Goal: Transaction & Acquisition: Purchase product/service

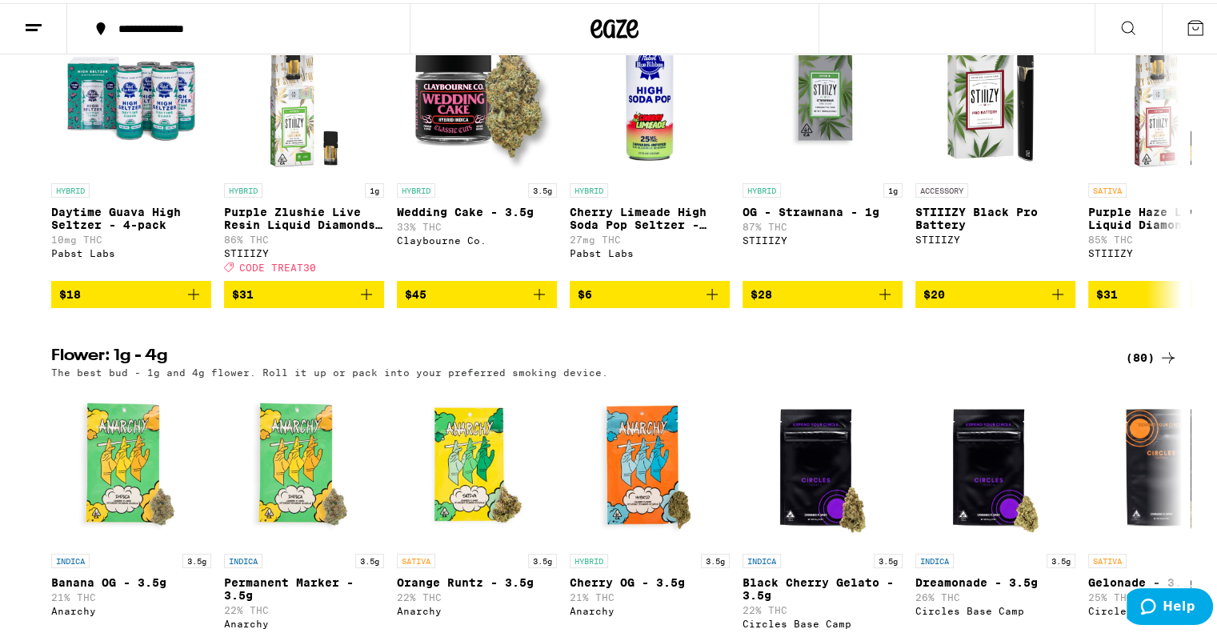
scroll to position [1280, 0]
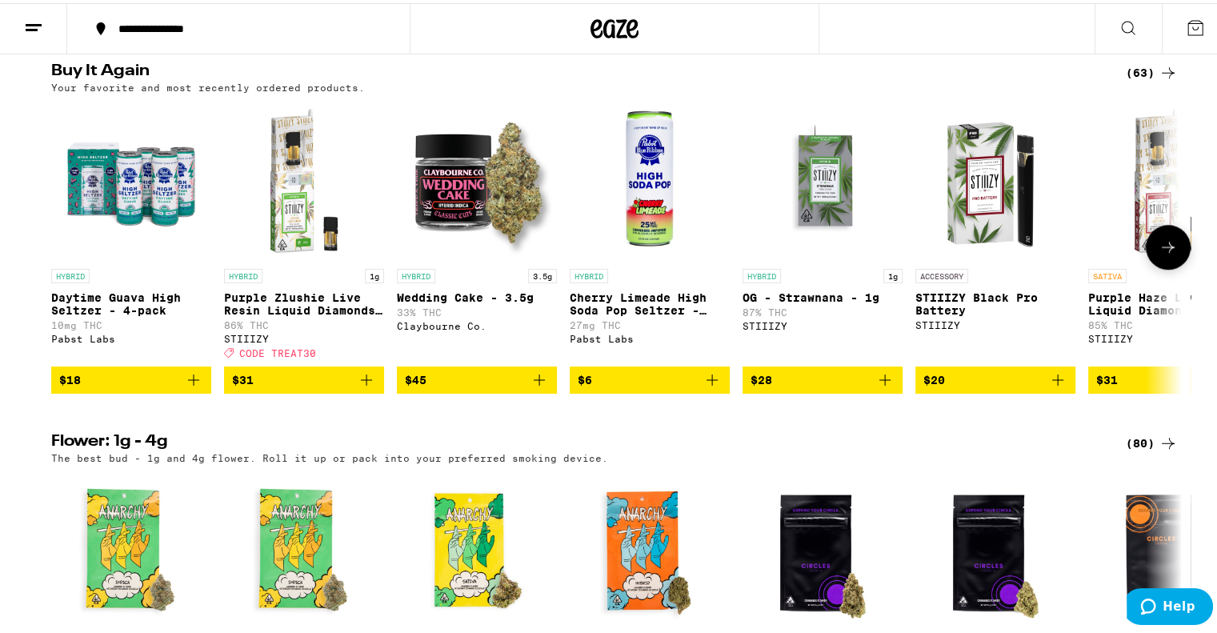
click at [1157, 266] on button at bounding box center [1168, 244] width 45 height 45
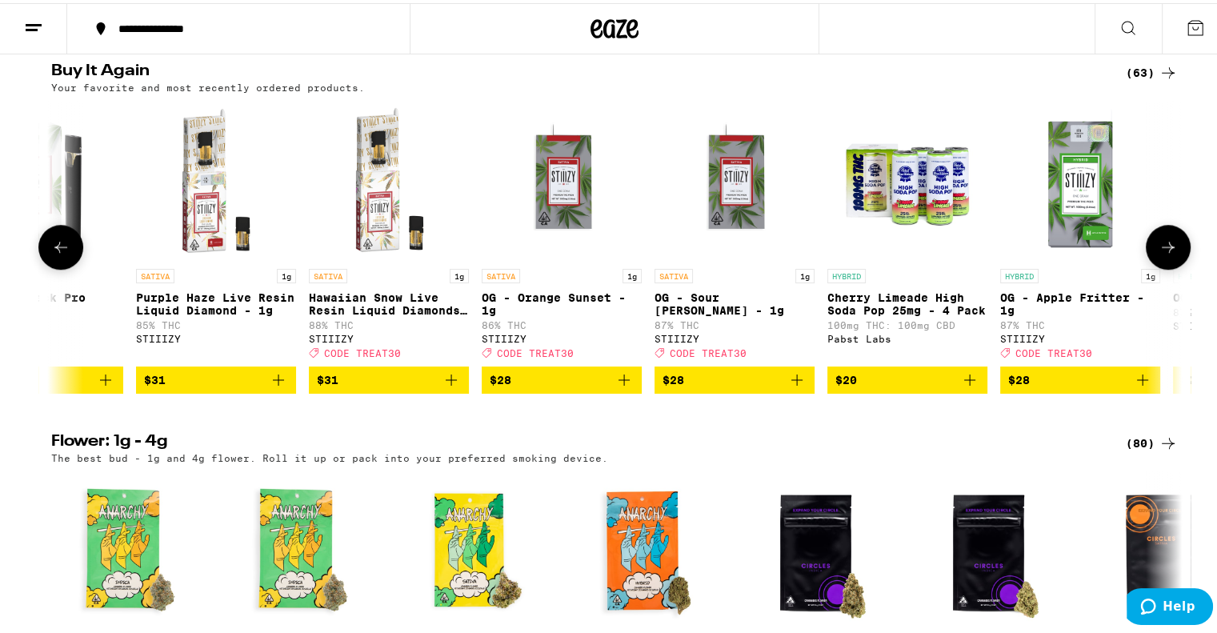
click at [1157, 266] on button at bounding box center [1168, 244] width 45 height 45
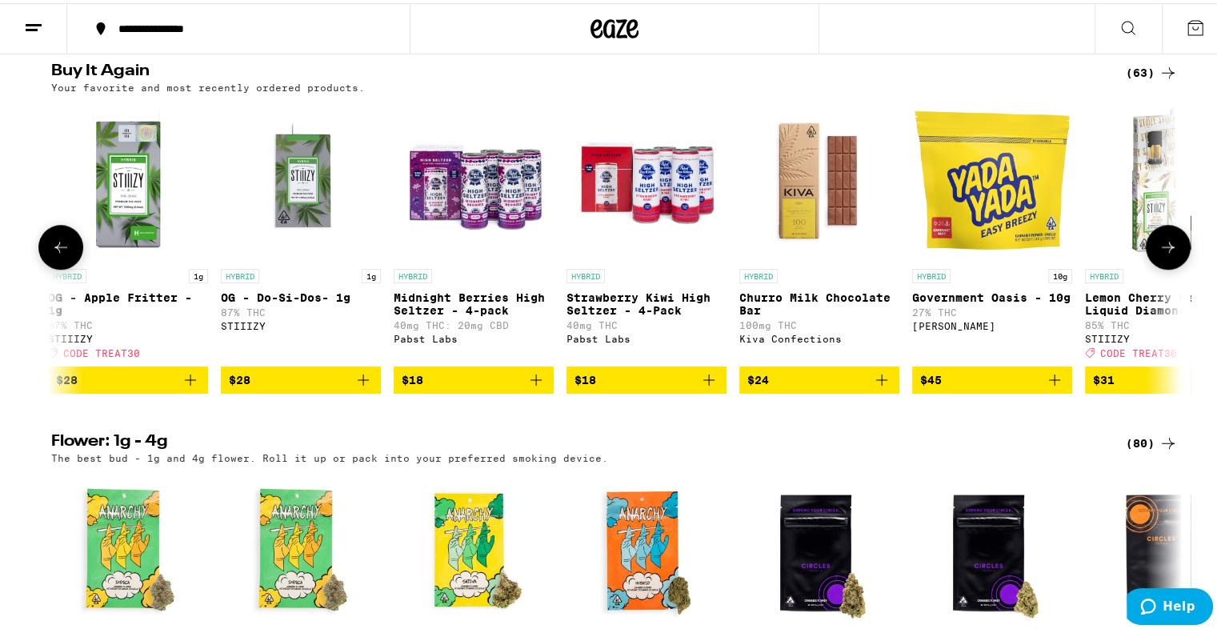
click at [1157, 266] on button at bounding box center [1168, 244] width 45 height 45
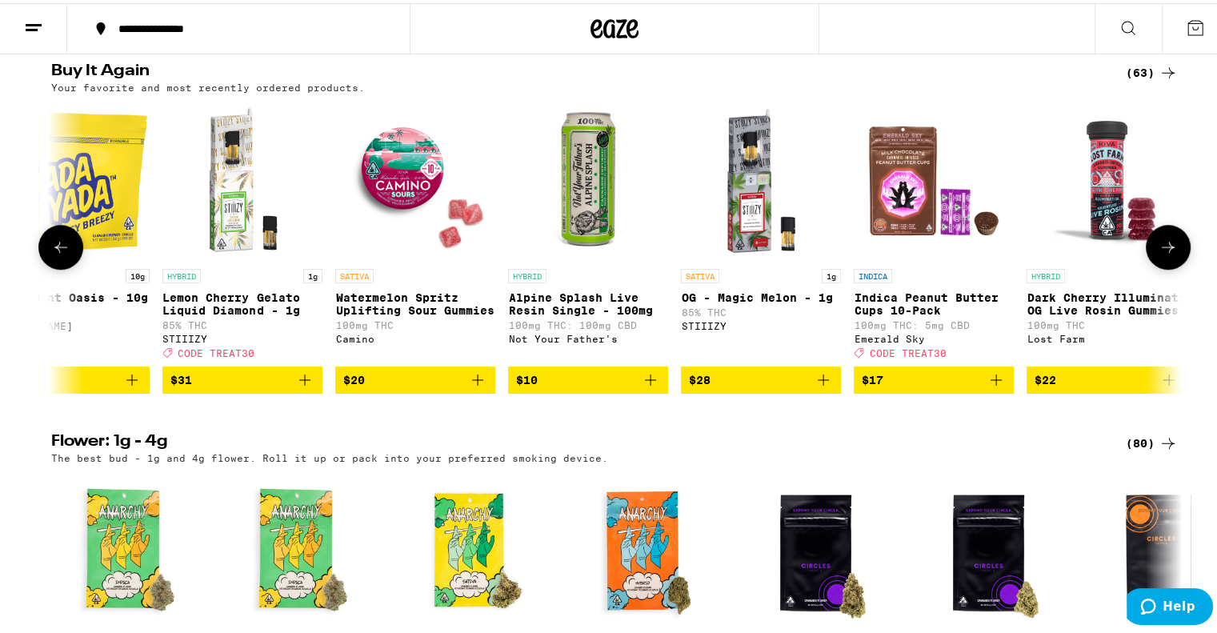
scroll to position [0, 2857]
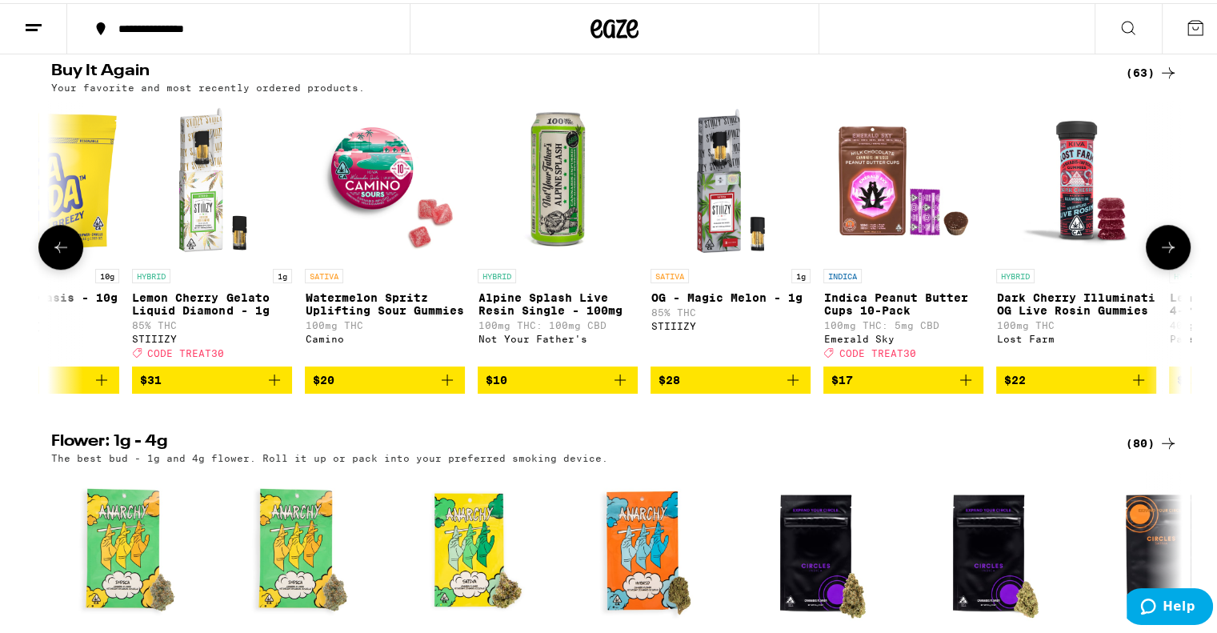
click at [1158, 254] on icon at bounding box center [1167, 243] width 19 height 19
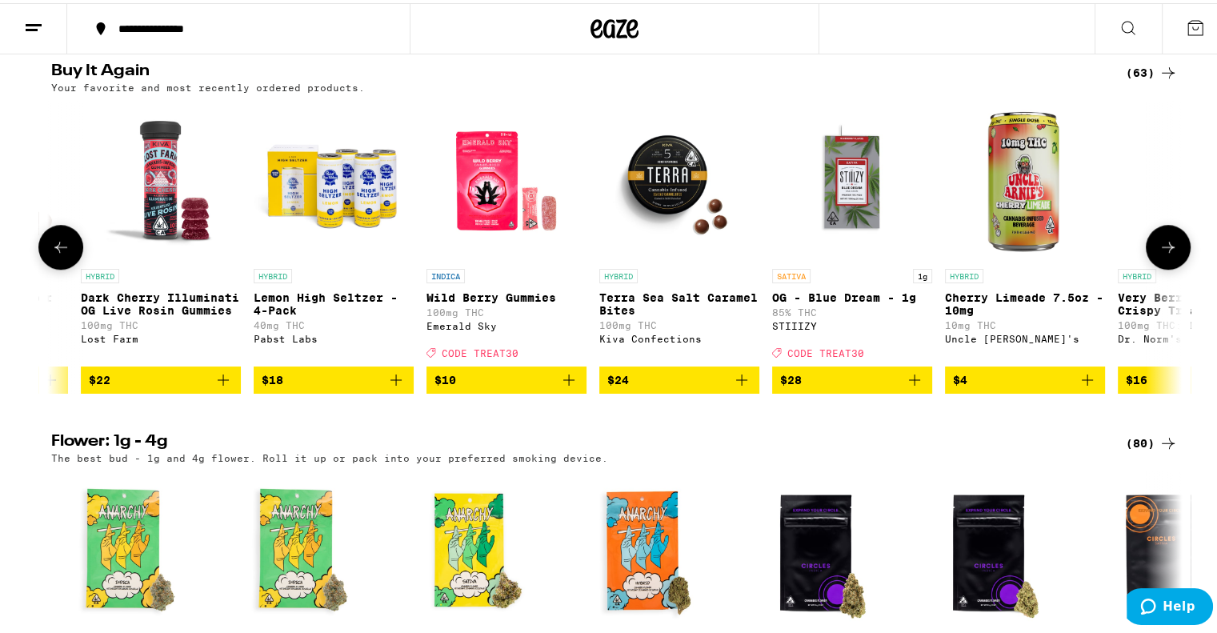
scroll to position [0, 3809]
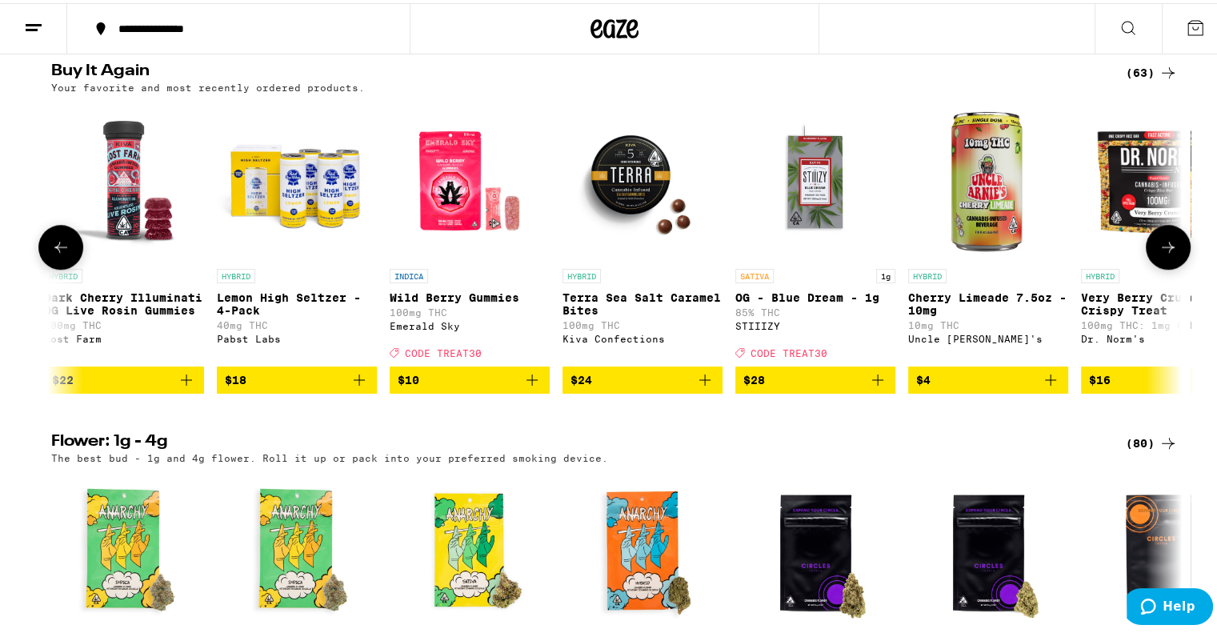
click at [1158, 254] on icon at bounding box center [1167, 243] width 19 height 19
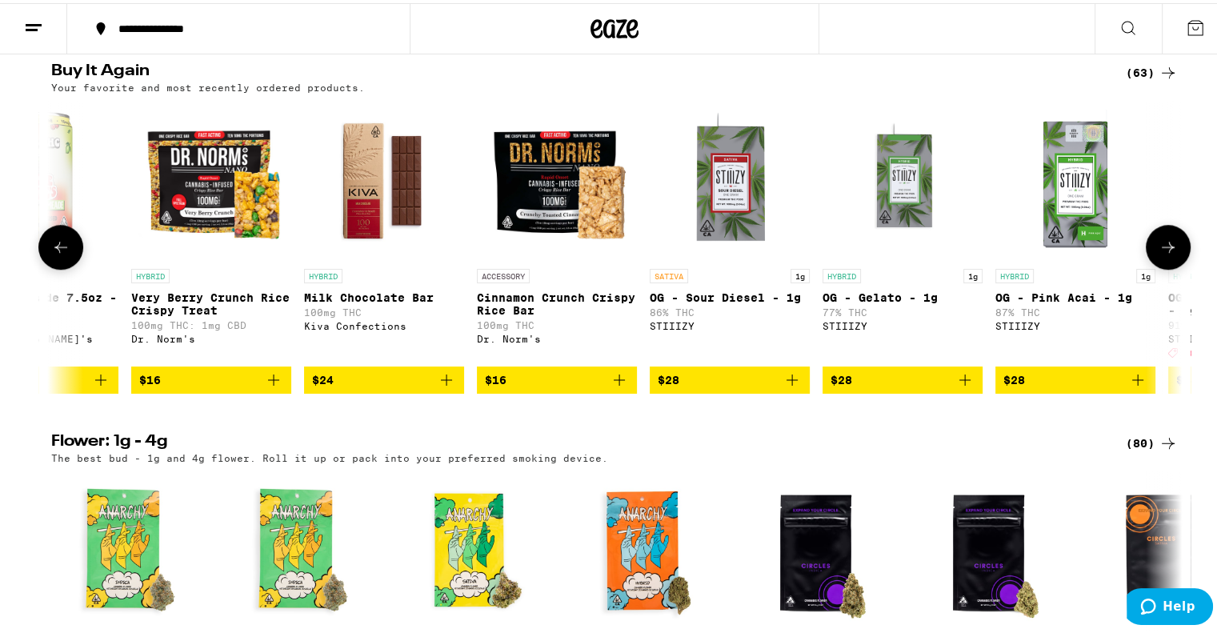
scroll to position [0, 4762]
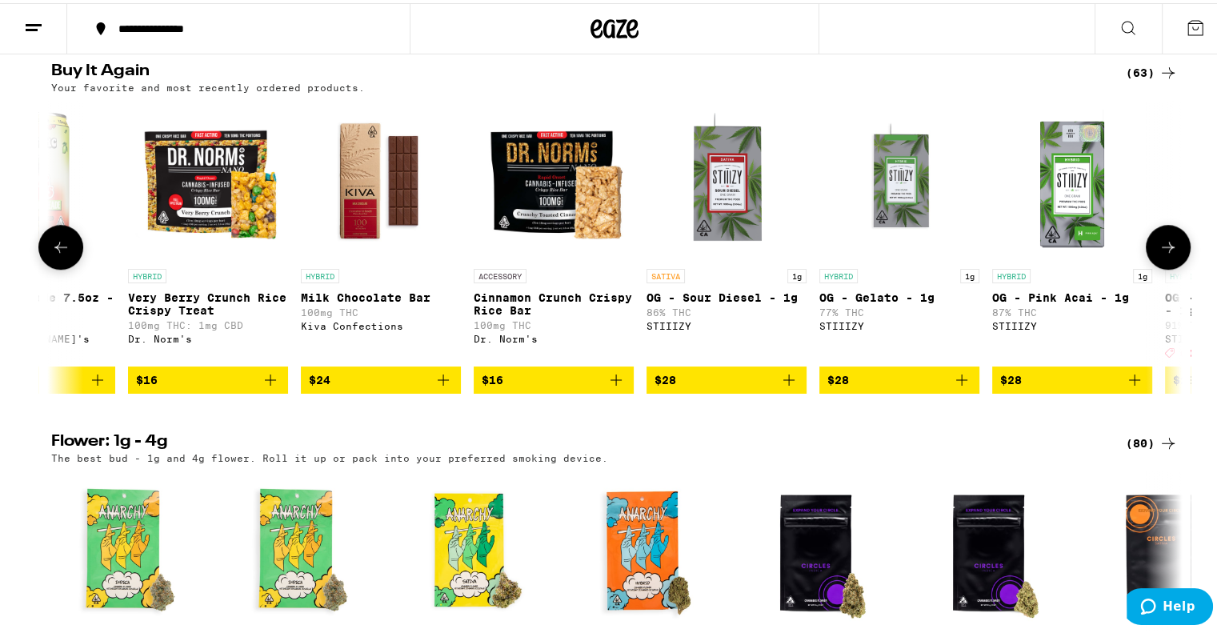
click at [1158, 254] on icon at bounding box center [1167, 243] width 19 height 19
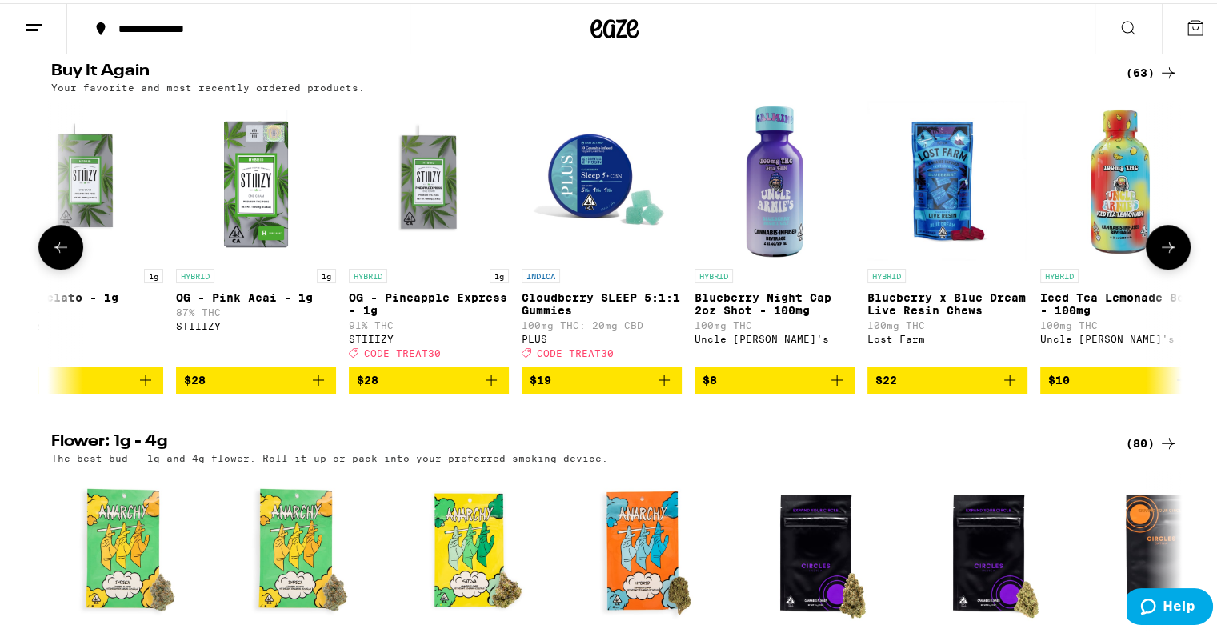
click at [1158, 254] on icon at bounding box center [1167, 243] width 19 height 19
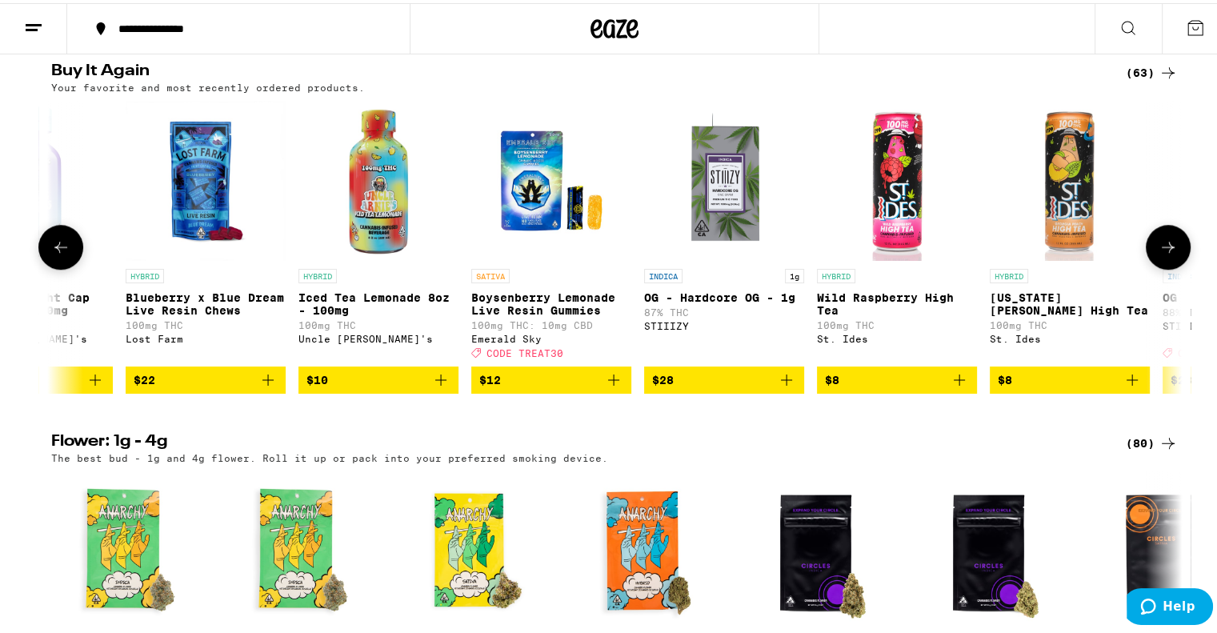
click at [1158, 254] on icon at bounding box center [1167, 243] width 19 height 19
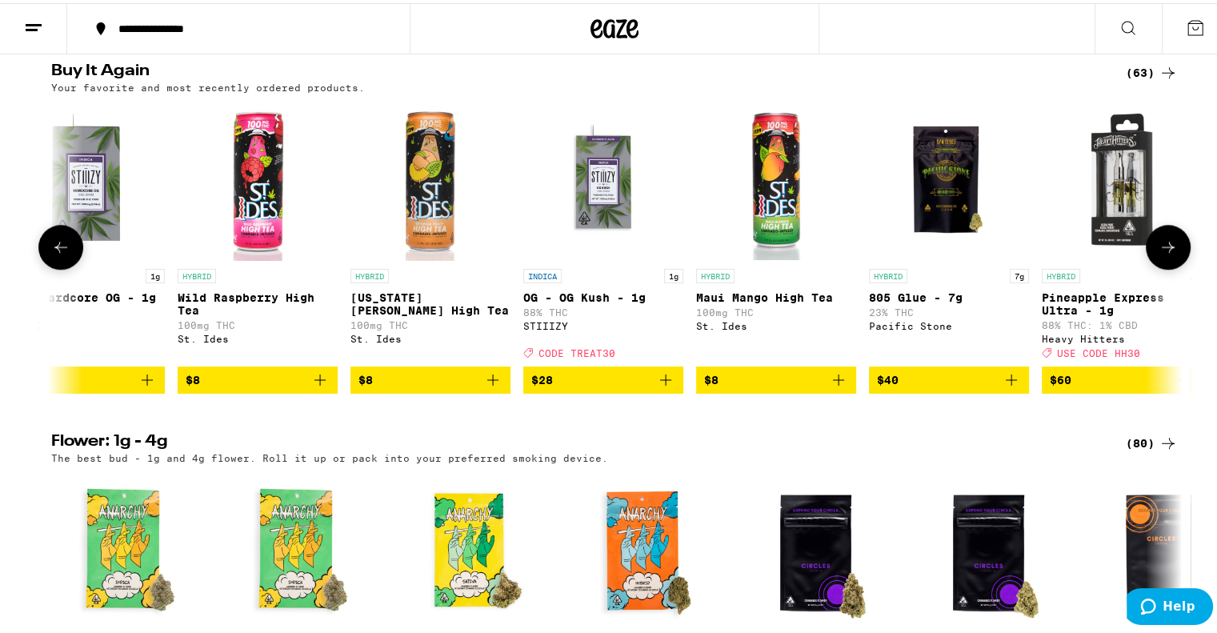
click at [1158, 254] on icon at bounding box center [1167, 243] width 19 height 19
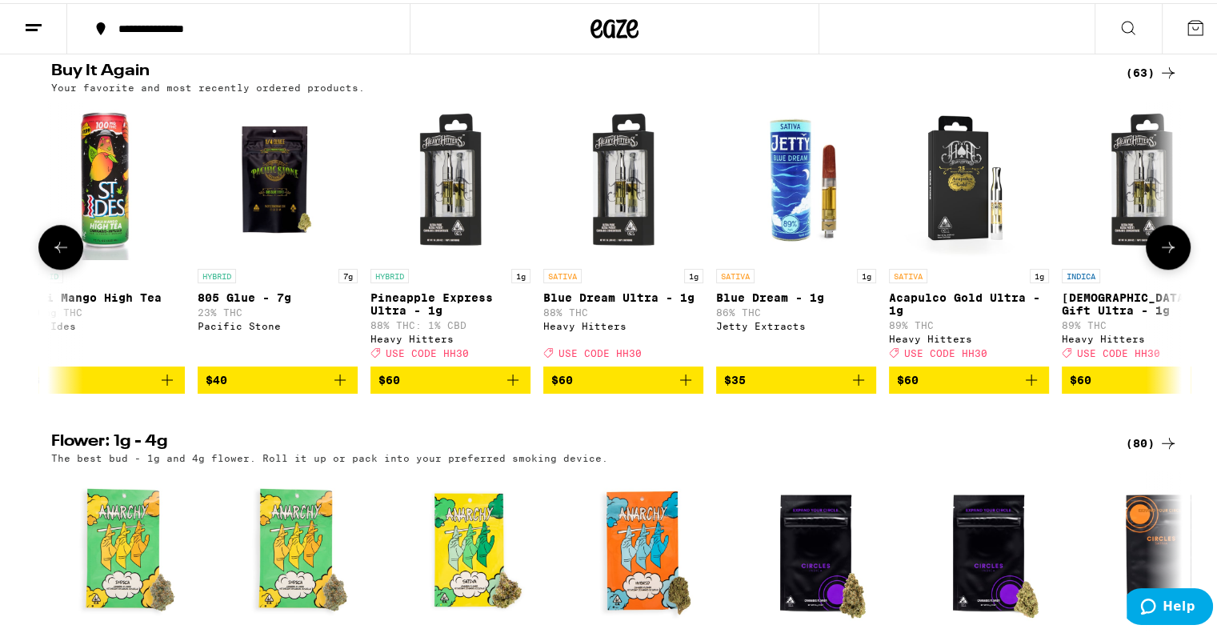
click at [1158, 254] on icon at bounding box center [1167, 243] width 19 height 19
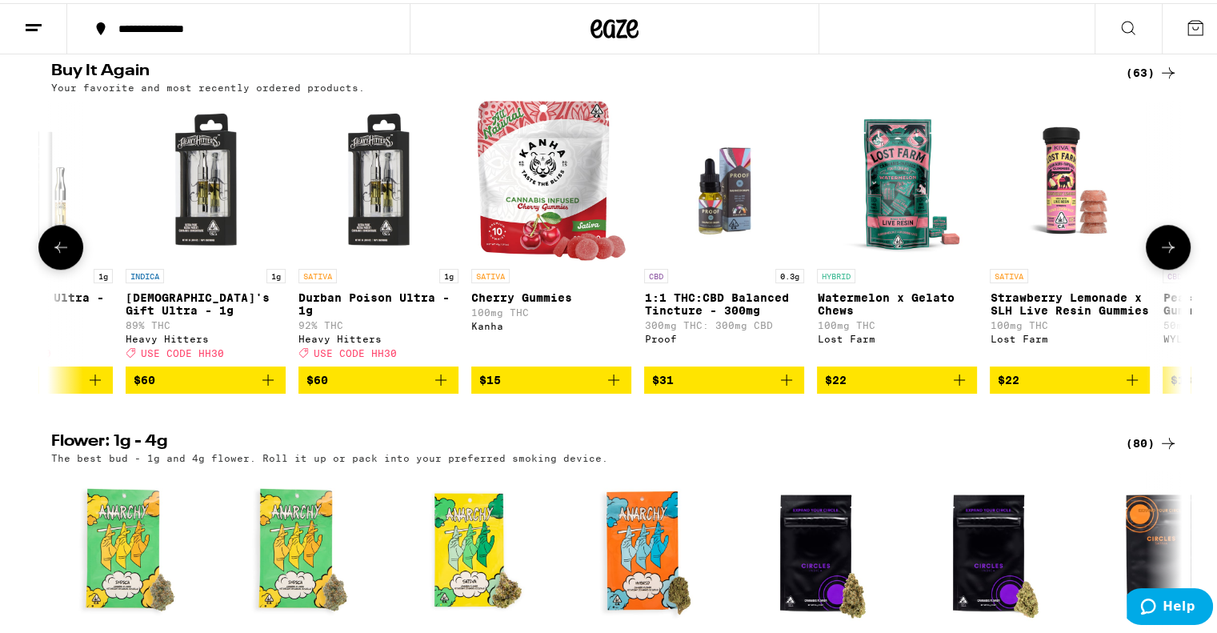
click at [1158, 254] on icon at bounding box center [1167, 243] width 19 height 19
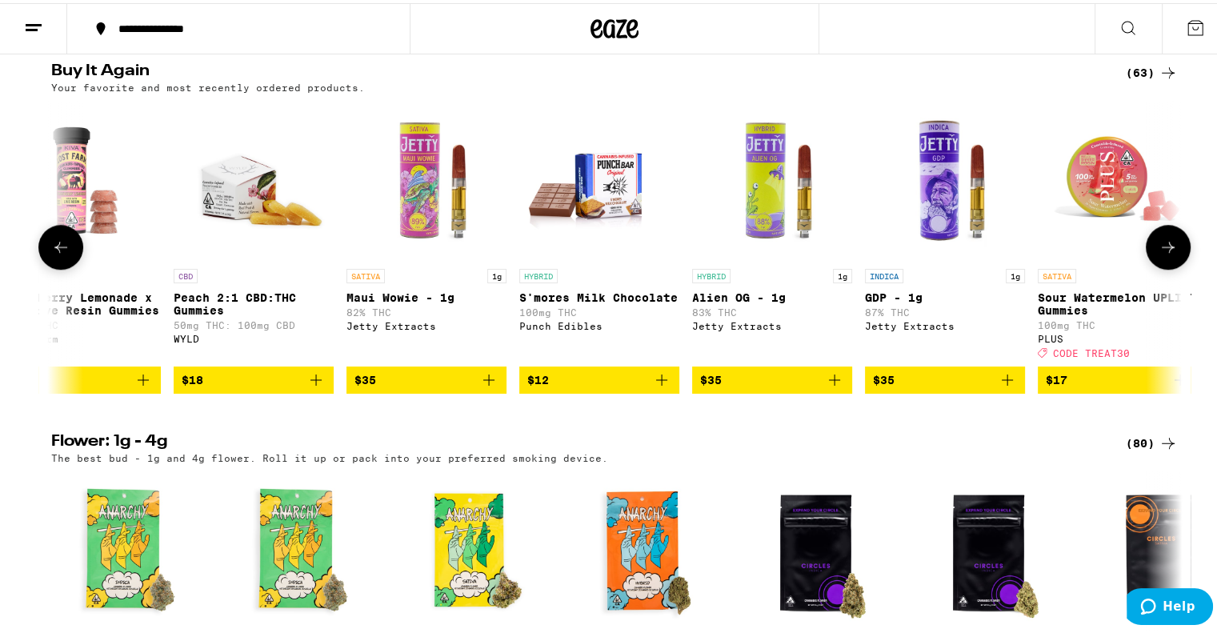
click at [1158, 254] on icon at bounding box center [1167, 243] width 19 height 19
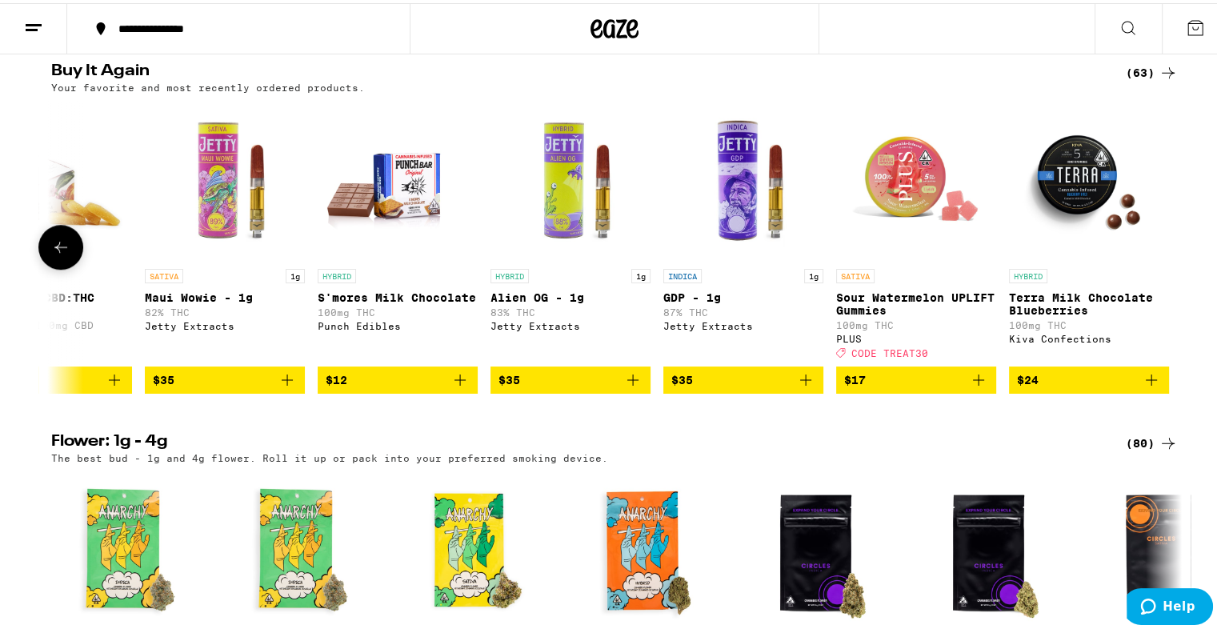
scroll to position [0, 9761]
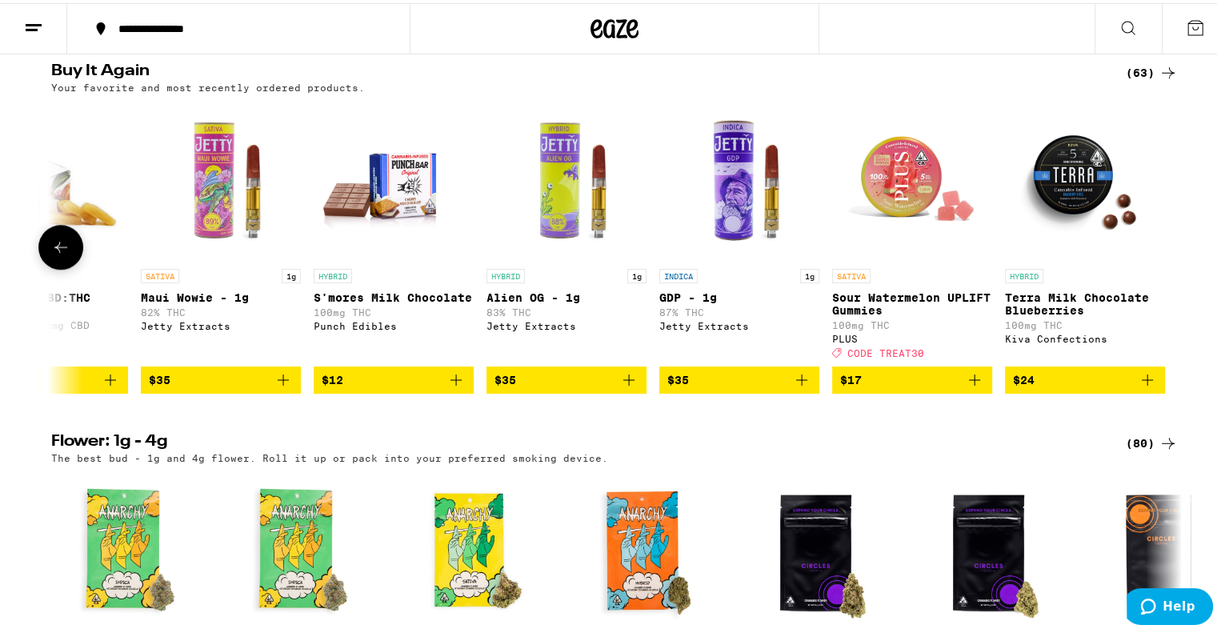
click at [58, 266] on button at bounding box center [60, 244] width 45 height 45
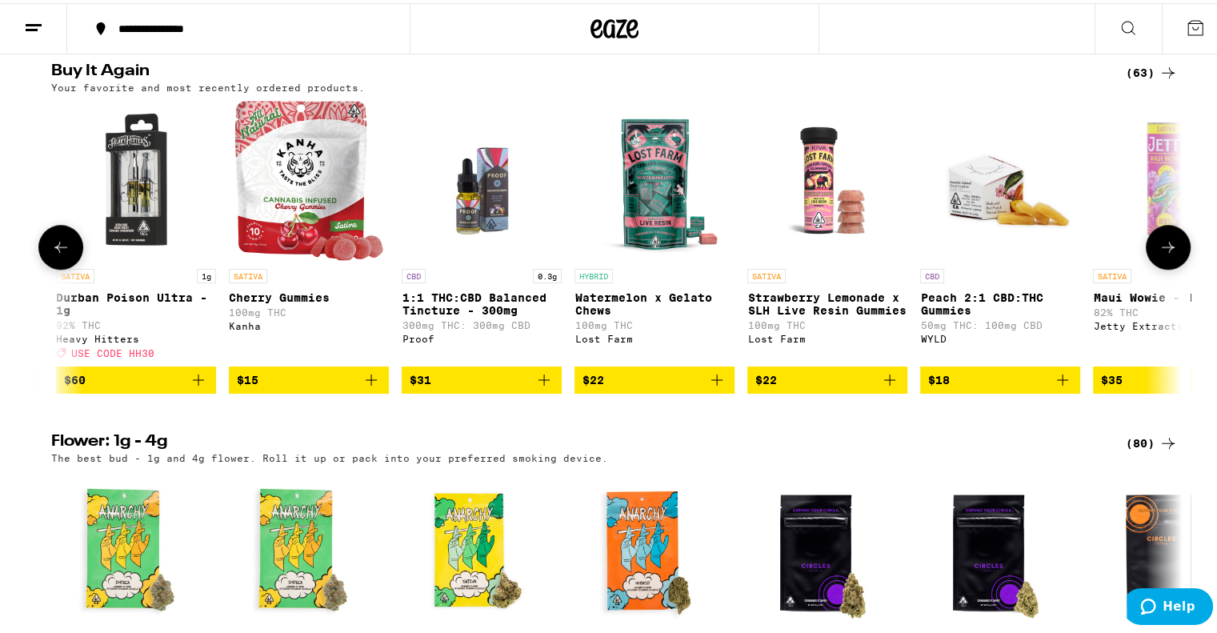
click at [58, 254] on icon at bounding box center [60, 243] width 19 height 19
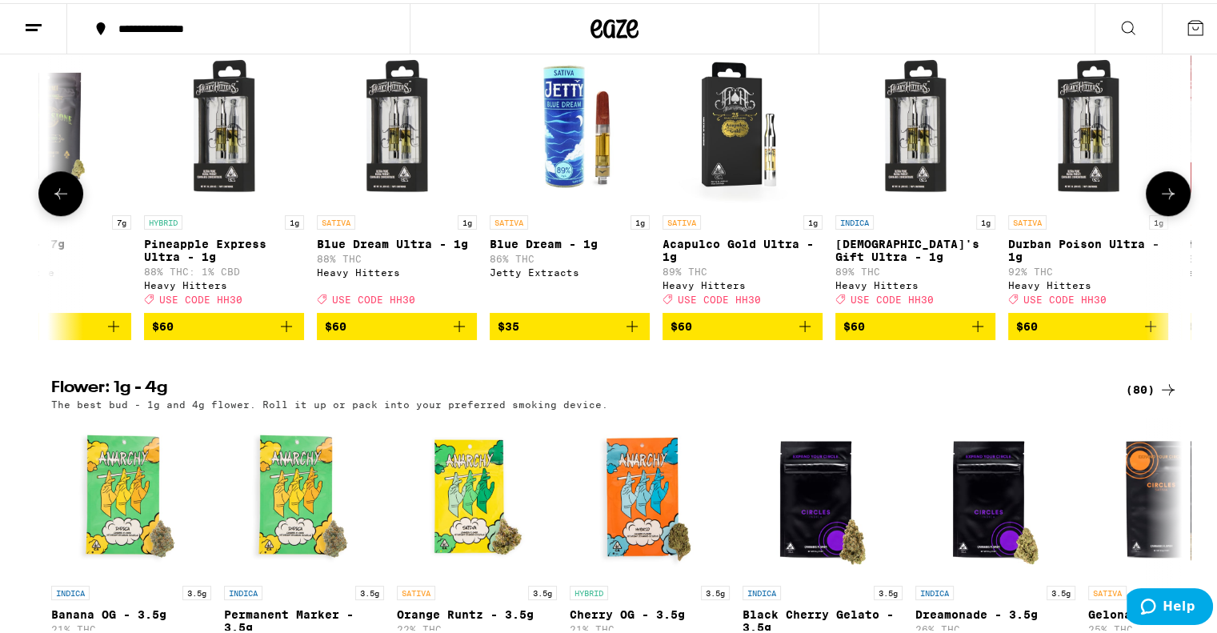
scroll to position [1360, 0]
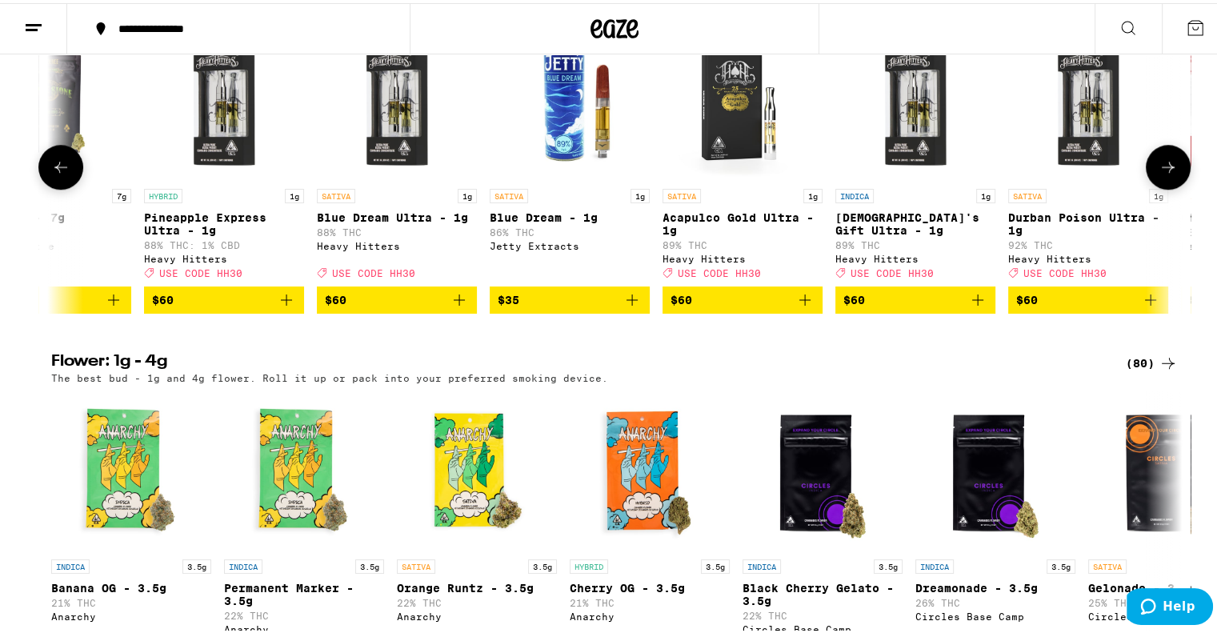
click at [54, 186] on button at bounding box center [60, 164] width 45 height 45
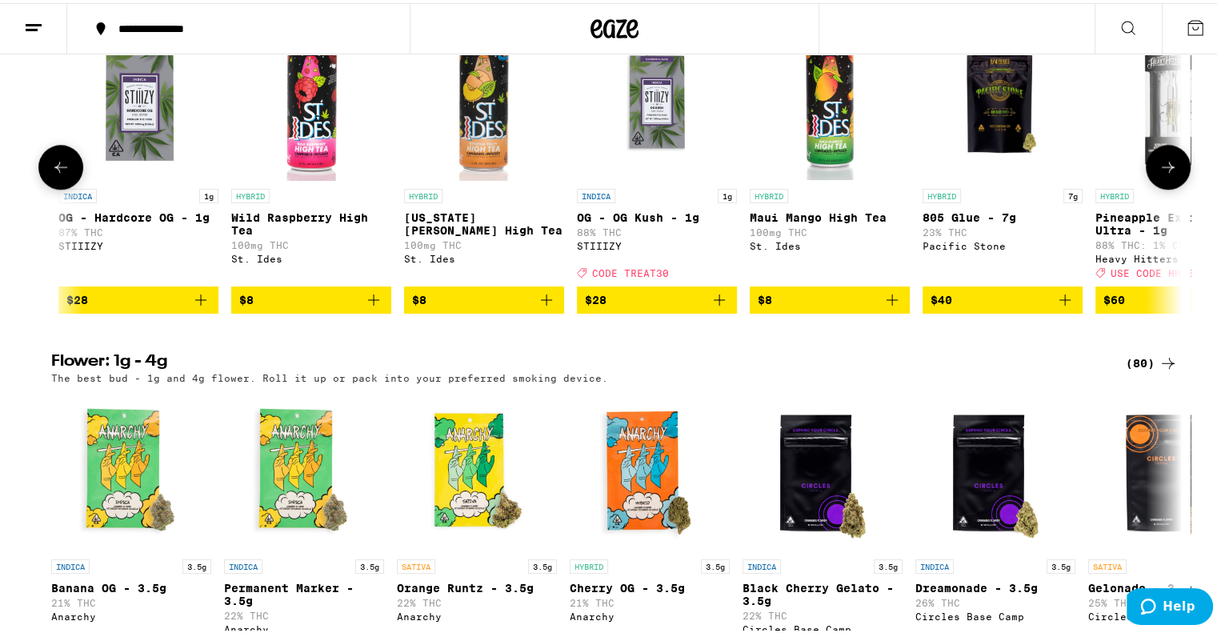
click at [54, 186] on button at bounding box center [60, 164] width 45 height 45
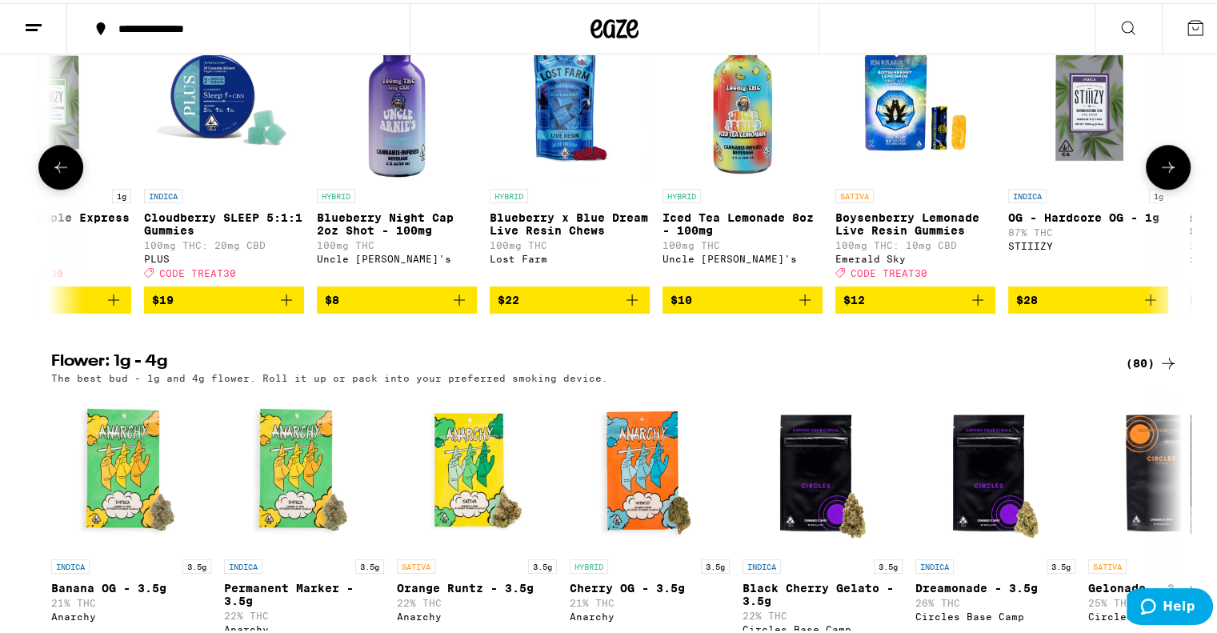
scroll to position [0, 5953]
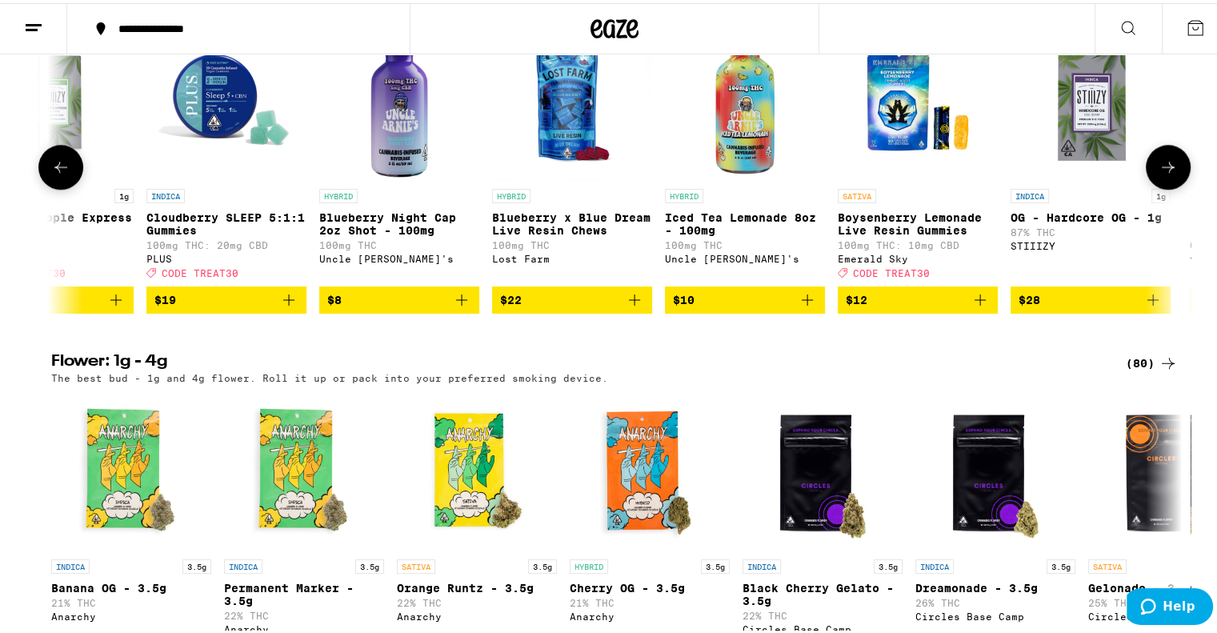
click at [54, 174] on icon at bounding box center [60, 163] width 19 height 19
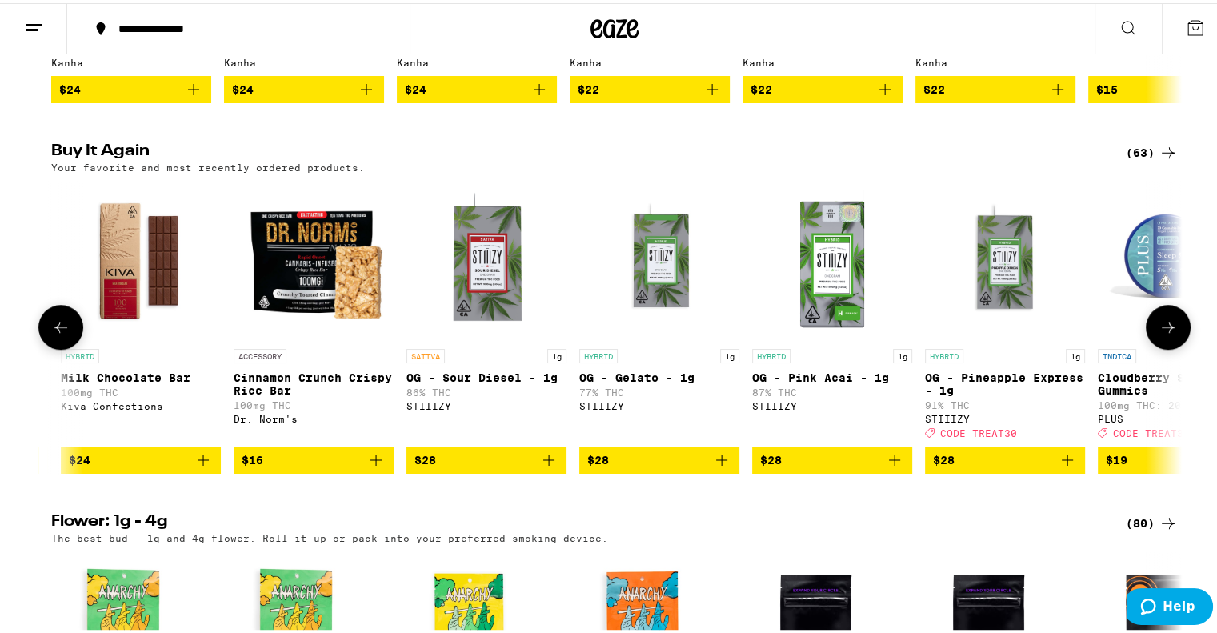
scroll to position [1200, 0]
click at [42, 346] on button at bounding box center [60, 324] width 45 height 45
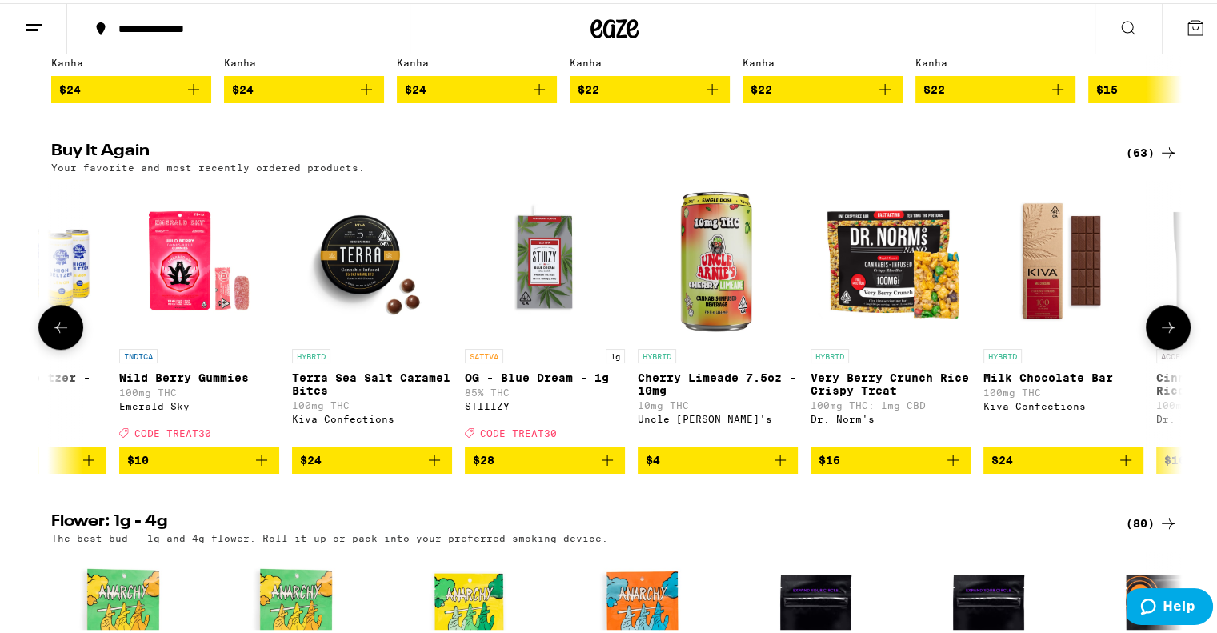
scroll to position [0, 4050]
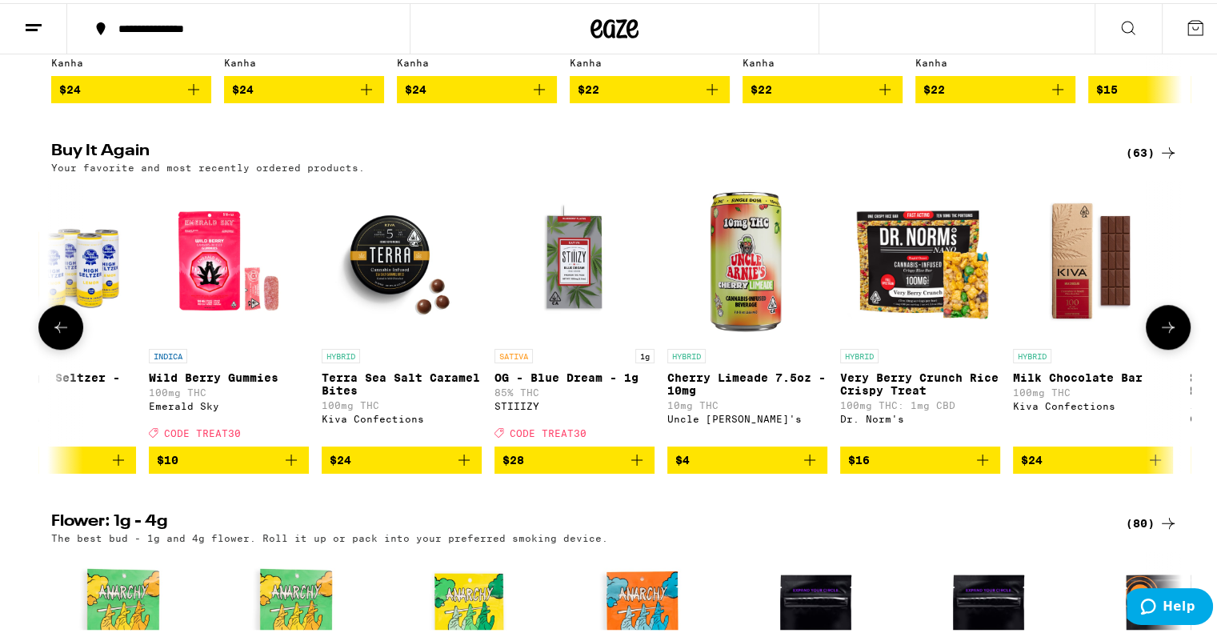
click at [43, 346] on button at bounding box center [60, 324] width 45 height 45
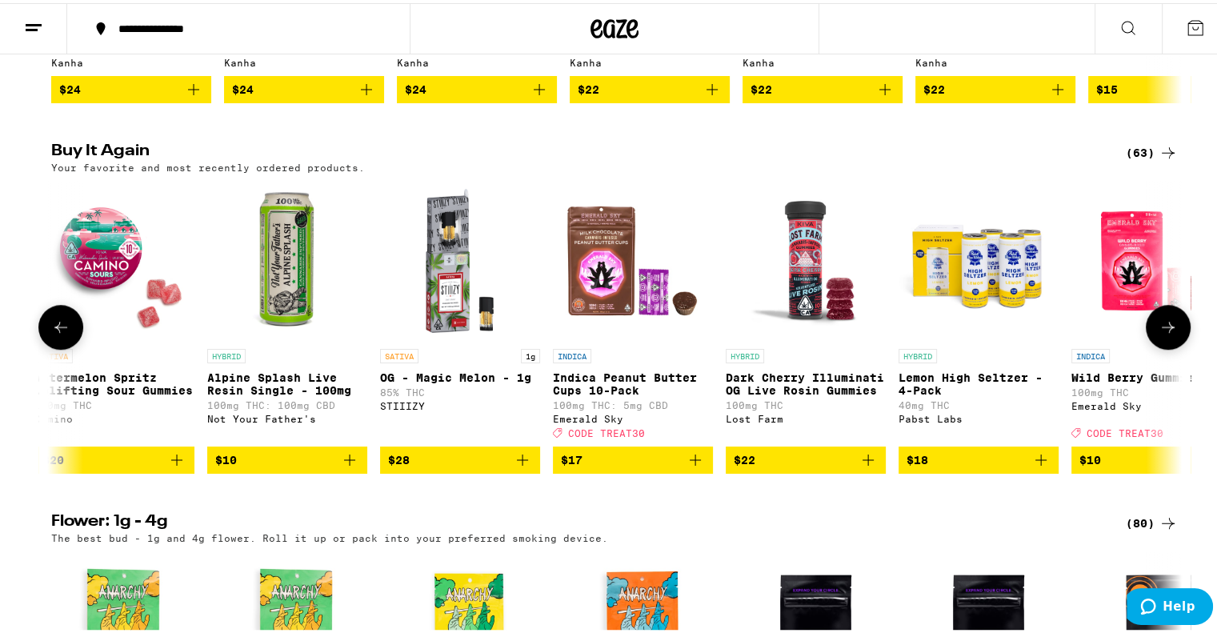
scroll to position [0, 3098]
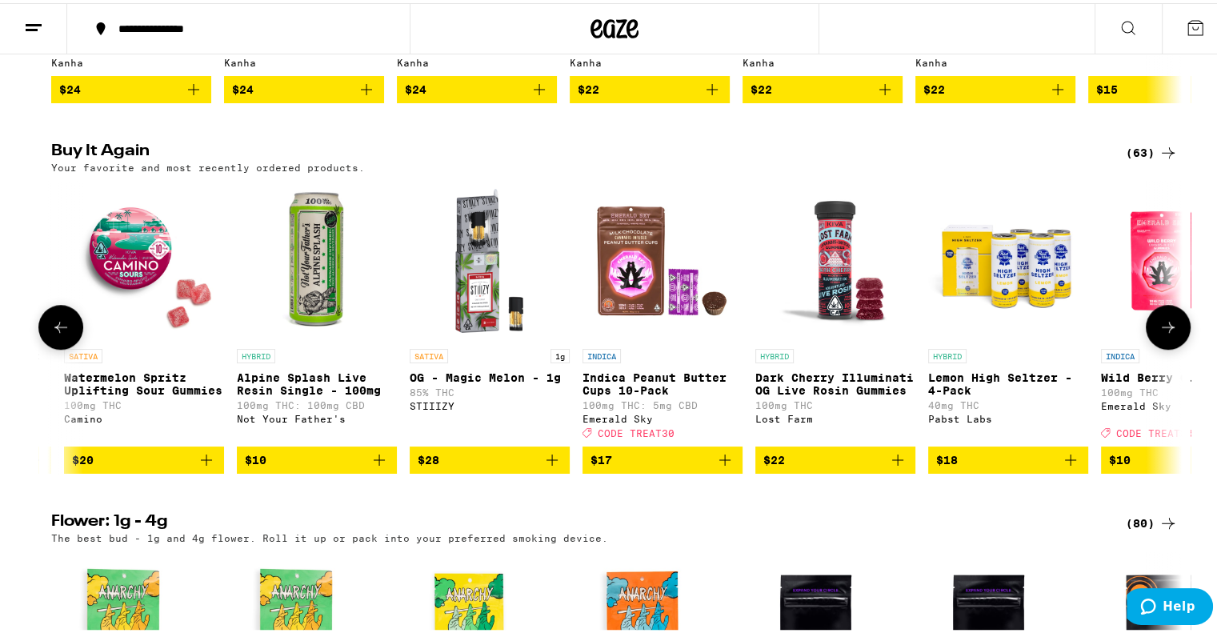
click at [43, 346] on button at bounding box center [60, 324] width 45 height 45
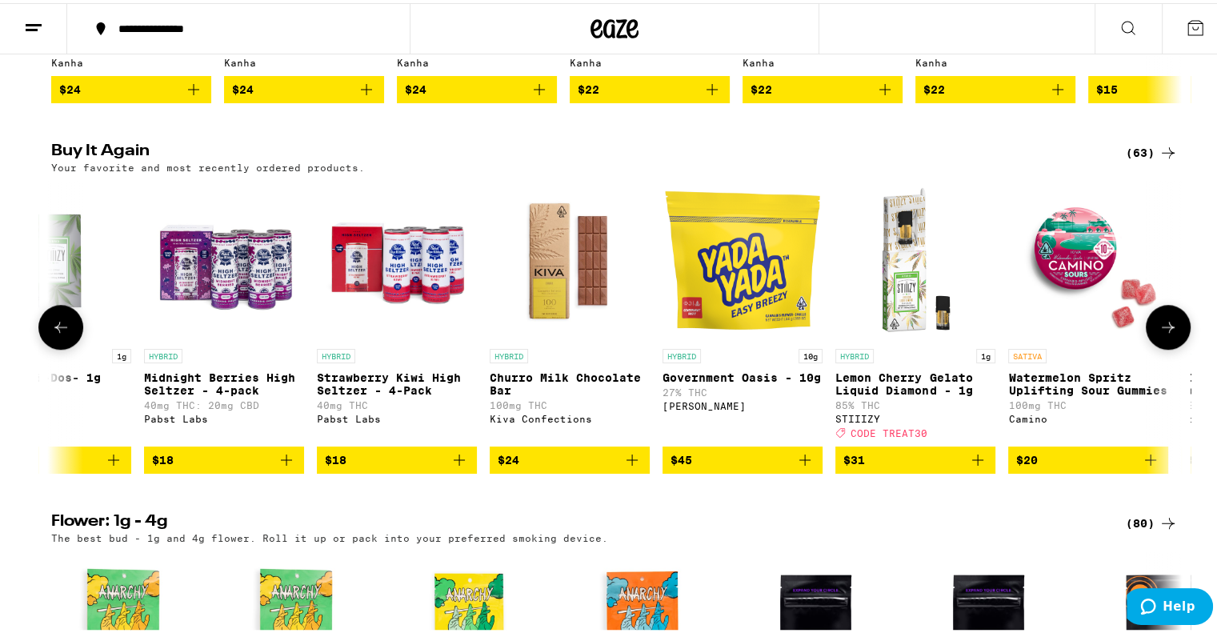
scroll to position [0, 2147]
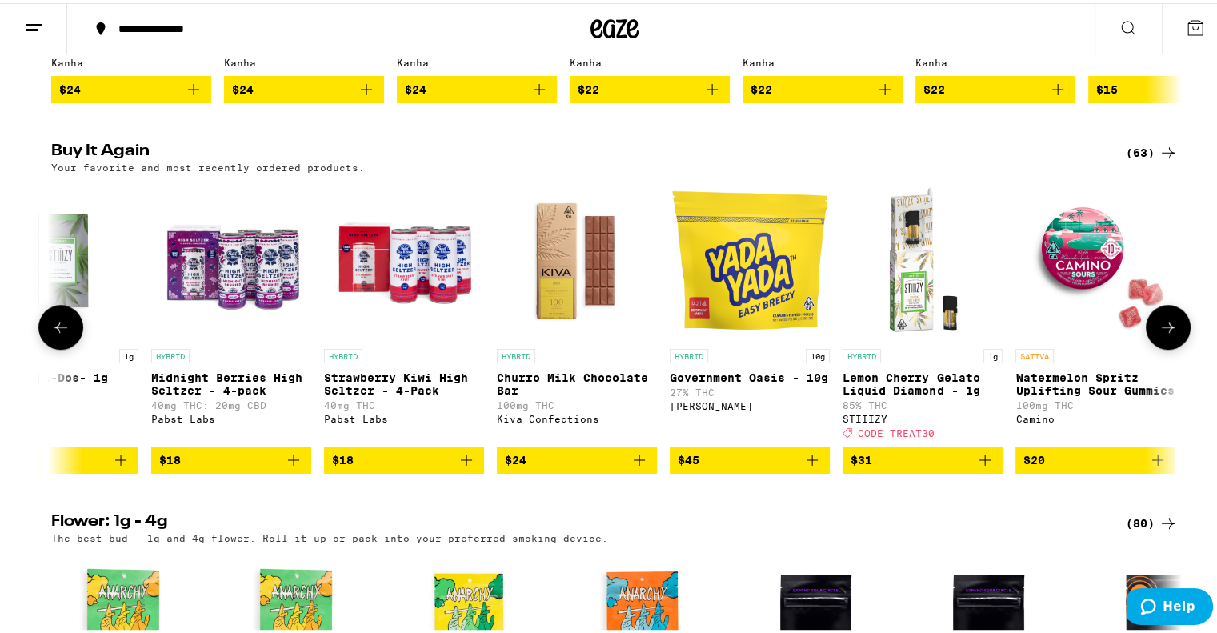
click at [43, 346] on button at bounding box center [60, 324] width 45 height 45
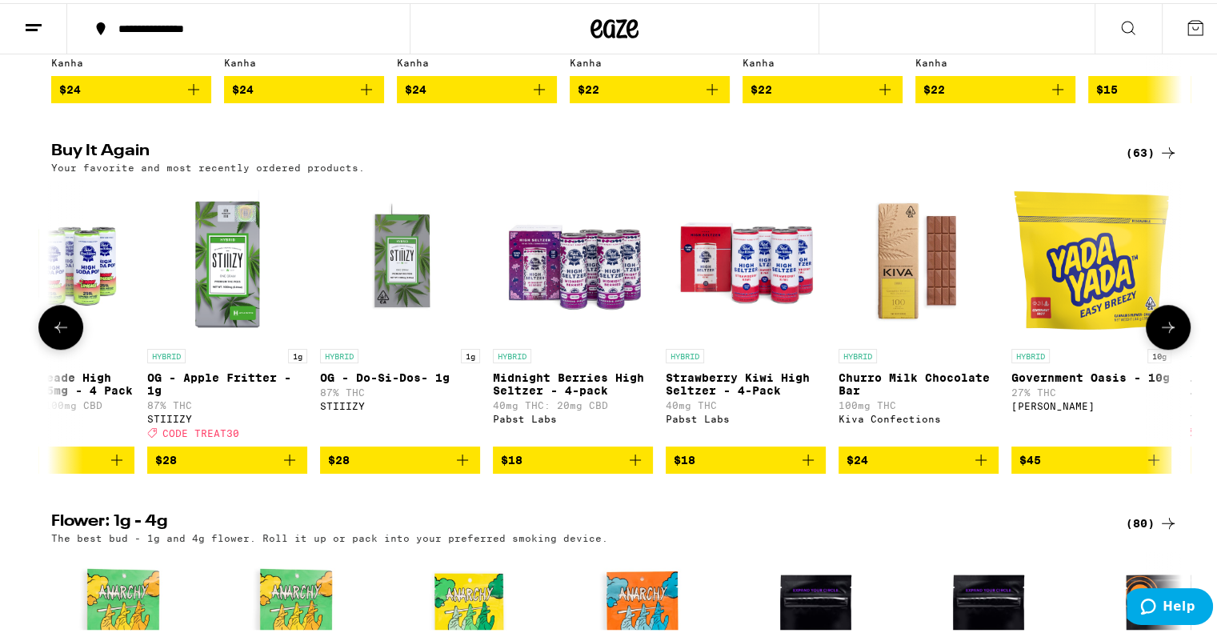
click at [43, 346] on button at bounding box center [60, 324] width 45 height 45
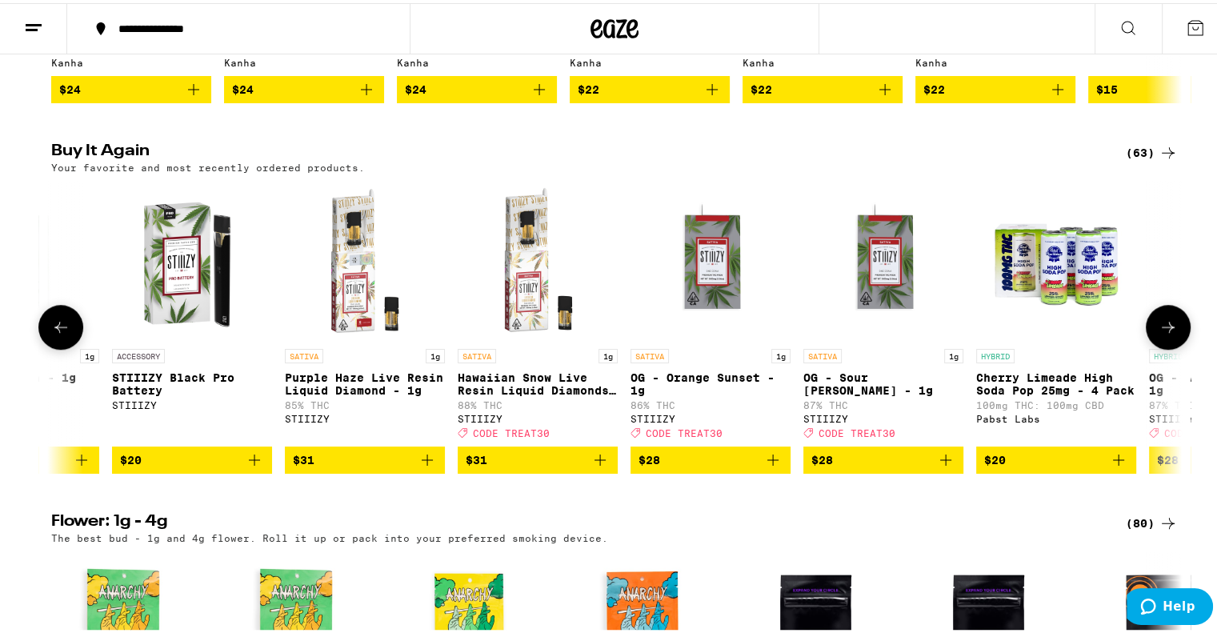
scroll to position [0, 771]
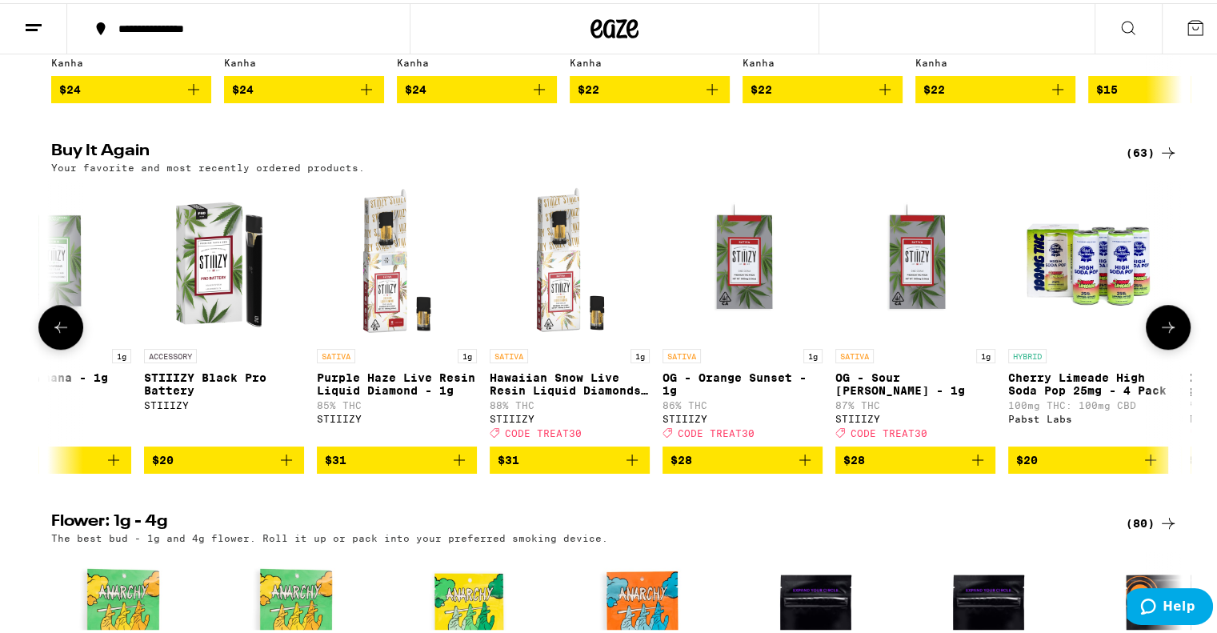
click at [43, 346] on button at bounding box center [60, 324] width 45 height 45
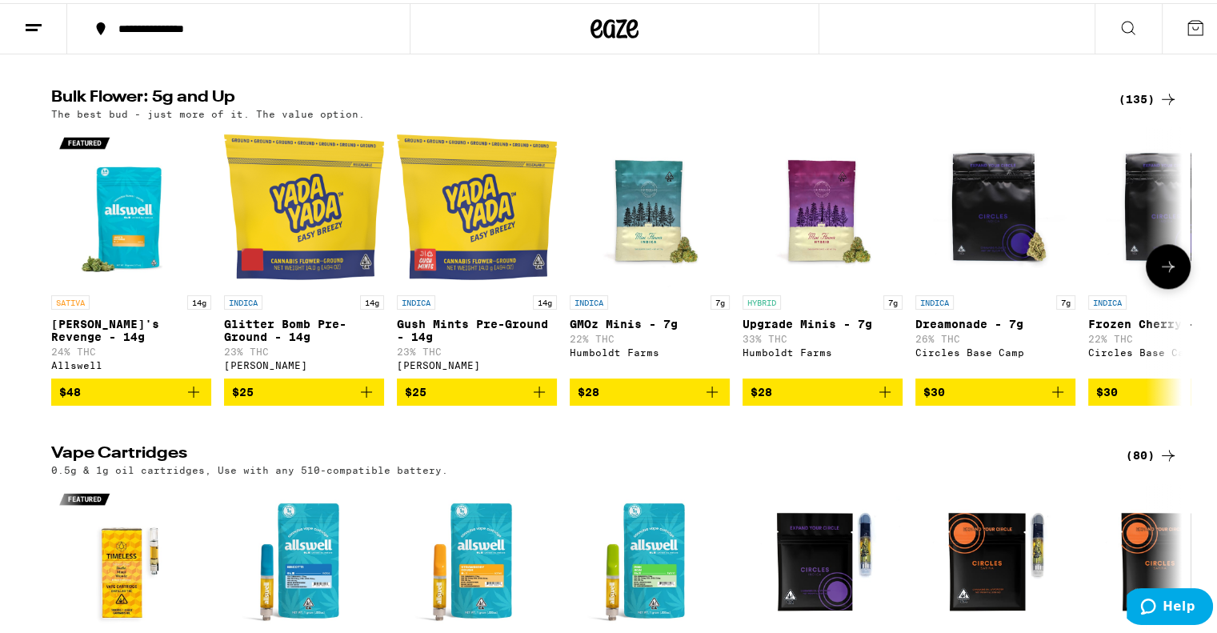
scroll to position [1600, 0]
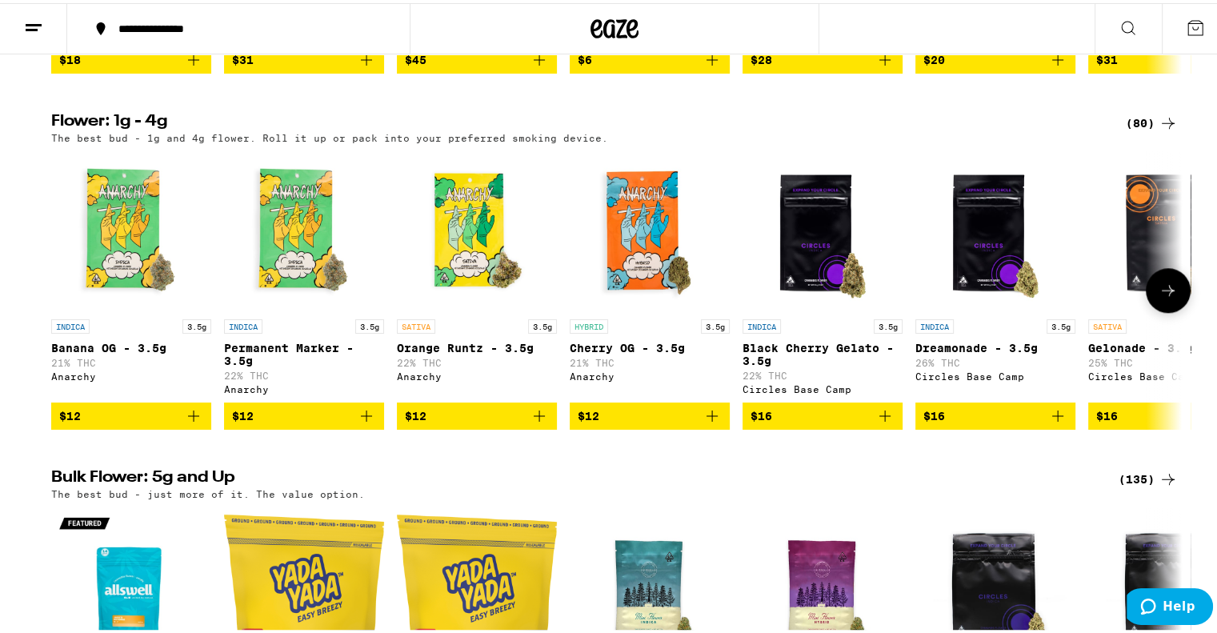
click at [1168, 297] on icon at bounding box center [1167, 287] width 19 height 19
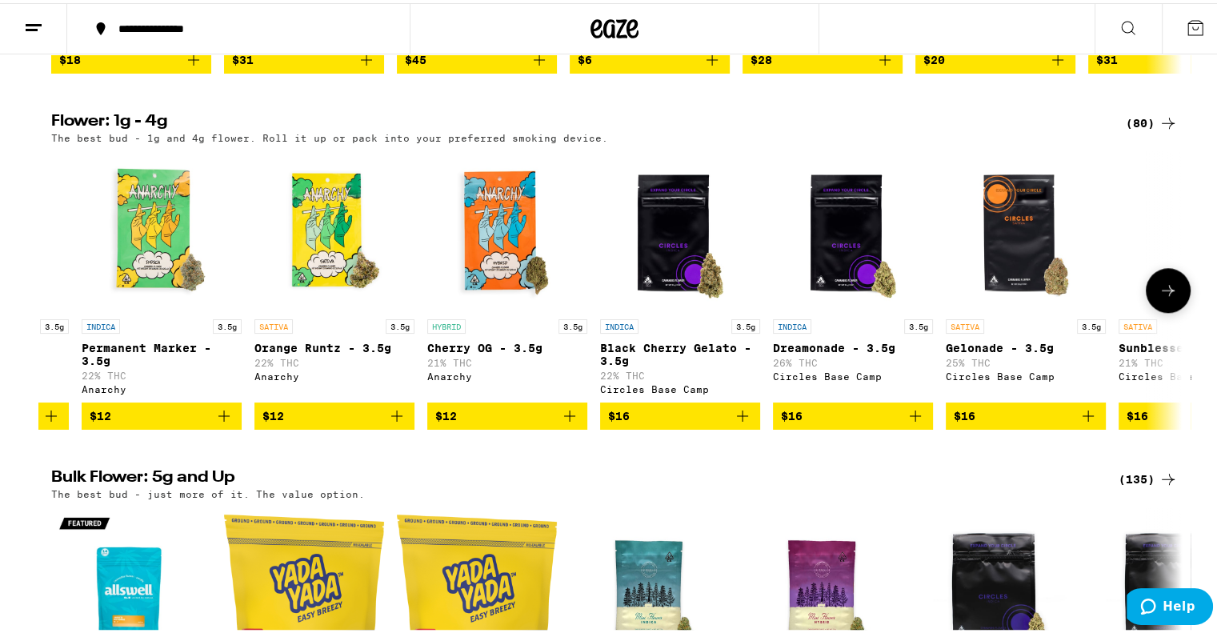
click at [1165, 297] on icon at bounding box center [1167, 287] width 19 height 19
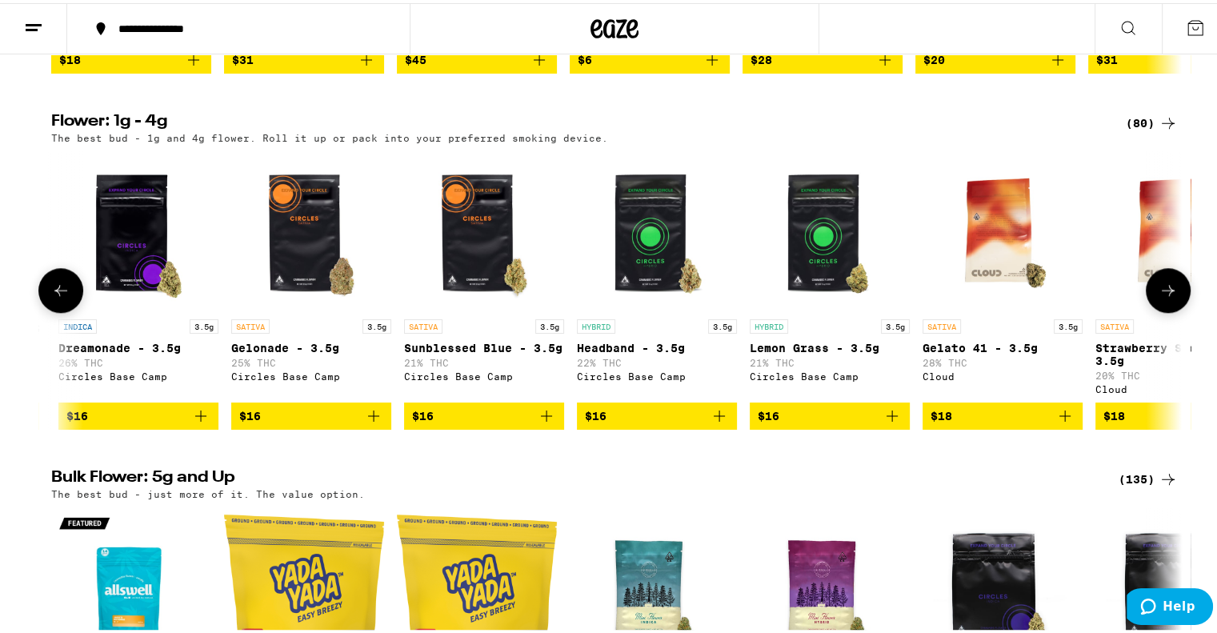
click at [1165, 297] on icon at bounding box center [1167, 287] width 19 height 19
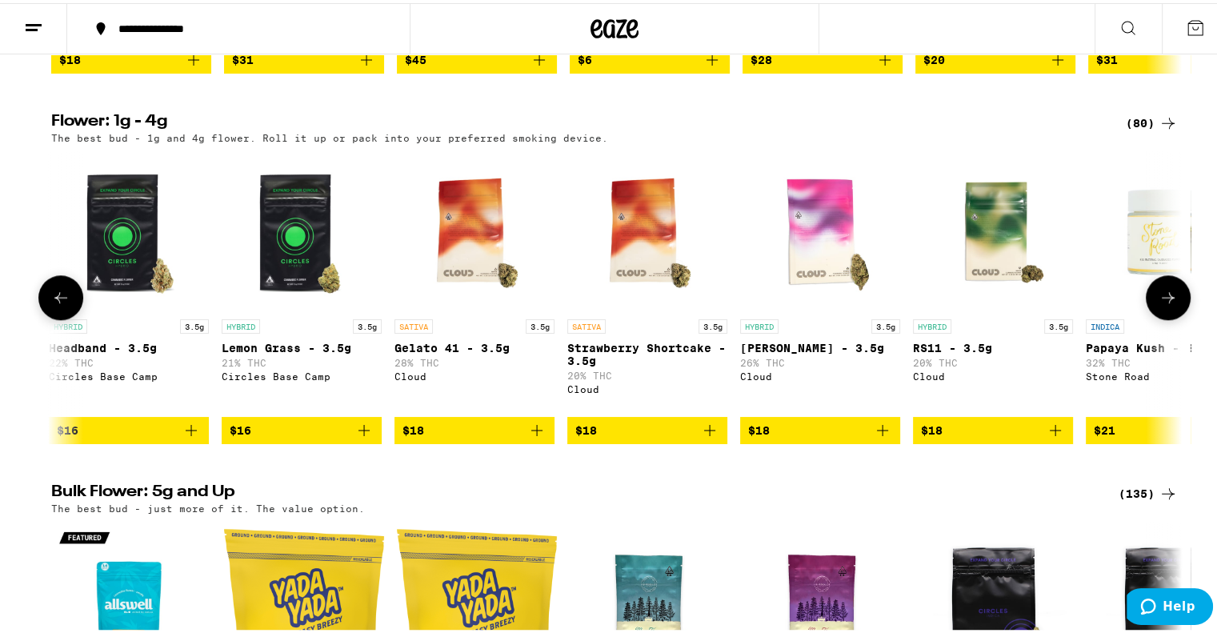
click at [1165, 304] on icon at bounding box center [1167, 294] width 19 height 19
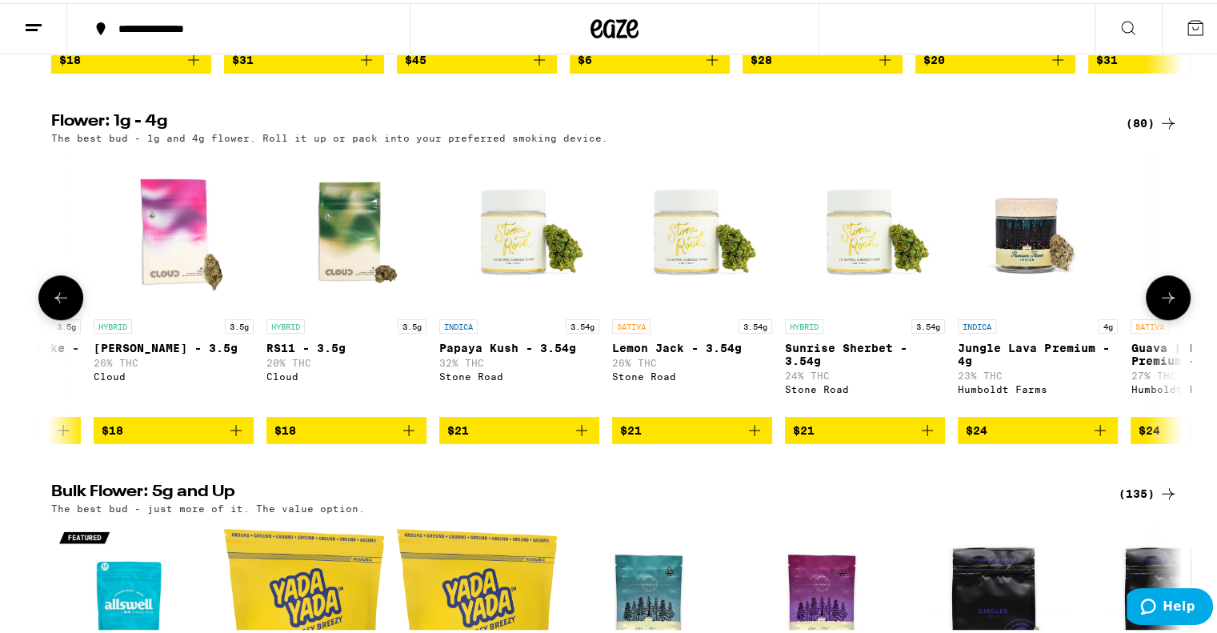
click at [1165, 304] on icon at bounding box center [1167, 294] width 19 height 19
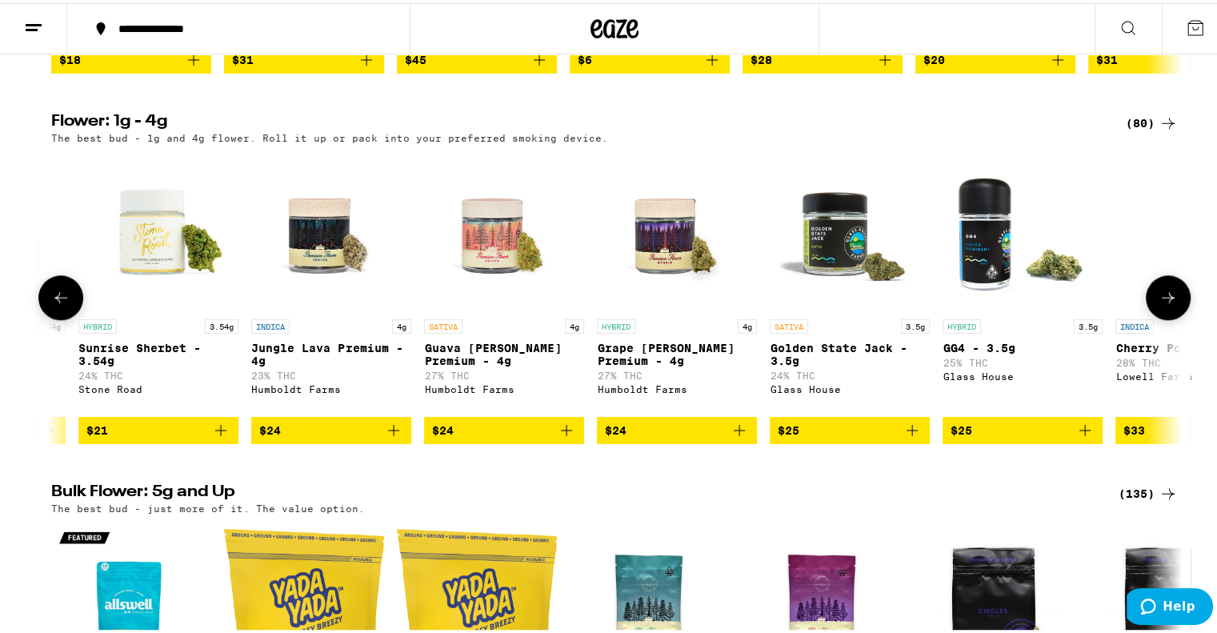
click at [1165, 304] on icon at bounding box center [1167, 294] width 19 height 19
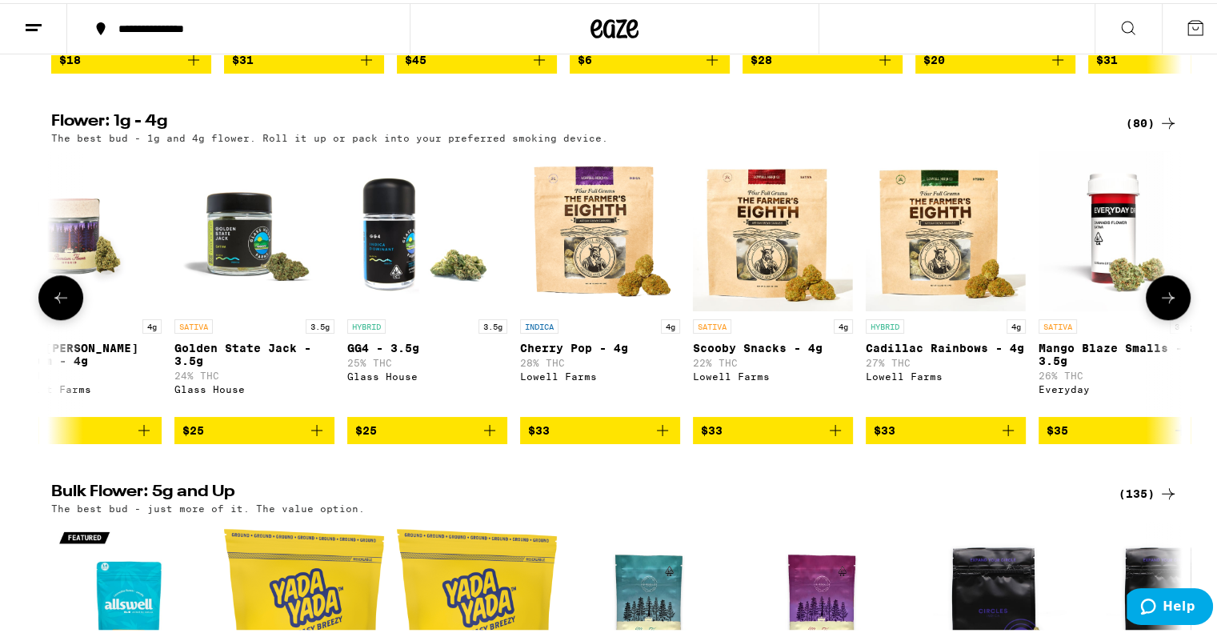
click at [1165, 304] on icon at bounding box center [1167, 294] width 19 height 19
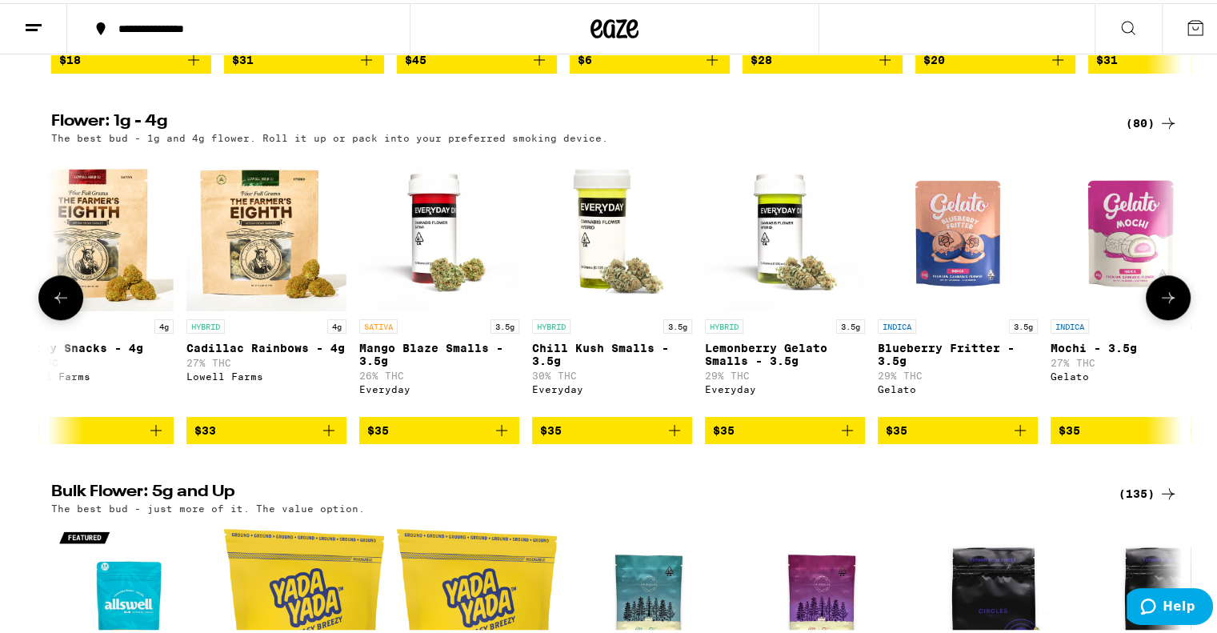
click at [1165, 304] on icon at bounding box center [1167, 294] width 19 height 19
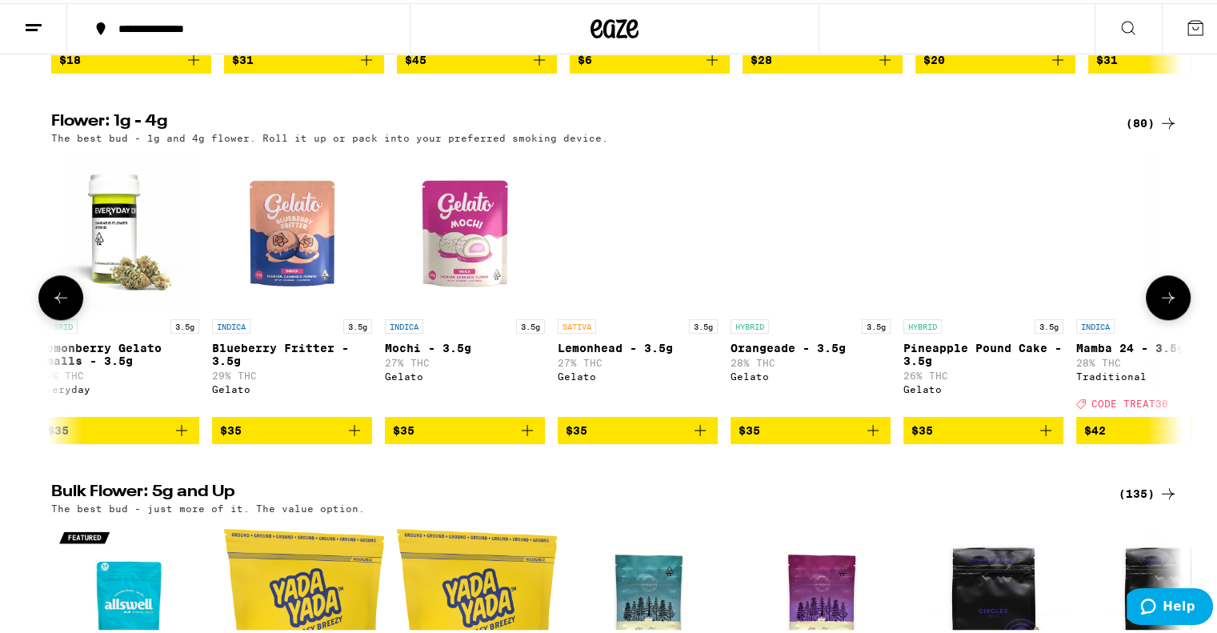
click at [1165, 304] on icon at bounding box center [1167, 294] width 19 height 19
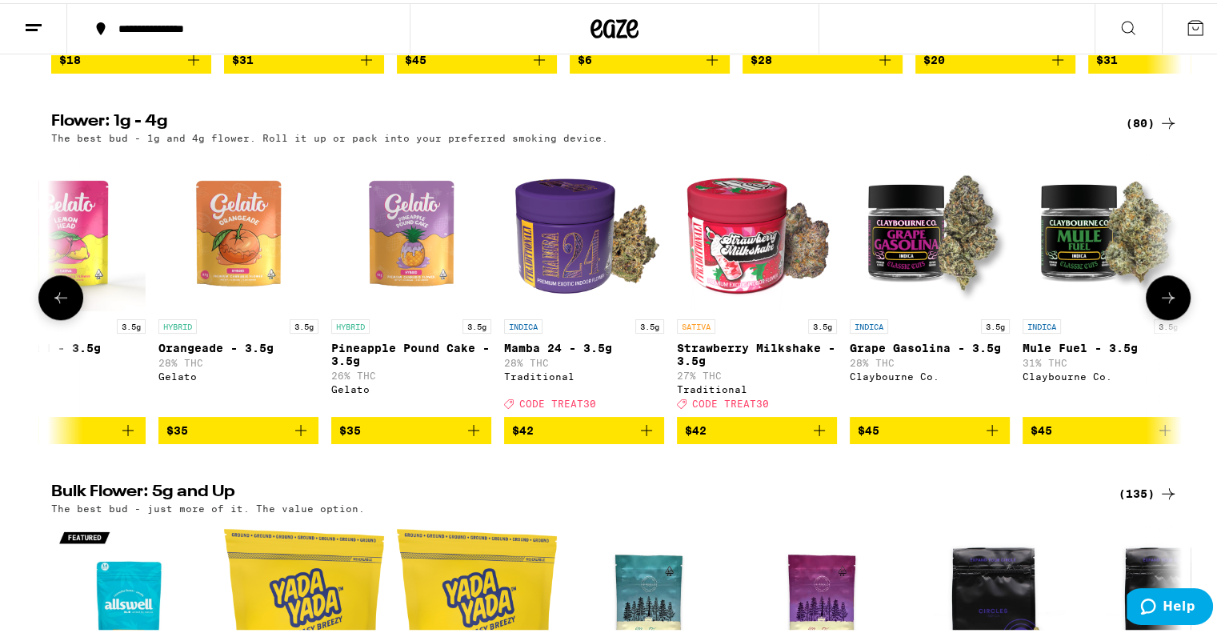
click at [1165, 304] on icon at bounding box center [1167, 294] width 19 height 19
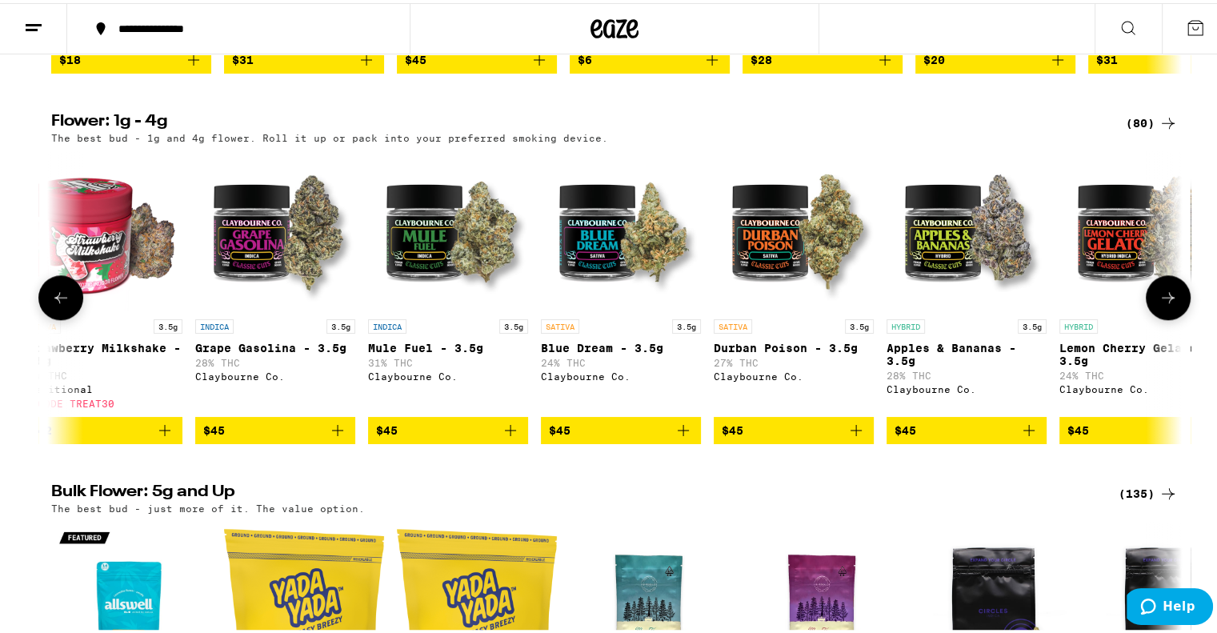
click at [1165, 304] on icon at bounding box center [1167, 294] width 19 height 19
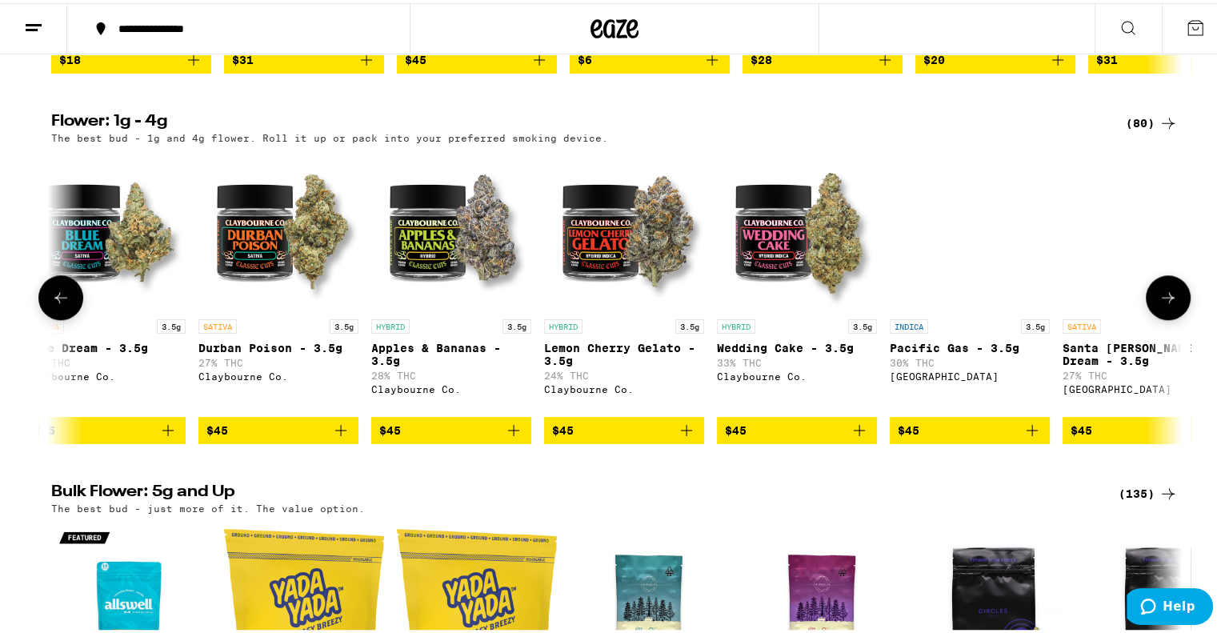
click at [1165, 304] on icon at bounding box center [1167, 294] width 19 height 19
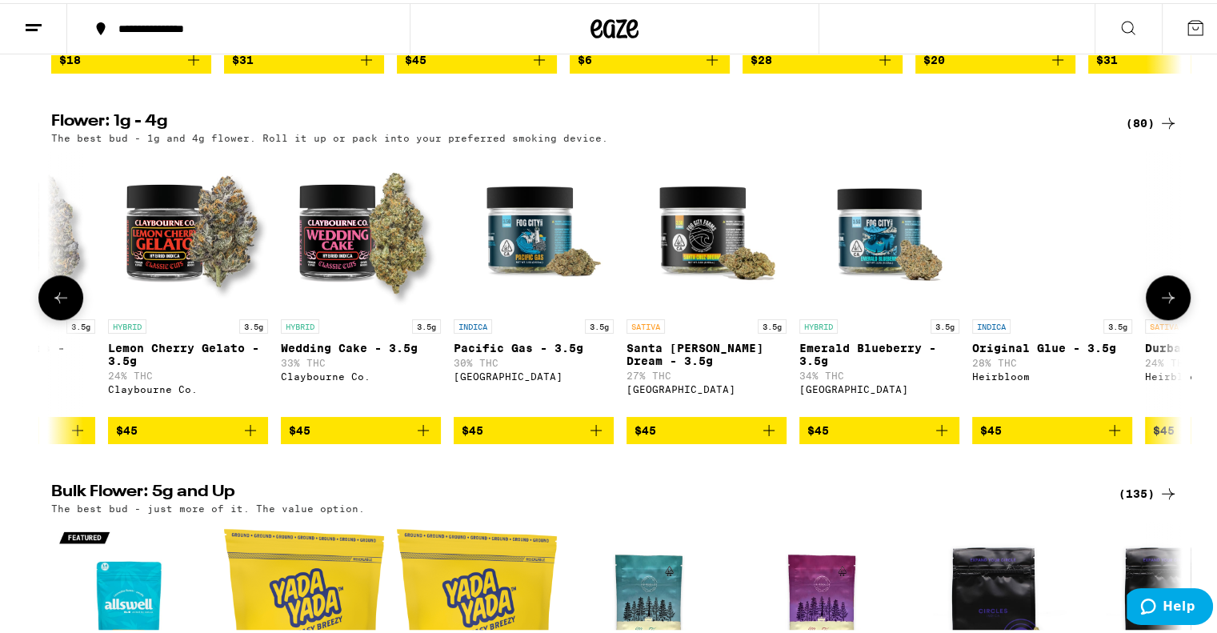
click at [1165, 304] on icon at bounding box center [1167, 294] width 19 height 19
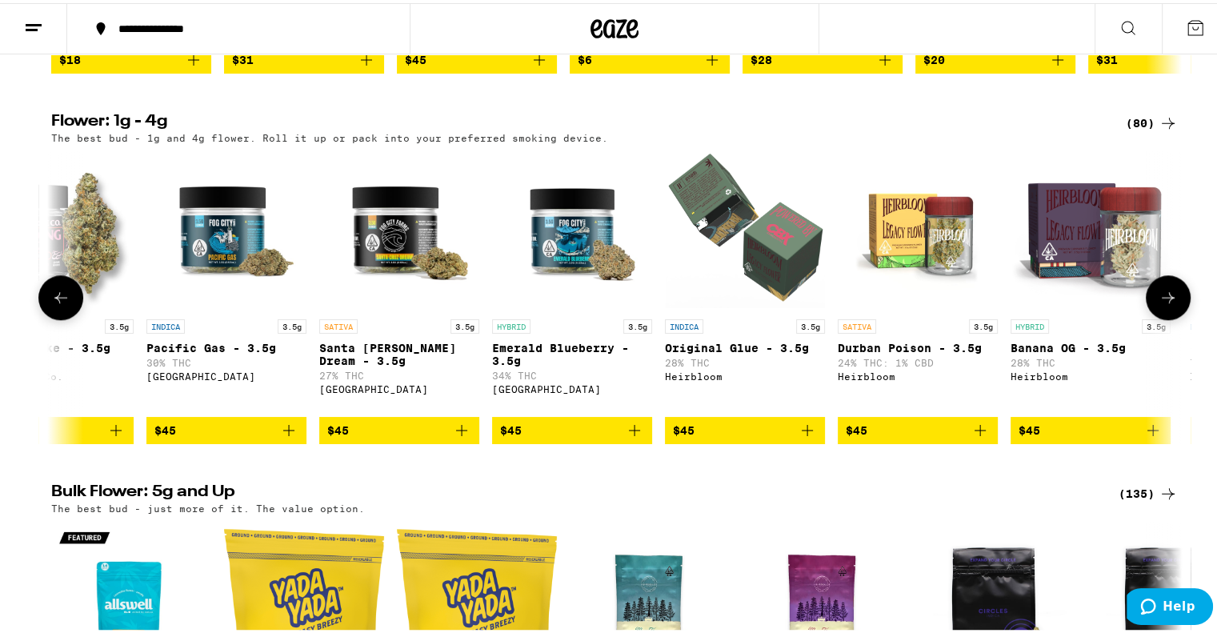
click at [1165, 304] on icon at bounding box center [1167, 294] width 19 height 19
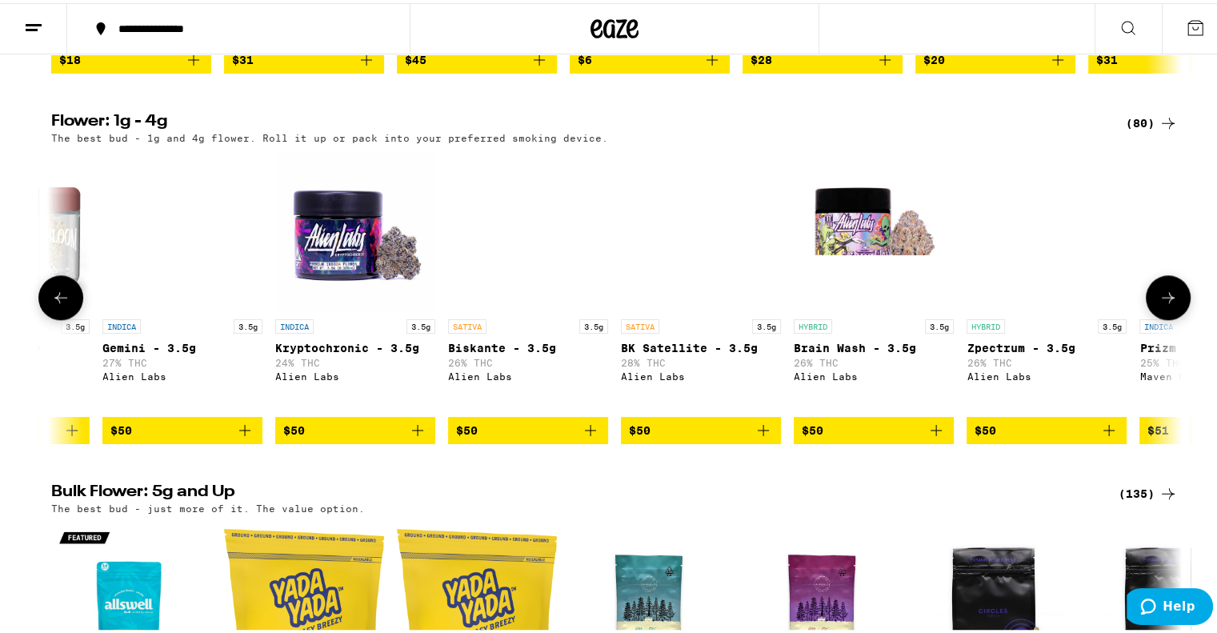
click at [1165, 304] on icon at bounding box center [1167, 294] width 19 height 19
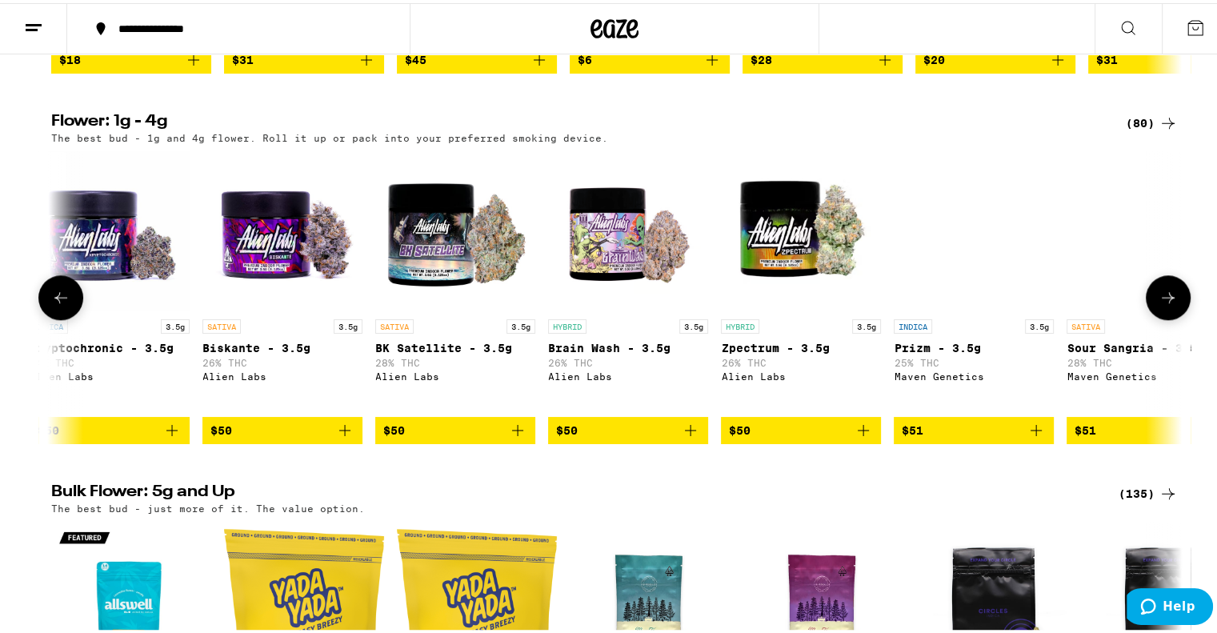
click at [1165, 304] on icon at bounding box center [1167, 294] width 19 height 19
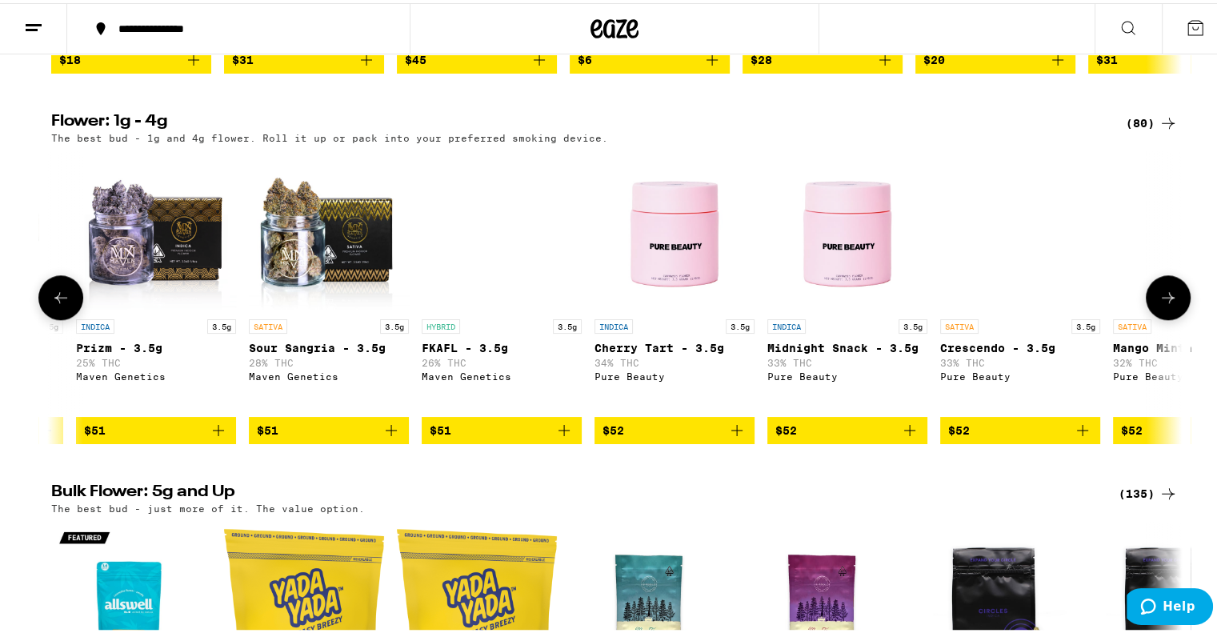
click at [1165, 304] on icon at bounding box center [1167, 294] width 19 height 19
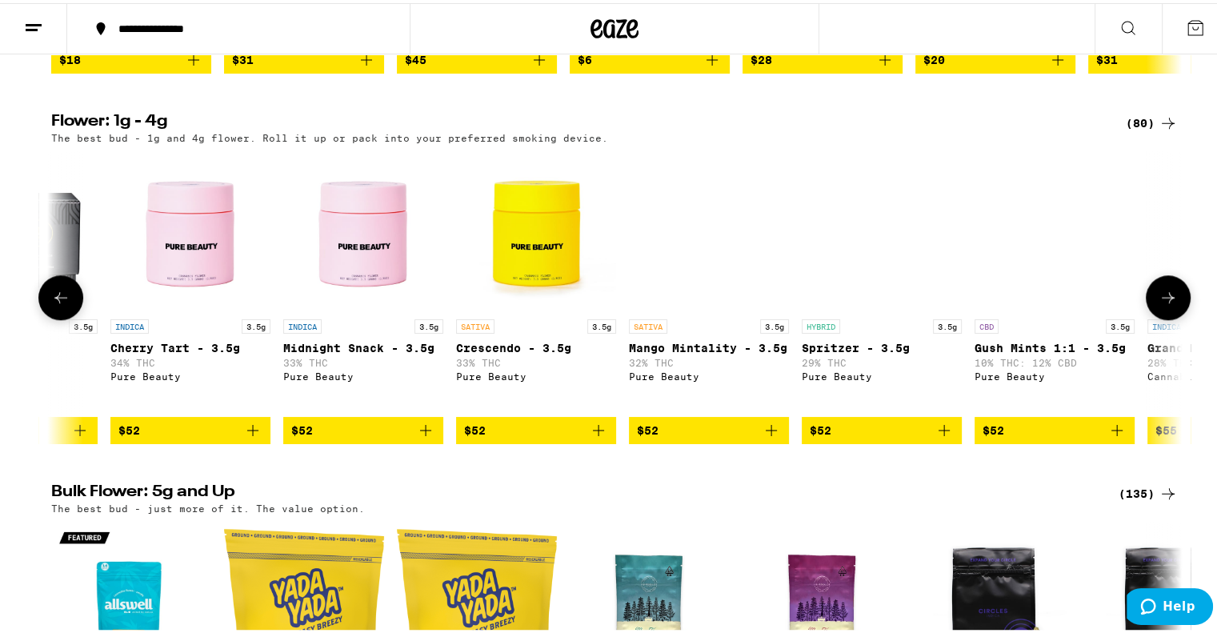
click at [1165, 304] on icon at bounding box center [1167, 294] width 19 height 19
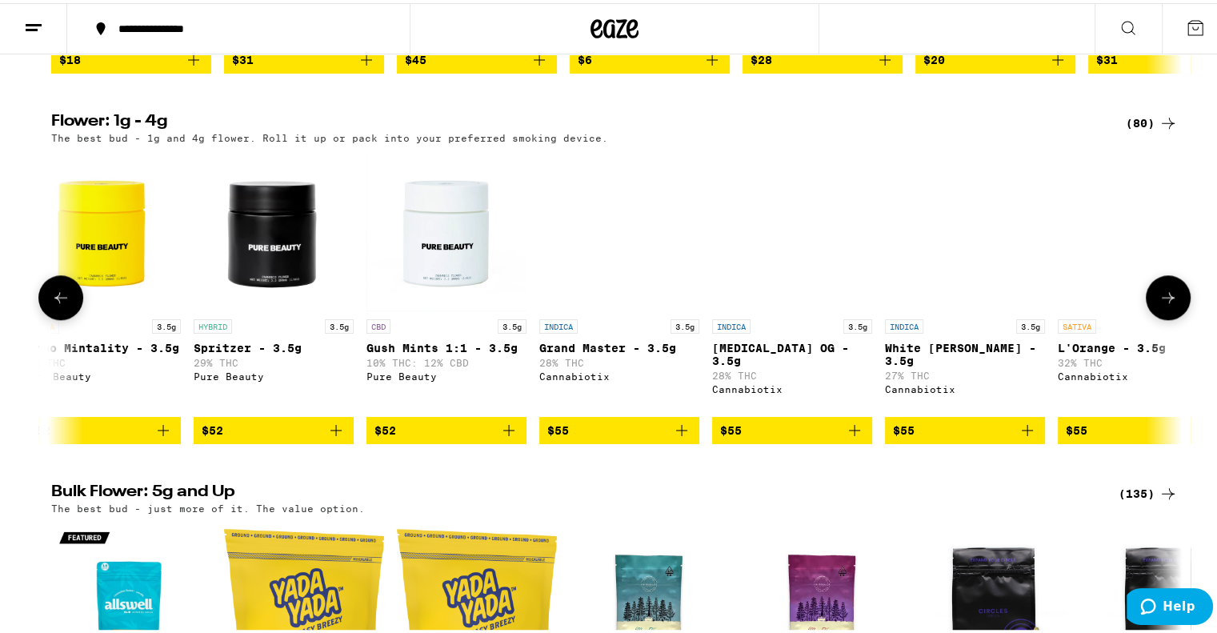
click at [1165, 304] on icon at bounding box center [1167, 294] width 19 height 19
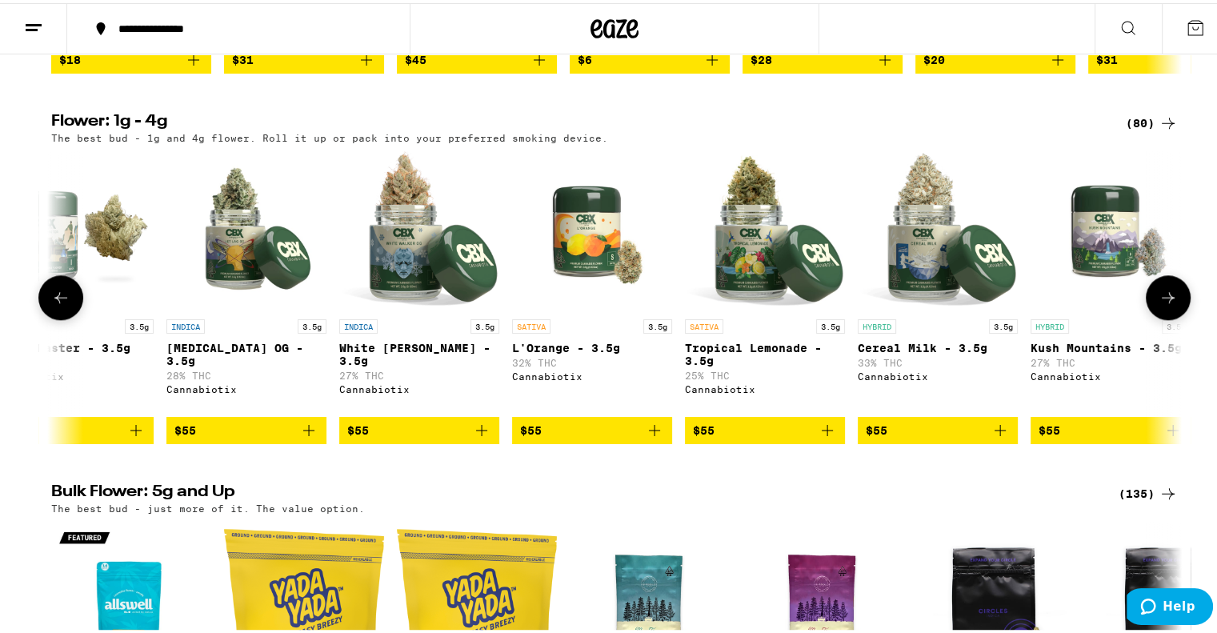
click at [1165, 304] on icon at bounding box center [1167, 294] width 19 height 19
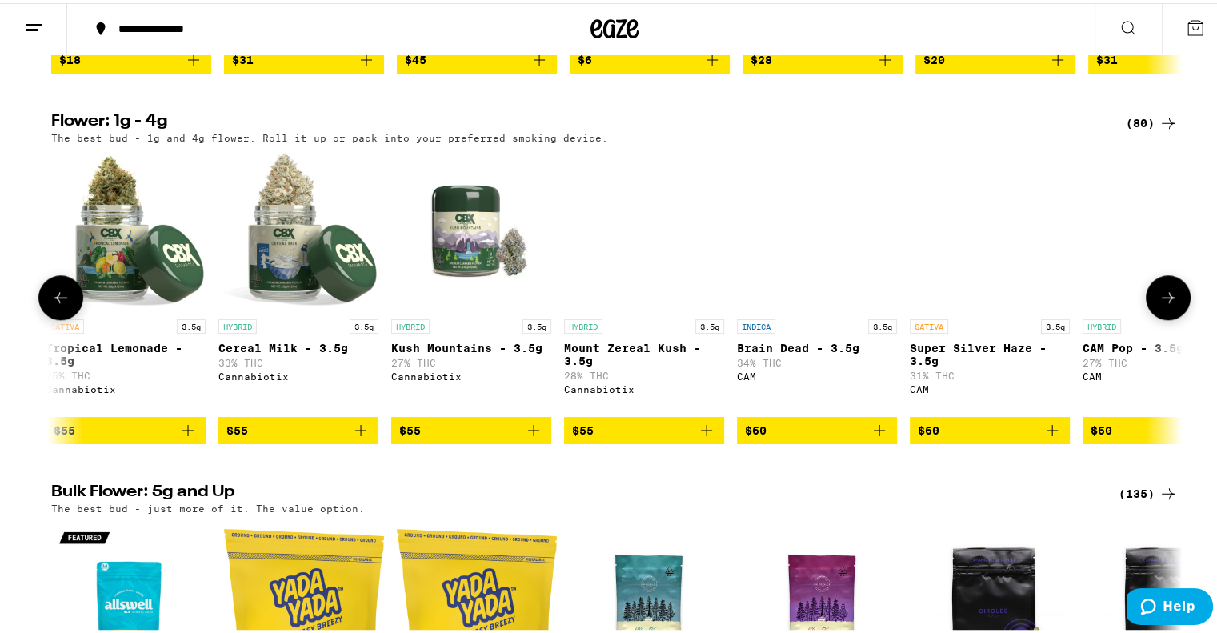
click at [1164, 304] on icon at bounding box center [1167, 294] width 19 height 19
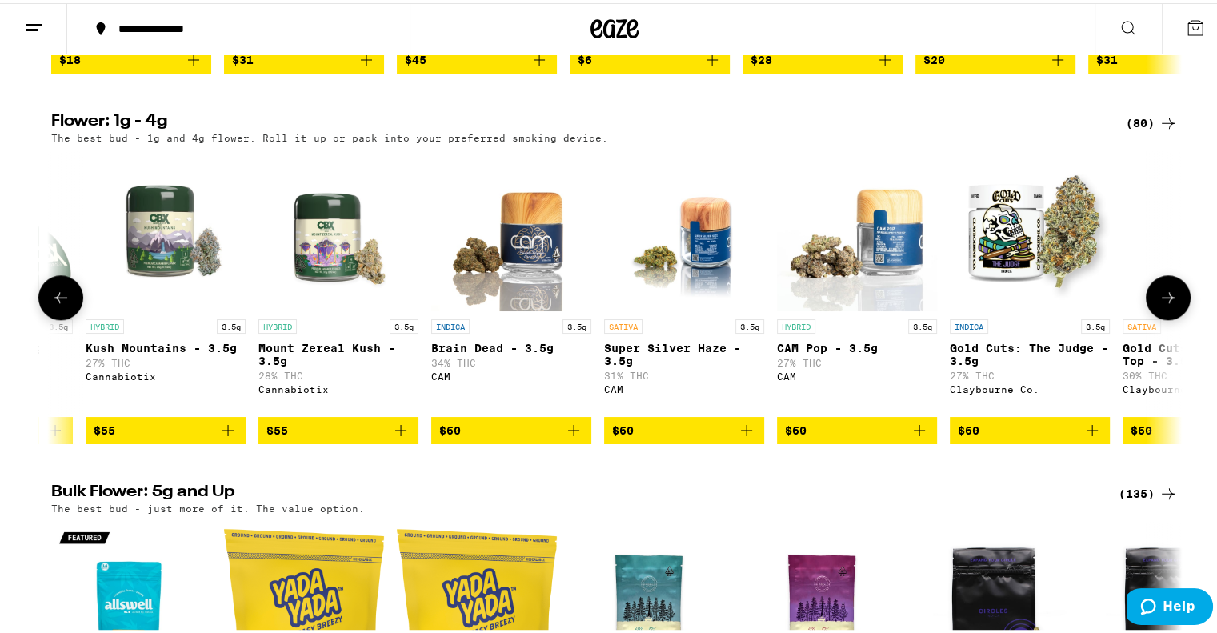
click at [1162, 304] on icon at bounding box center [1167, 294] width 19 height 19
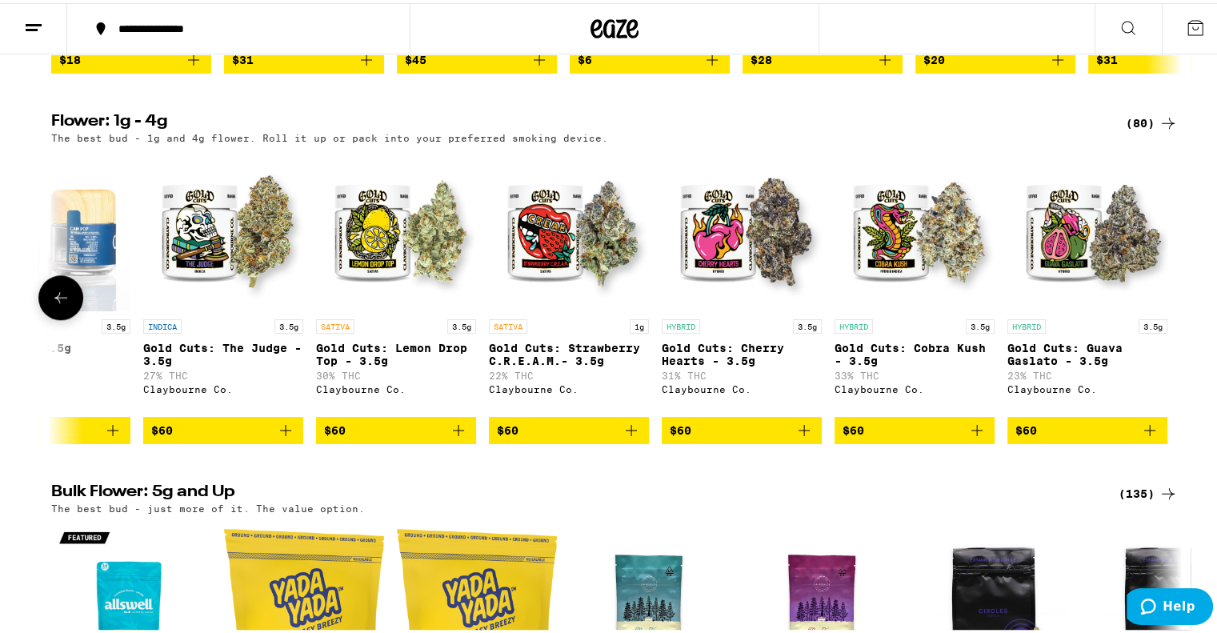
scroll to position [0, 12699]
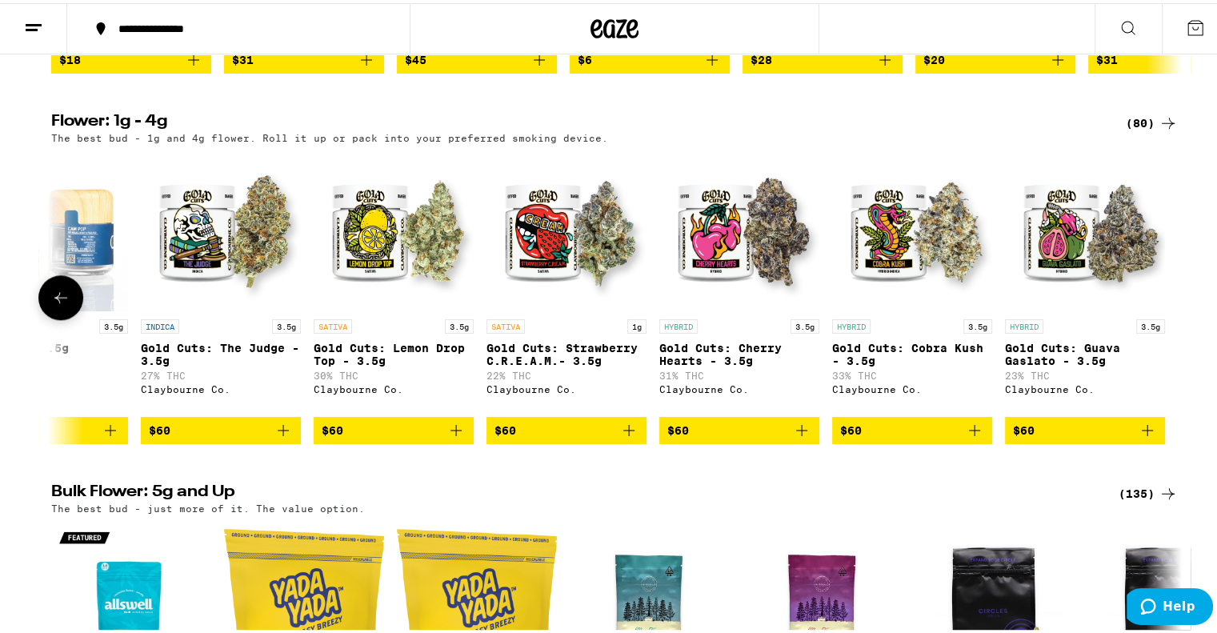
click at [880, 437] on span "$60" at bounding box center [912, 427] width 144 height 19
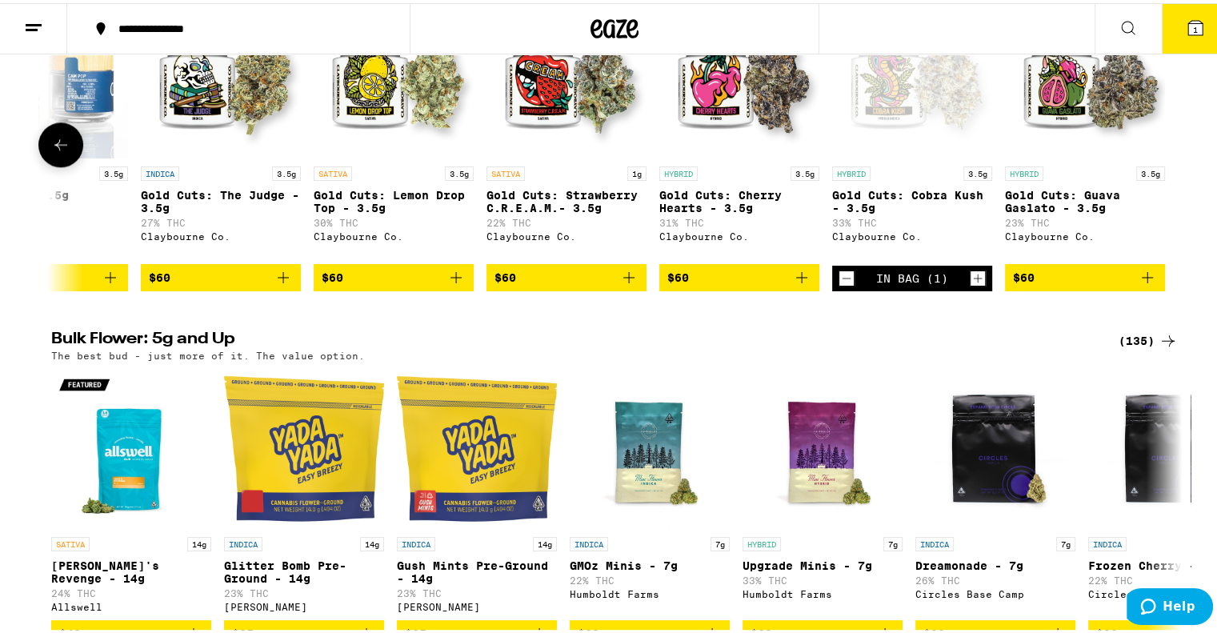
scroll to position [1760, 0]
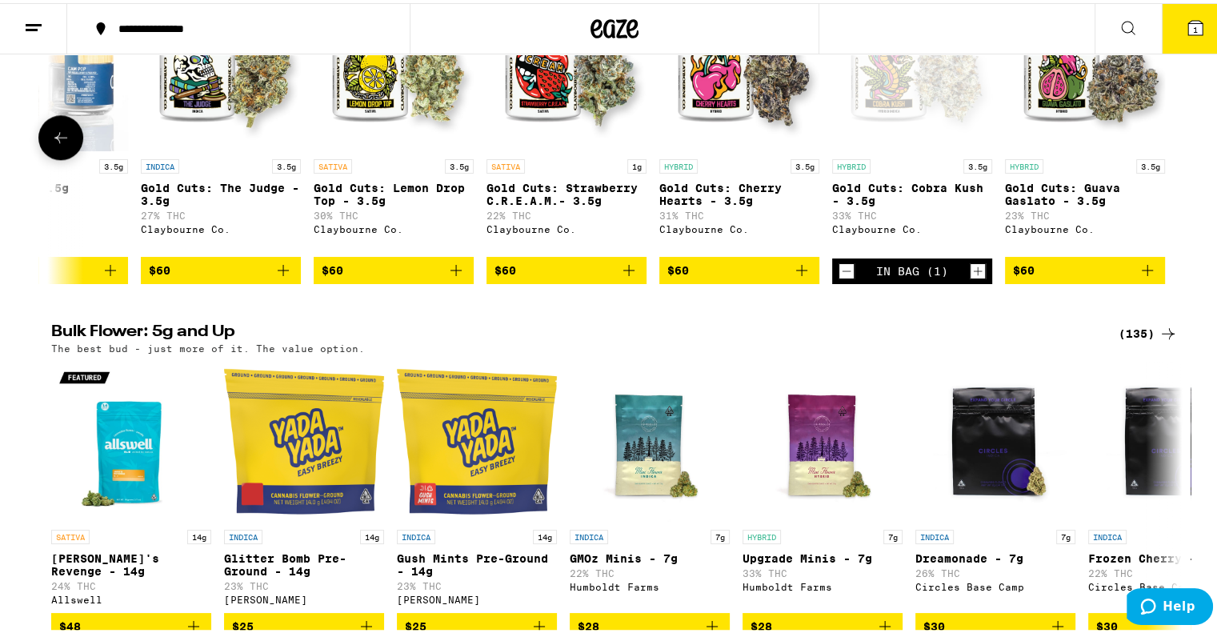
click at [54, 144] on icon at bounding box center [60, 134] width 19 height 19
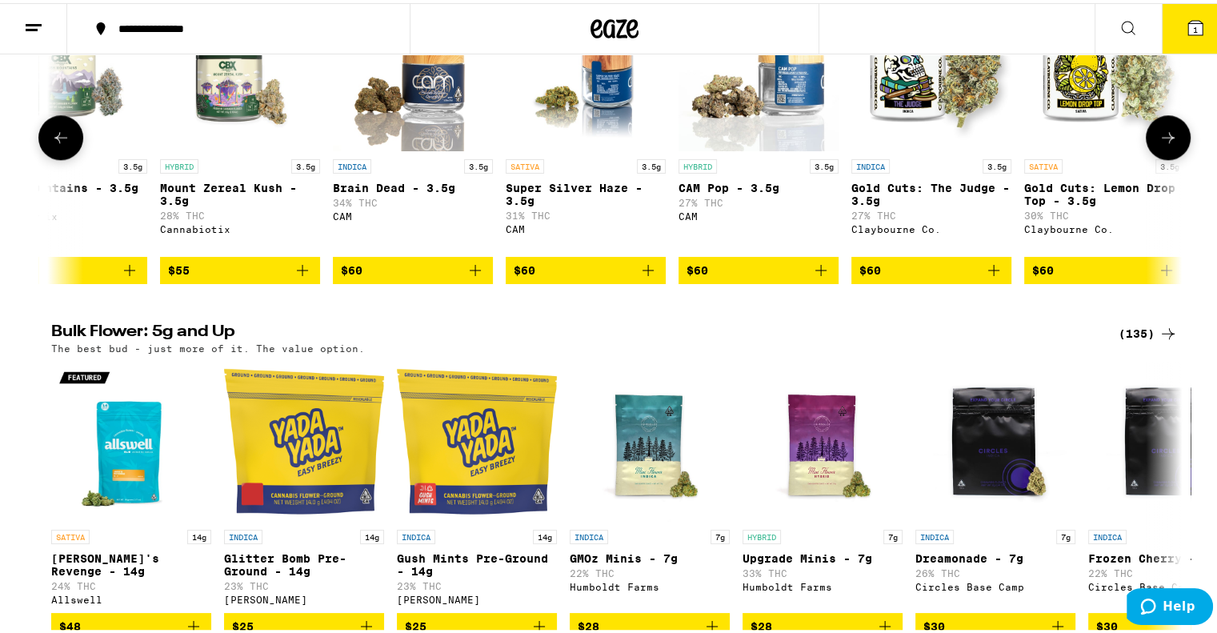
click at [54, 144] on icon at bounding box center [60, 134] width 19 height 19
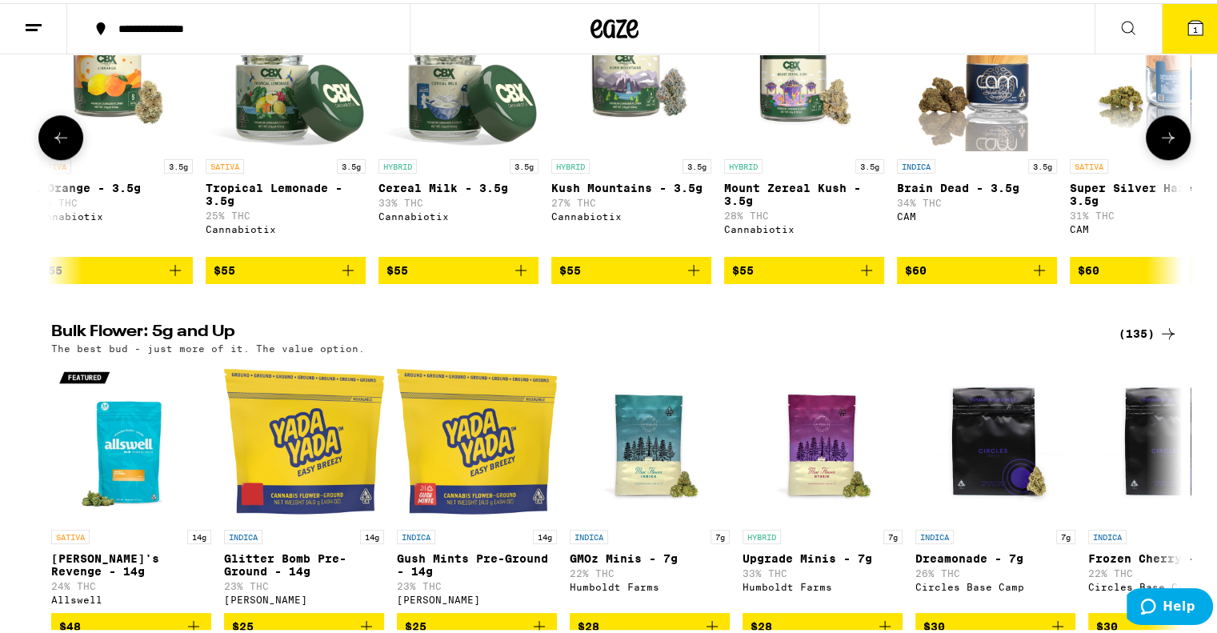
click at [54, 144] on icon at bounding box center [60, 134] width 19 height 19
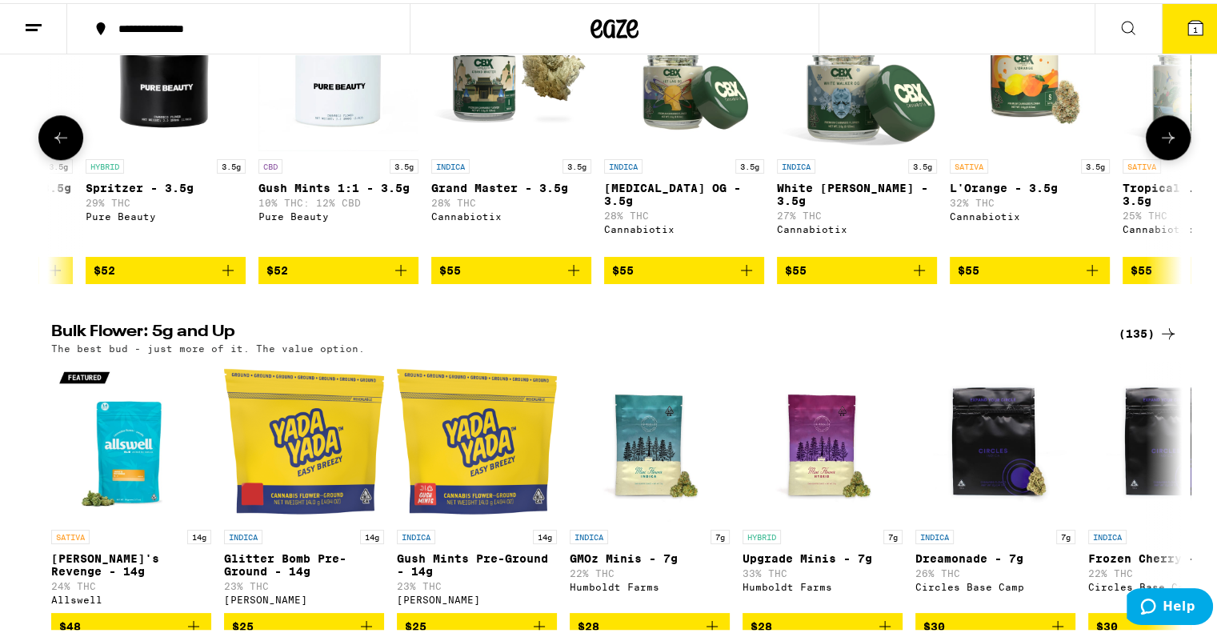
click at [54, 144] on icon at bounding box center [60, 134] width 19 height 19
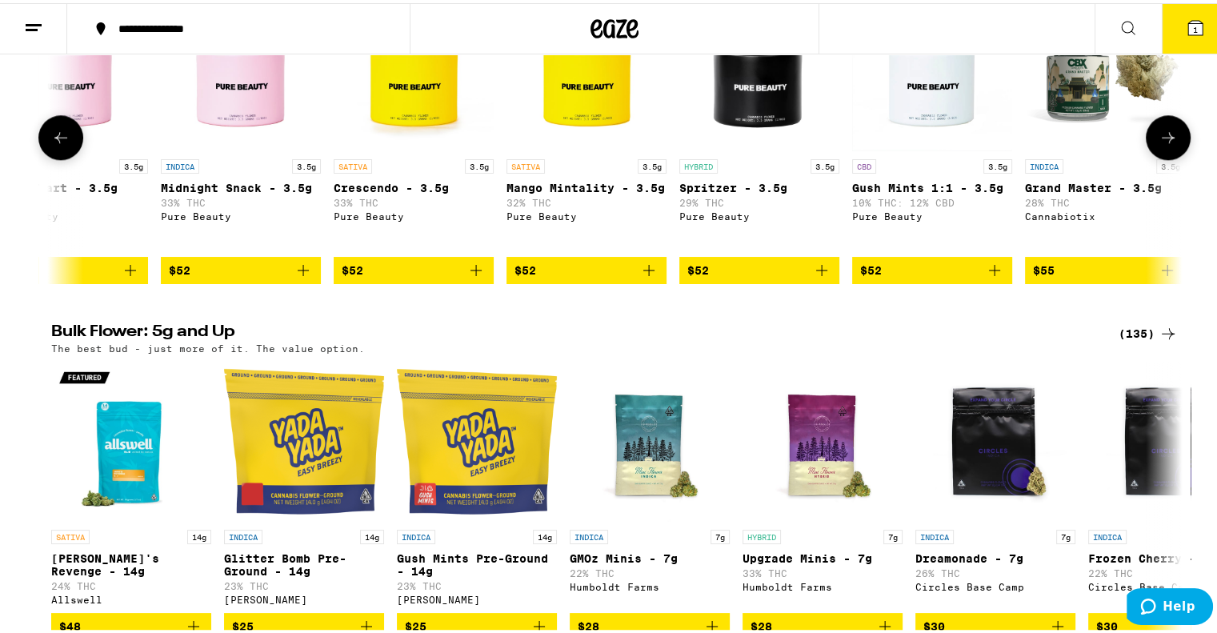
click at [54, 144] on icon at bounding box center [60, 134] width 19 height 19
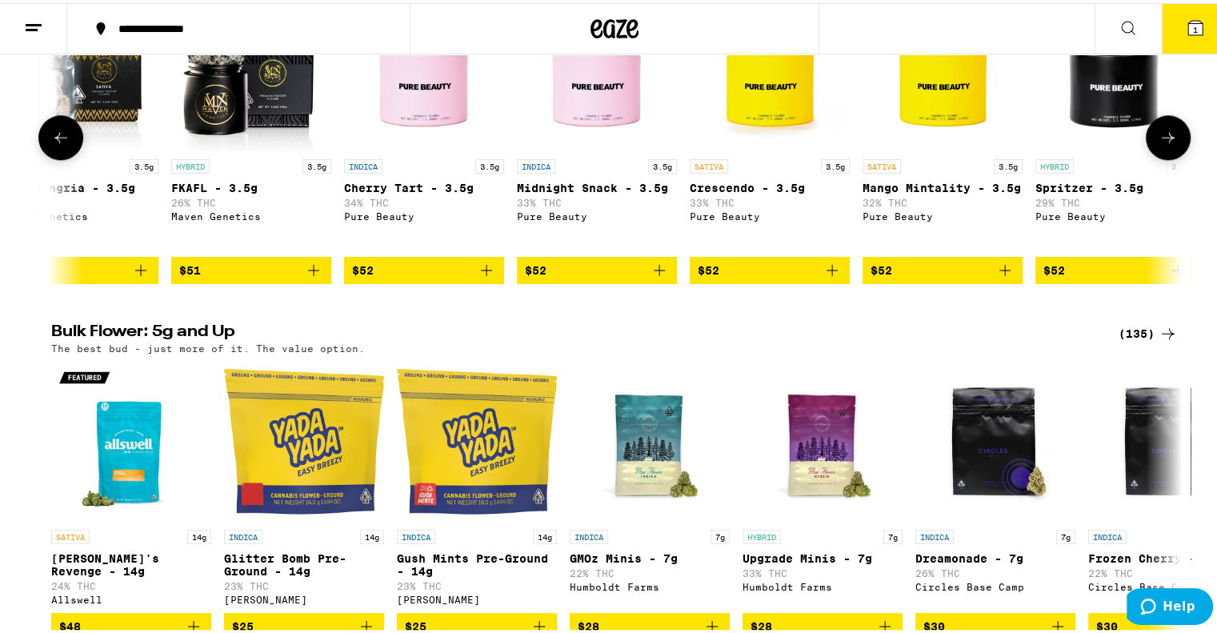
click at [54, 144] on icon at bounding box center [60, 134] width 19 height 19
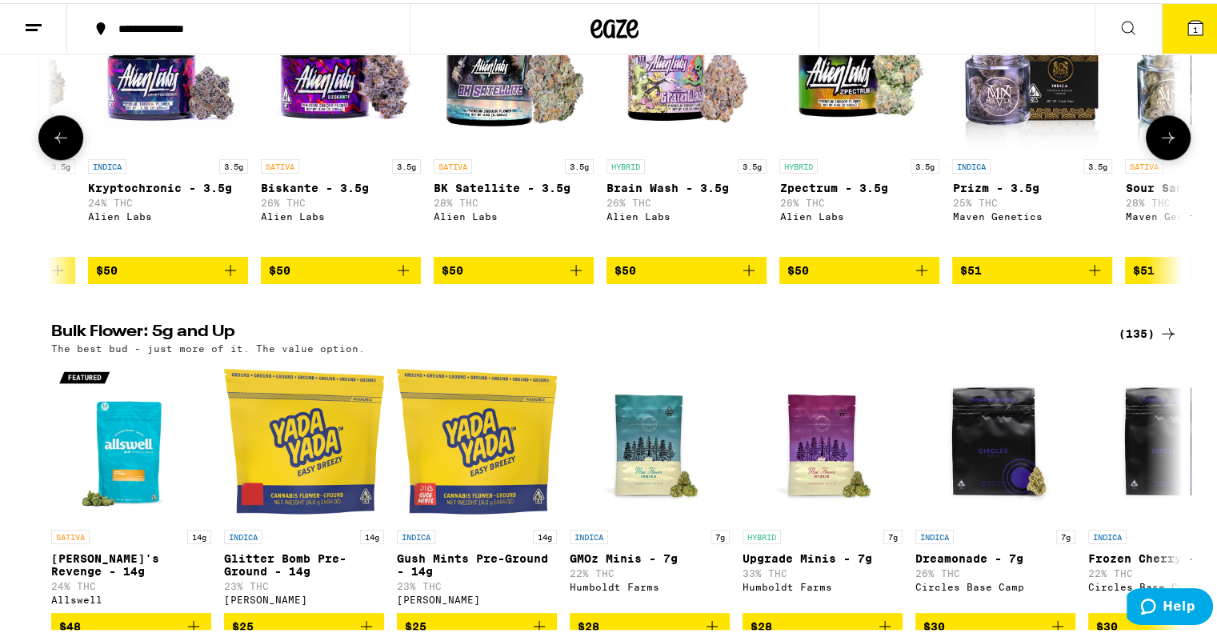
click at [54, 144] on icon at bounding box center [60, 134] width 19 height 19
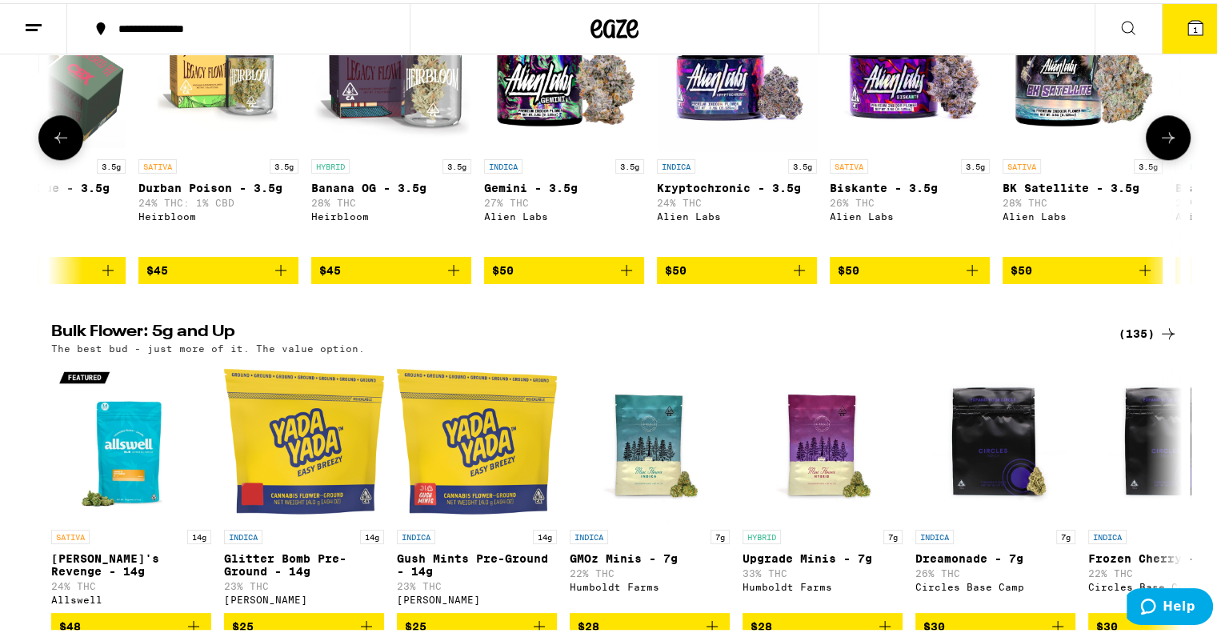
click at [54, 144] on icon at bounding box center [60, 134] width 19 height 19
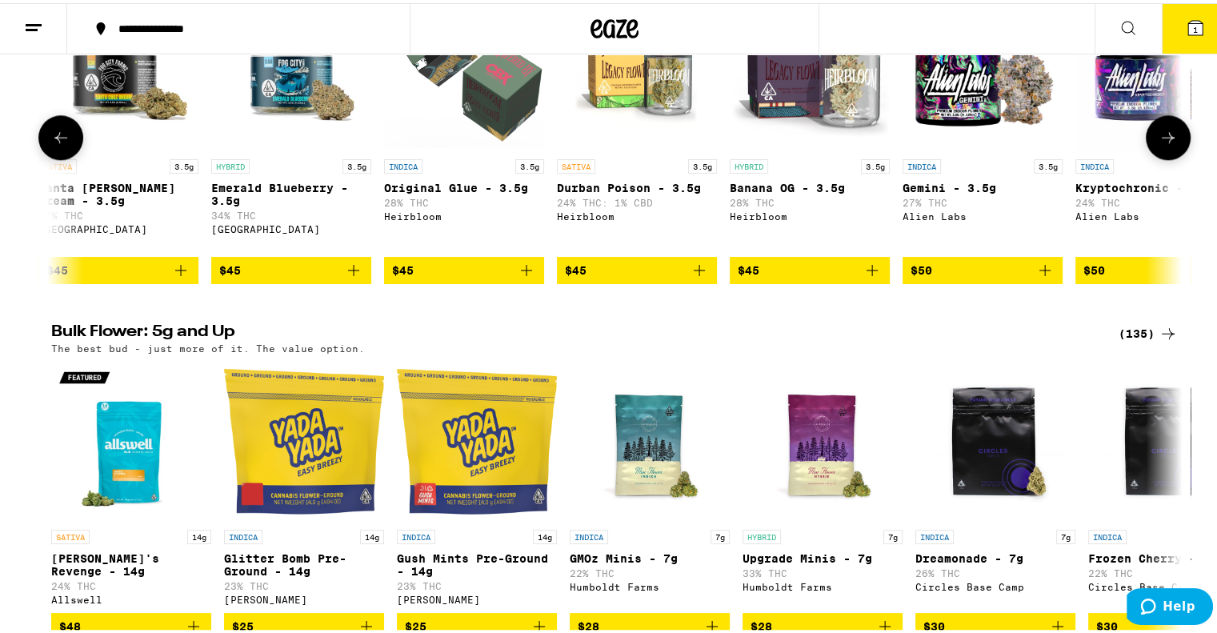
click at [54, 144] on icon at bounding box center [60, 134] width 19 height 19
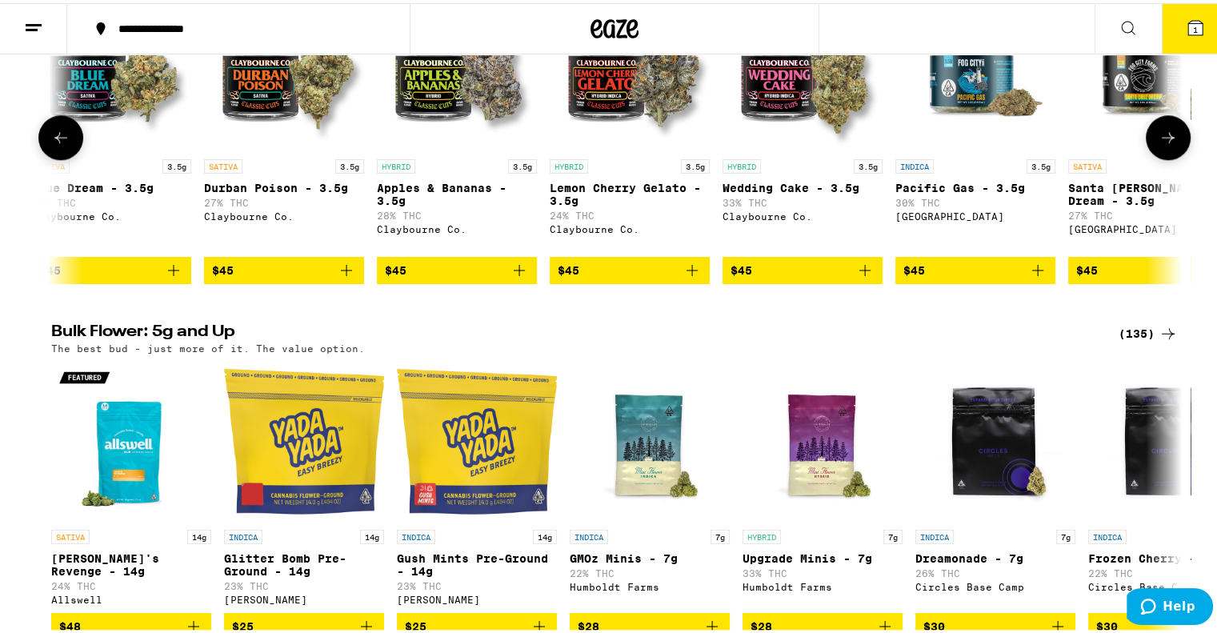
click at [54, 144] on icon at bounding box center [60, 134] width 19 height 19
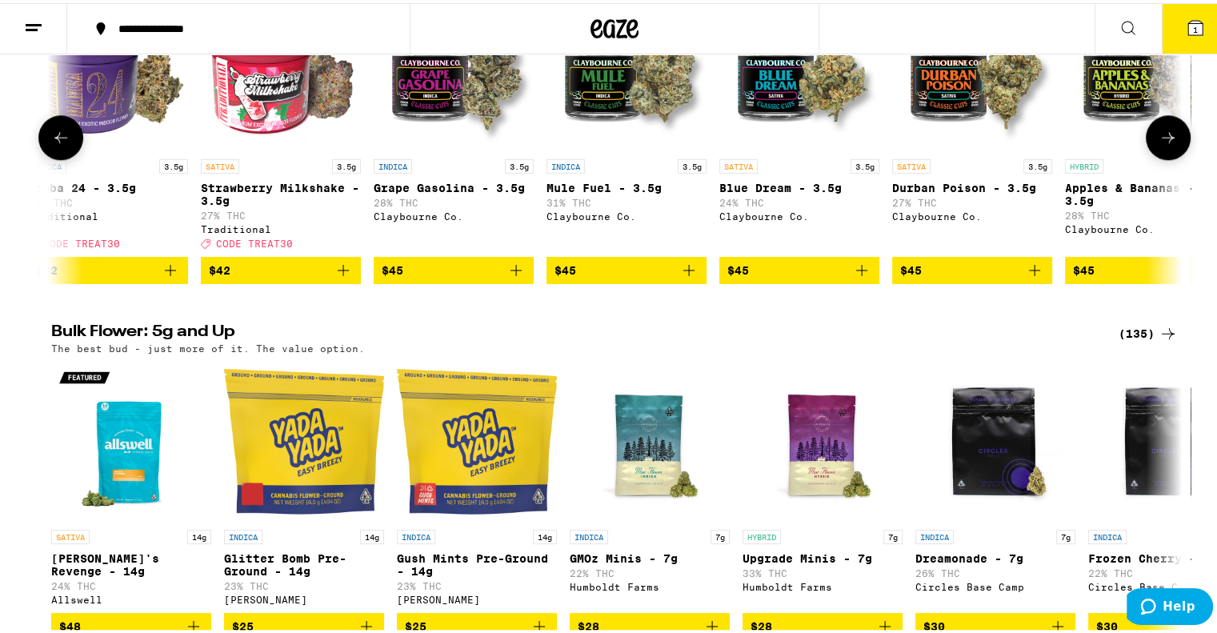
click at [54, 144] on icon at bounding box center [60, 134] width 19 height 19
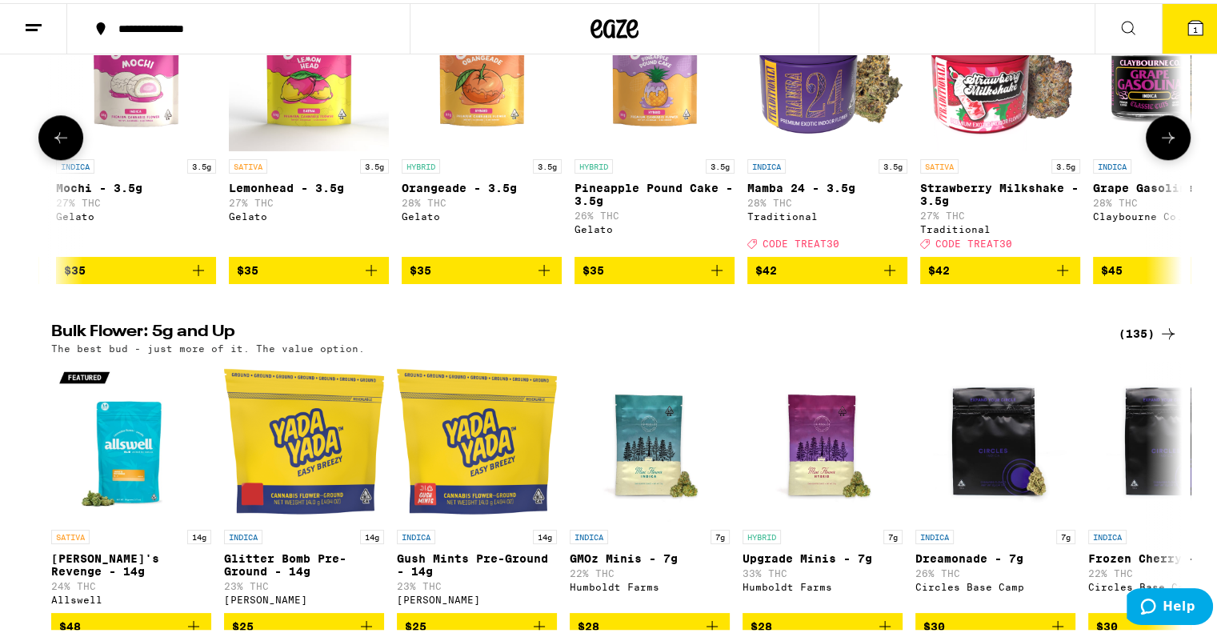
click at [54, 144] on icon at bounding box center [60, 134] width 19 height 19
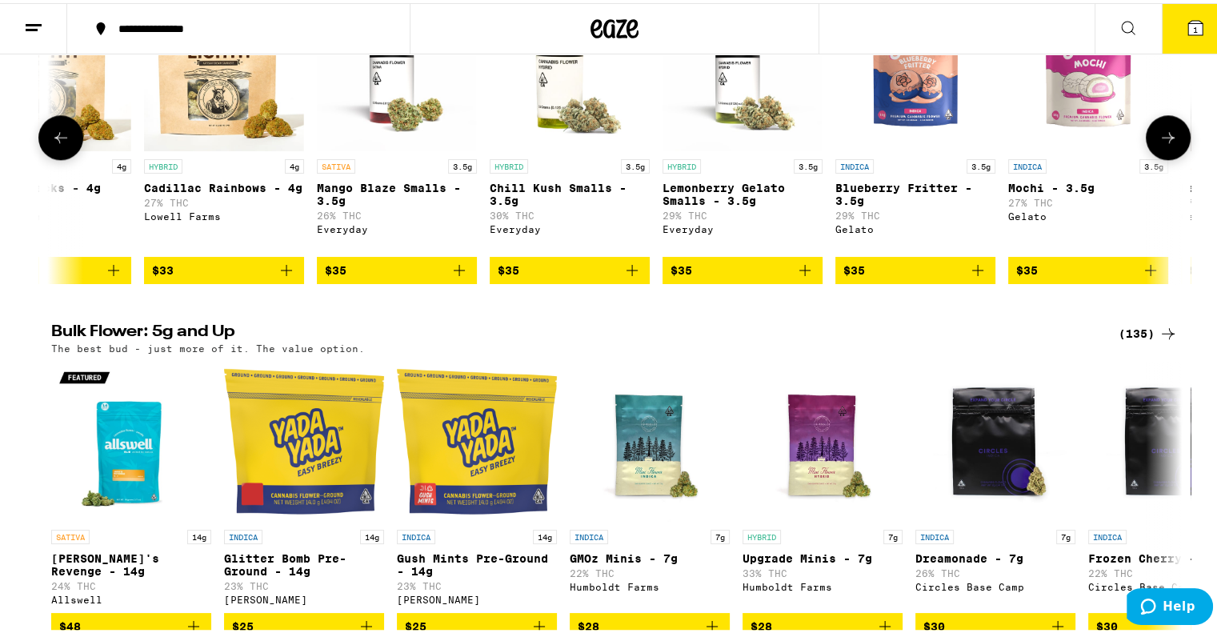
click at [54, 144] on icon at bounding box center [60, 134] width 19 height 19
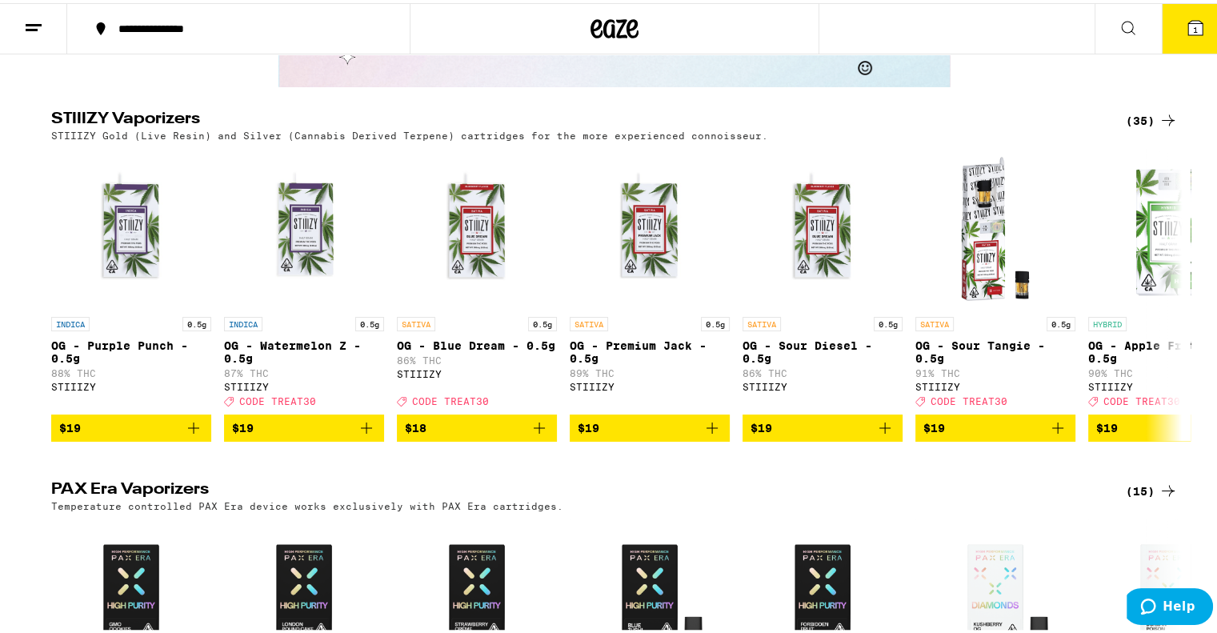
scroll to position [3360, 0]
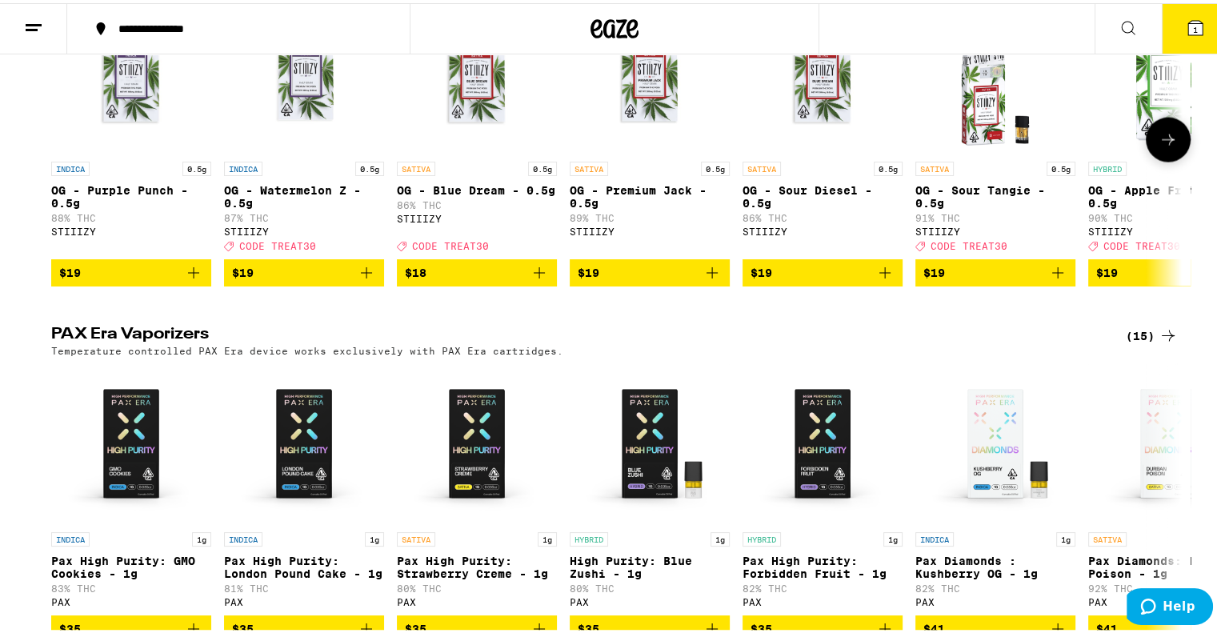
click at [1162, 159] on button at bounding box center [1168, 136] width 45 height 45
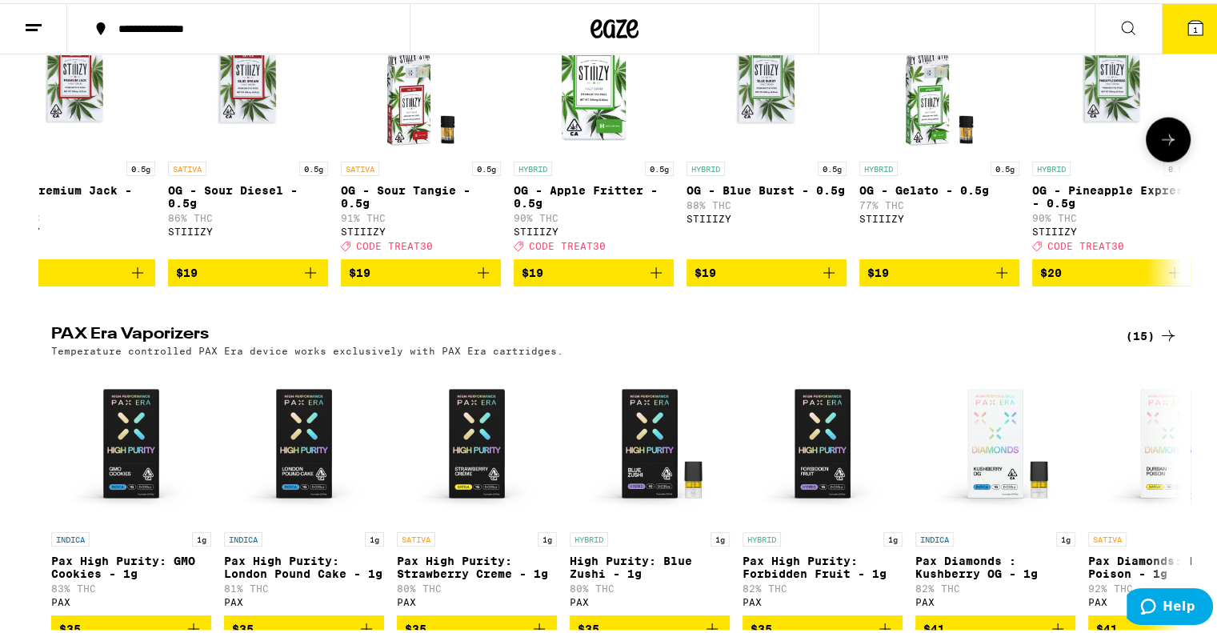
click at [1162, 159] on button at bounding box center [1168, 136] width 45 height 45
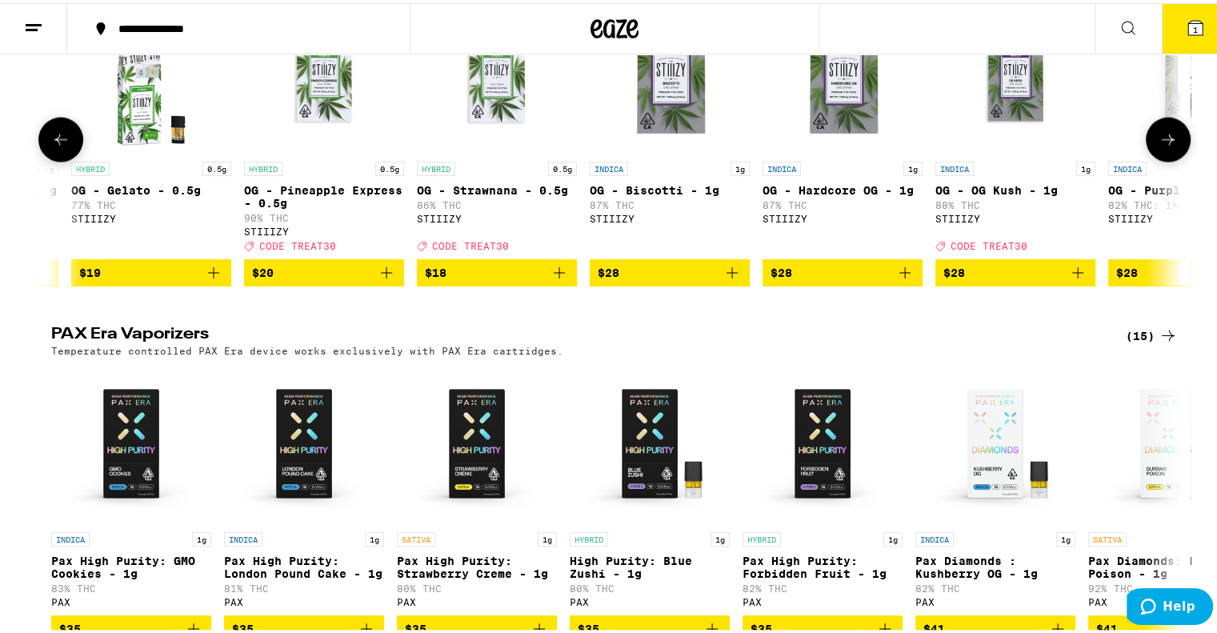
click at [1162, 159] on button at bounding box center [1168, 136] width 45 height 45
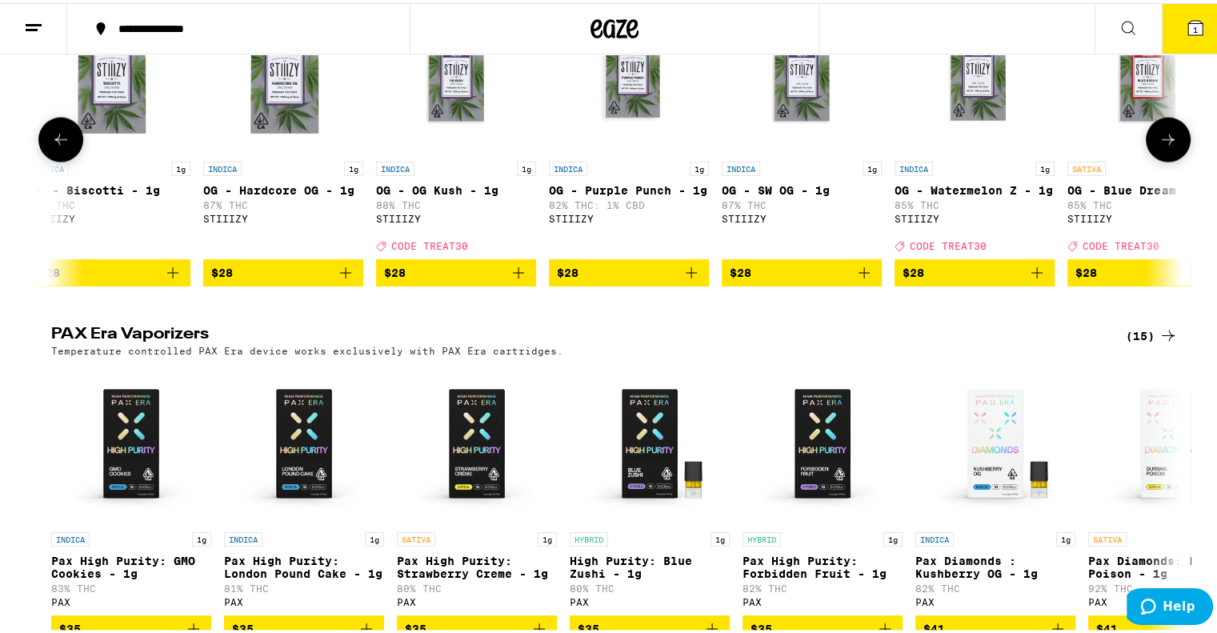
click at [1162, 159] on button at bounding box center [1168, 136] width 45 height 45
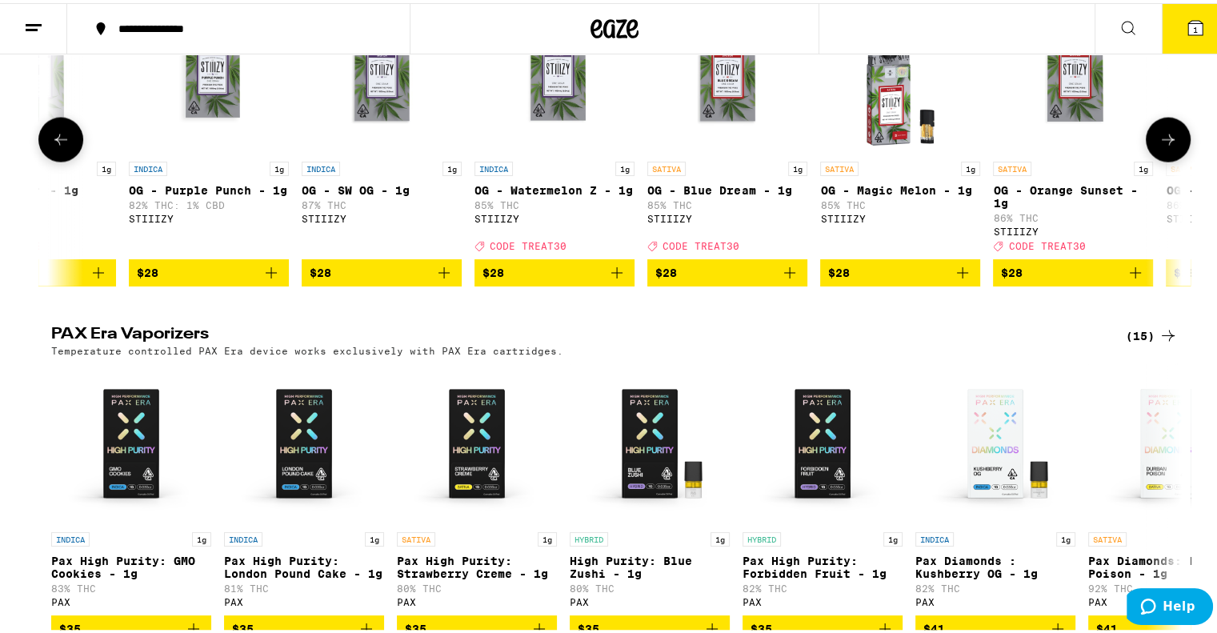
click at [1162, 159] on button at bounding box center [1168, 136] width 45 height 45
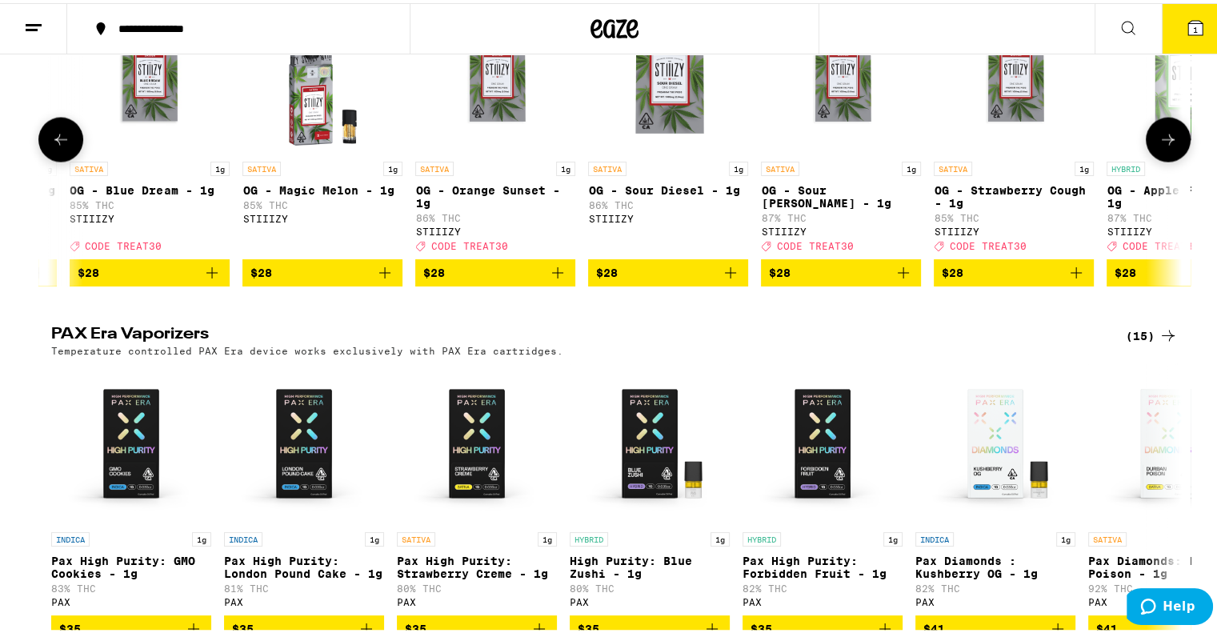
click at [1162, 159] on button at bounding box center [1168, 136] width 45 height 45
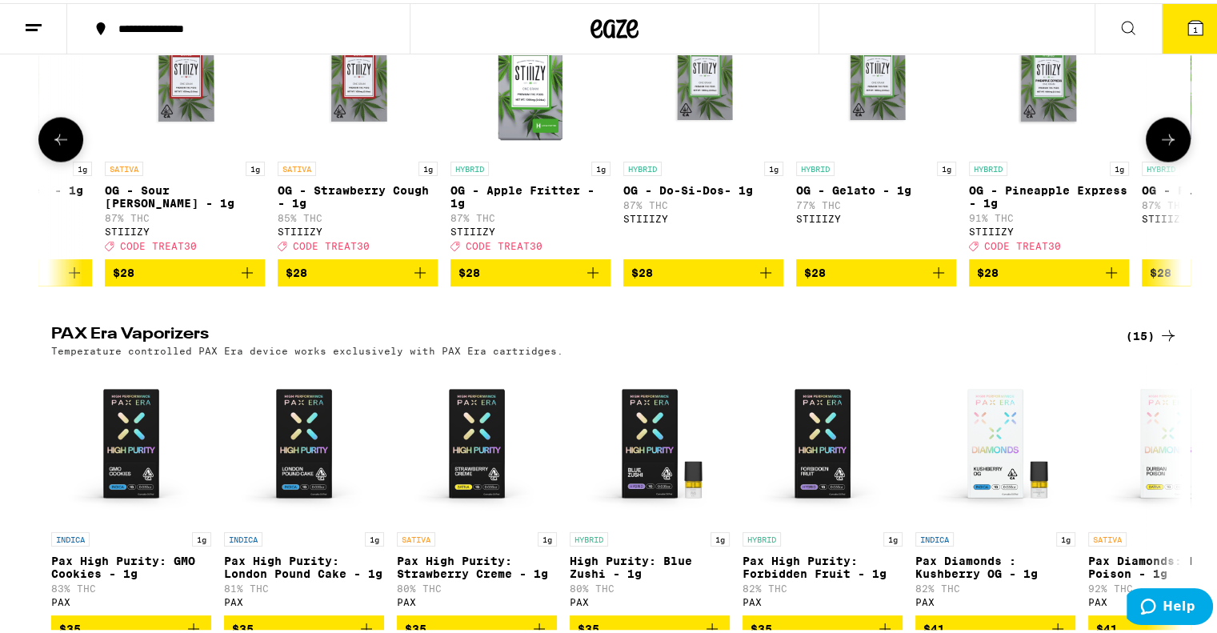
click at [1162, 159] on button at bounding box center [1168, 136] width 45 height 45
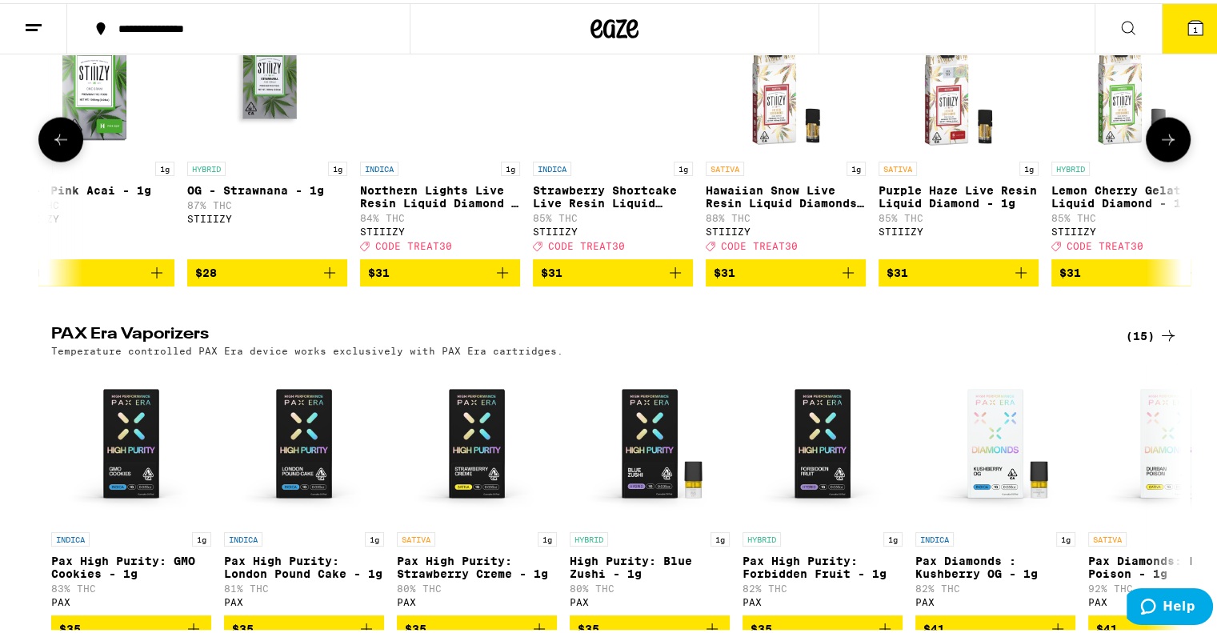
click at [1162, 159] on button at bounding box center [1168, 136] width 45 height 45
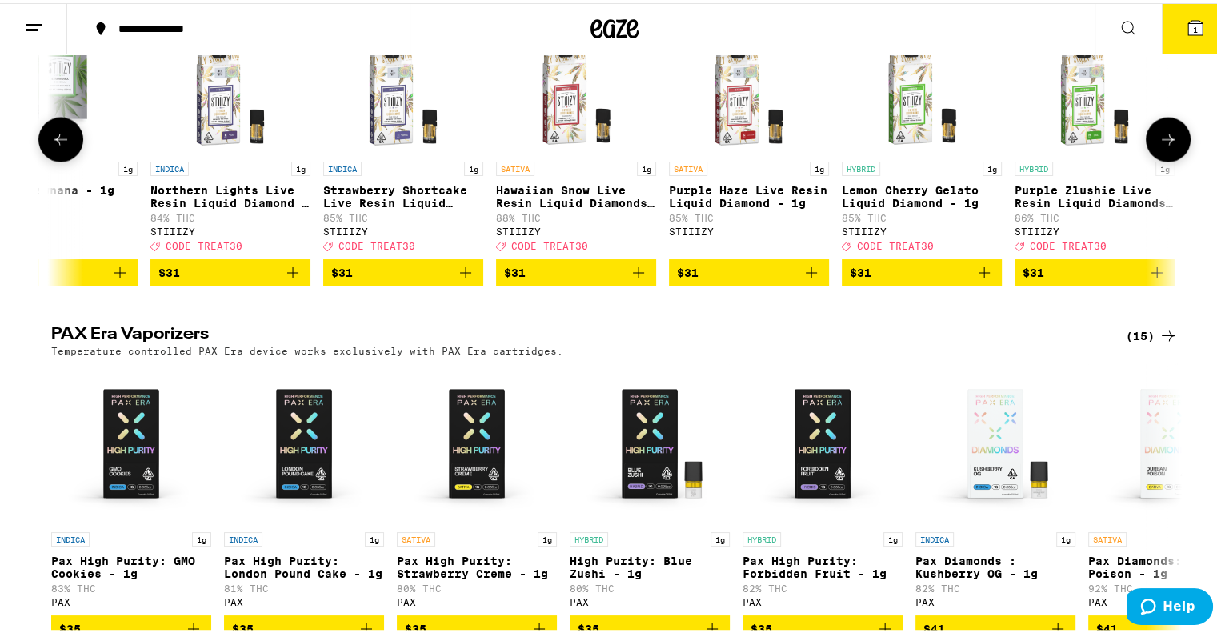
click at [1162, 159] on button at bounding box center [1168, 136] width 45 height 45
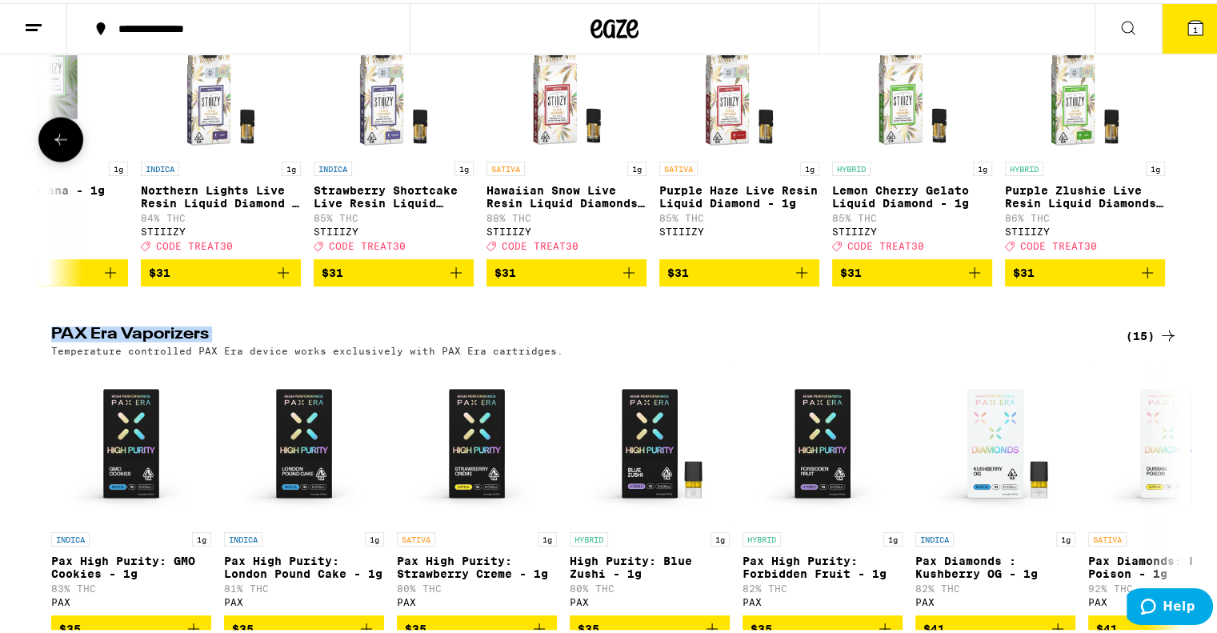
click at [1162, 159] on div at bounding box center [1168, 136] width 45 height 45
click at [965, 279] on icon "Add to bag" at bounding box center [974, 269] width 19 height 19
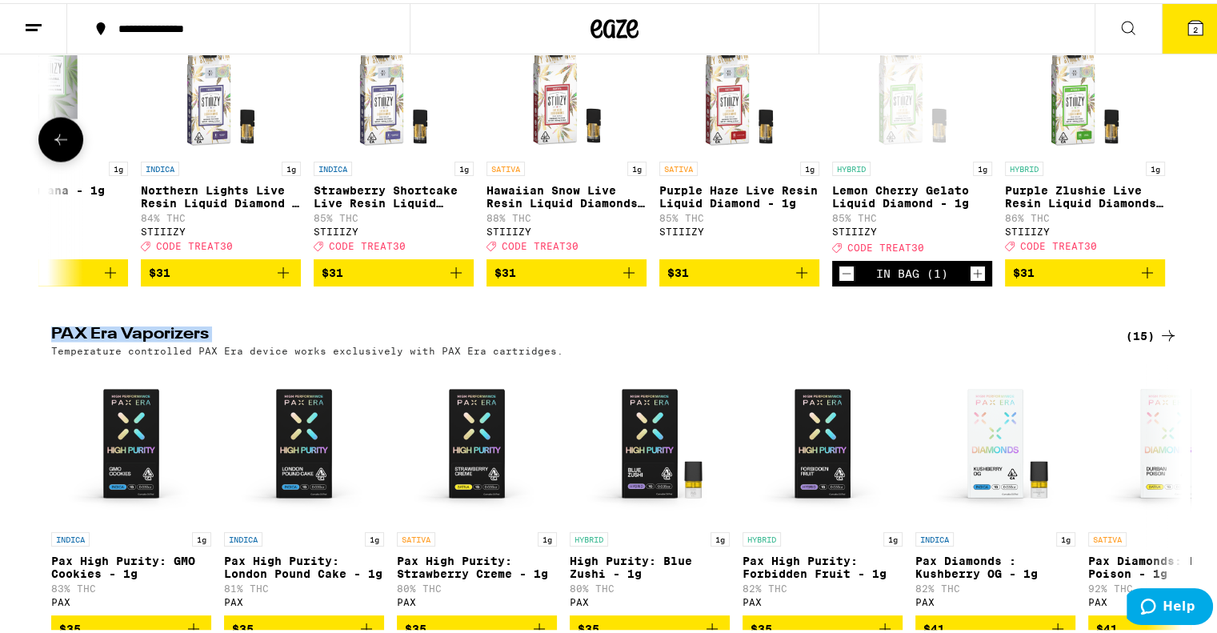
click at [970, 280] on icon "Increment" at bounding box center [977, 270] width 14 height 19
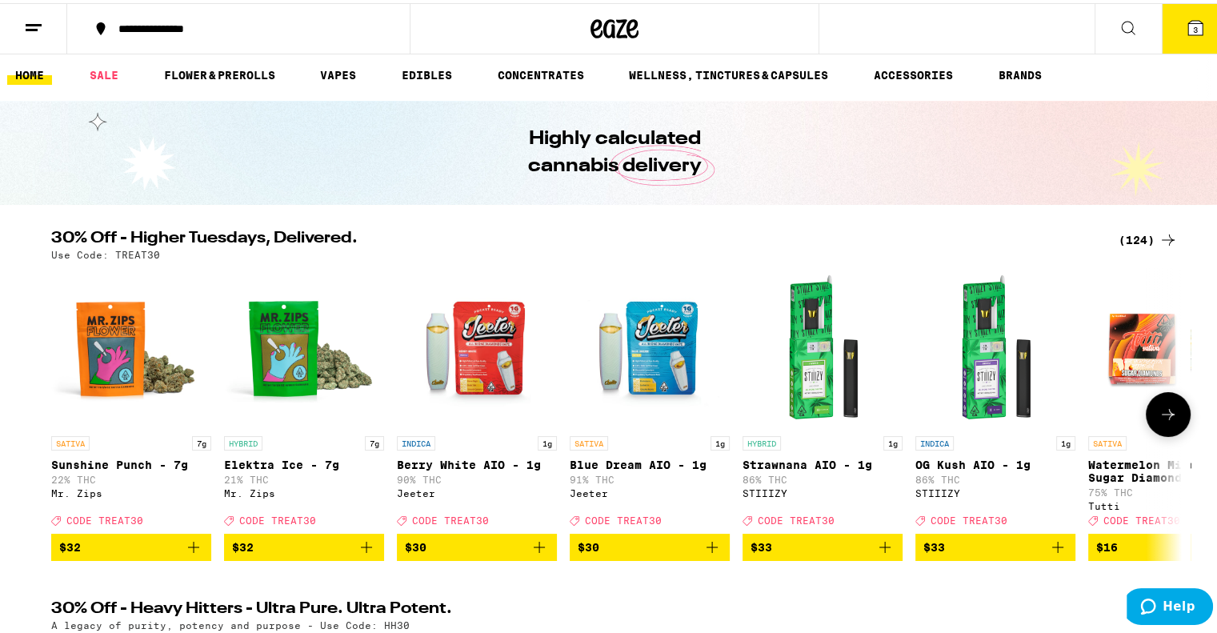
scroll to position [0, 0]
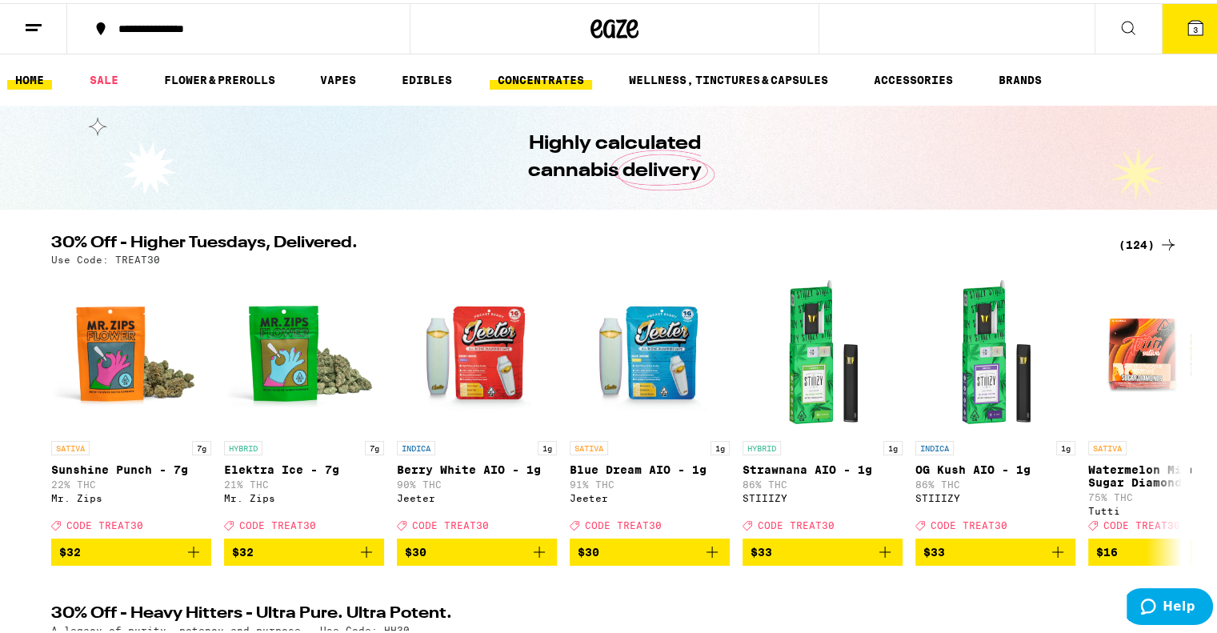
click at [534, 76] on link "CONCENTRATES" at bounding box center [541, 76] width 102 height 19
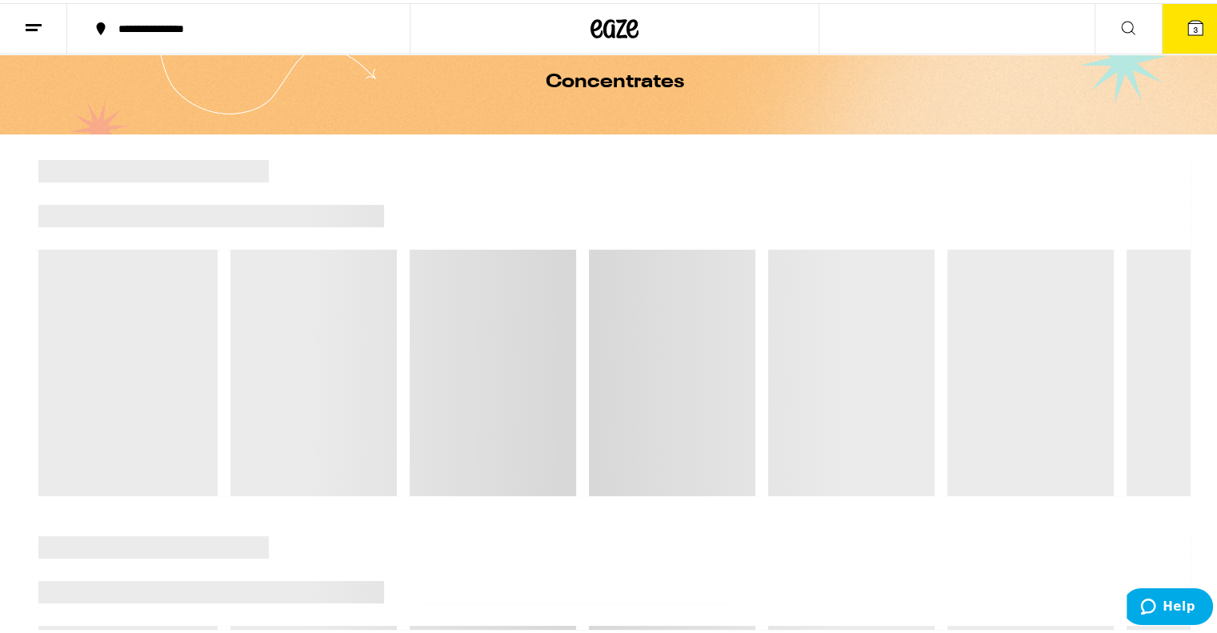
scroll to position [160, 0]
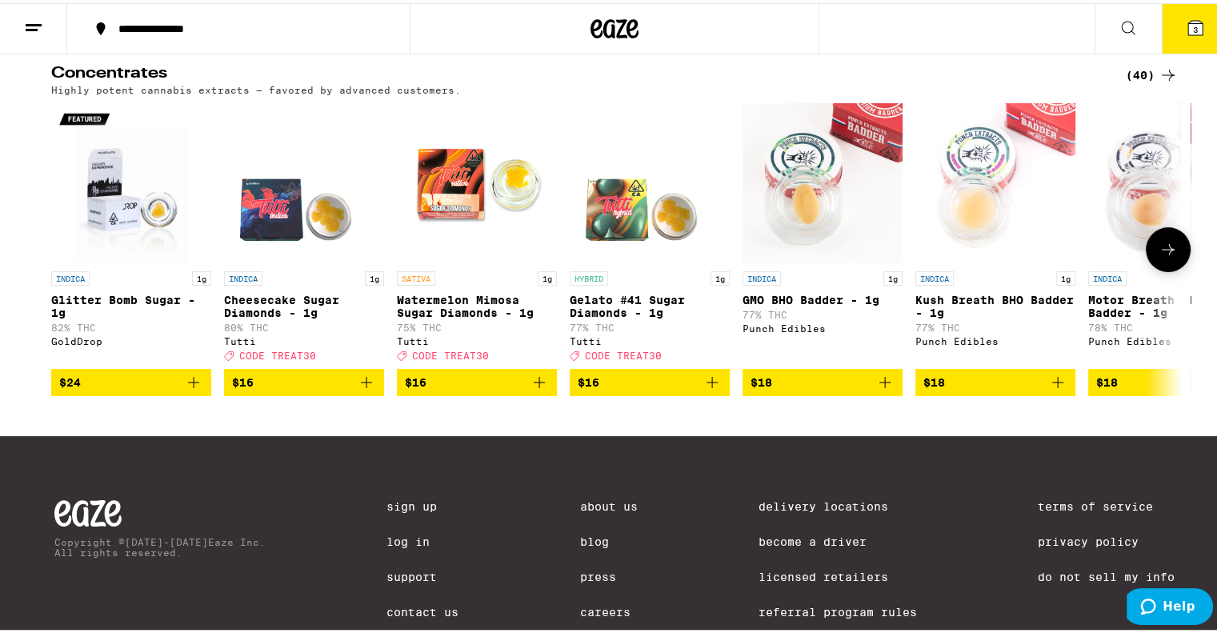
click at [1173, 246] on button at bounding box center [1168, 246] width 45 height 45
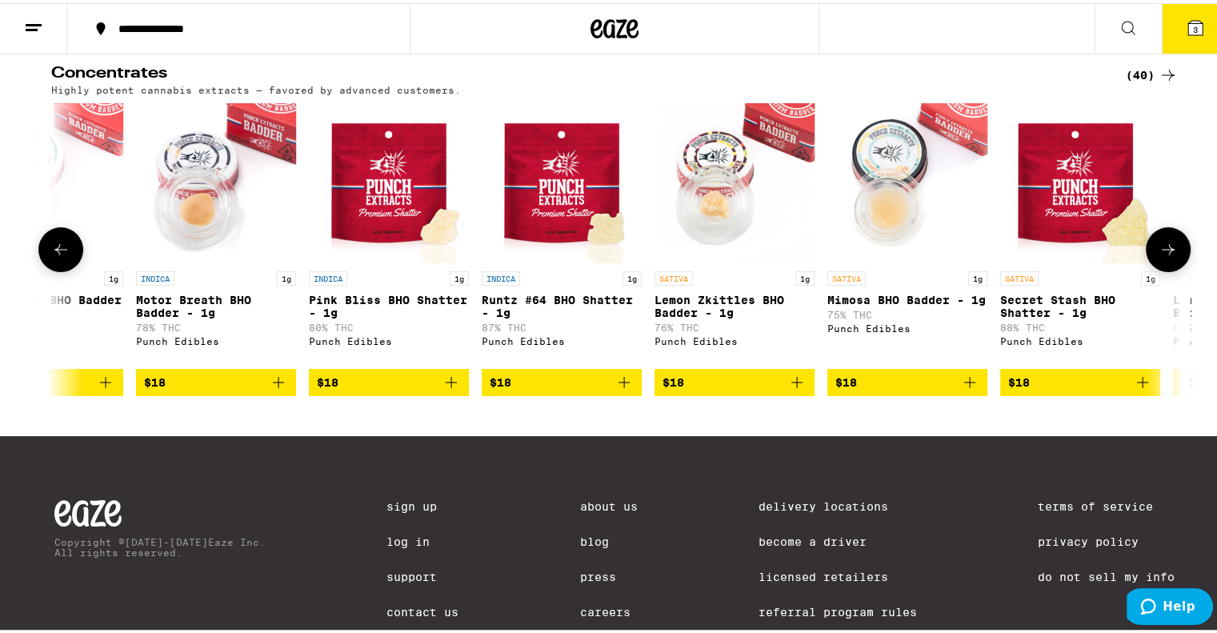
click at [1173, 246] on button at bounding box center [1168, 246] width 45 height 45
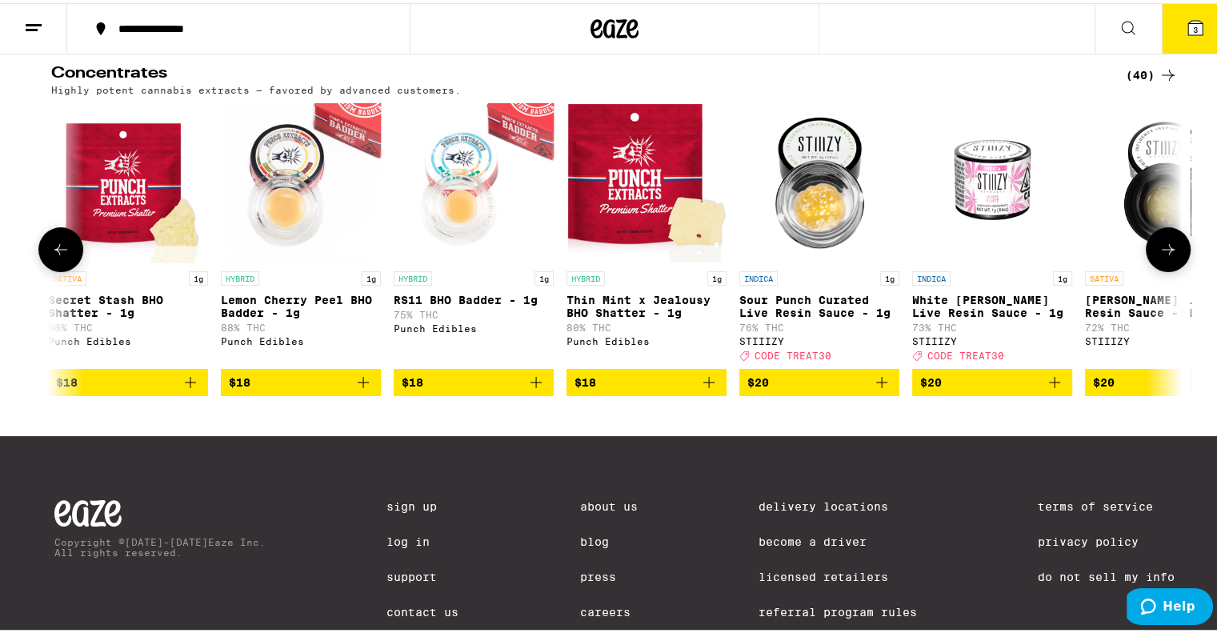
click at [1173, 246] on button at bounding box center [1168, 246] width 45 height 45
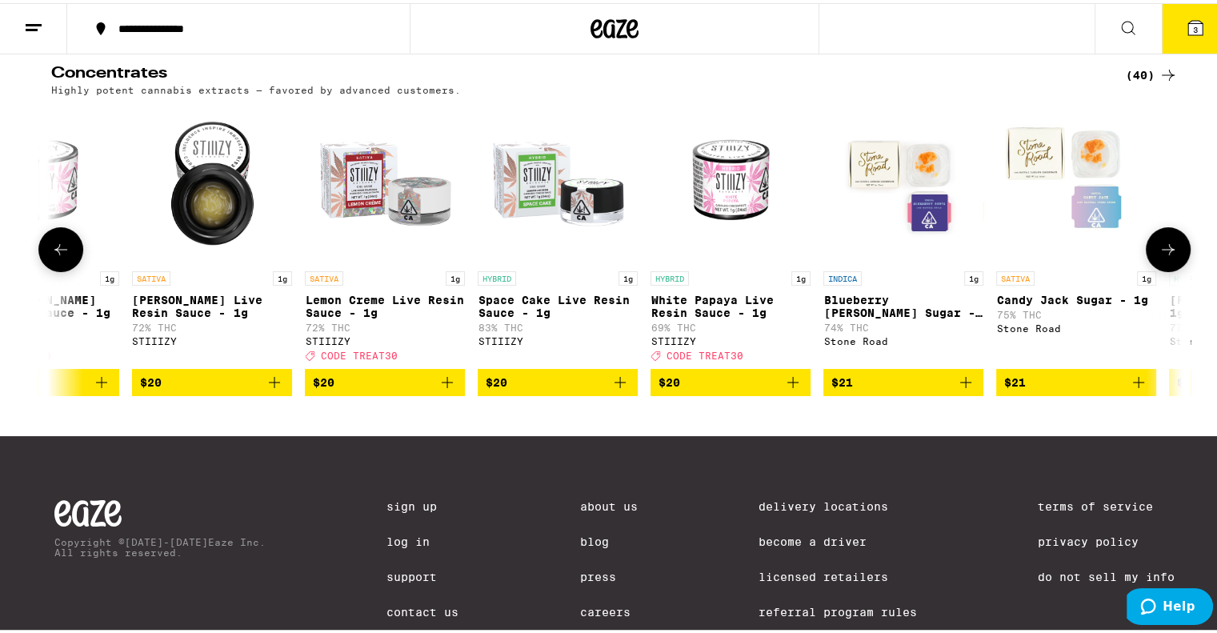
click at [1173, 246] on button at bounding box center [1168, 246] width 45 height 45
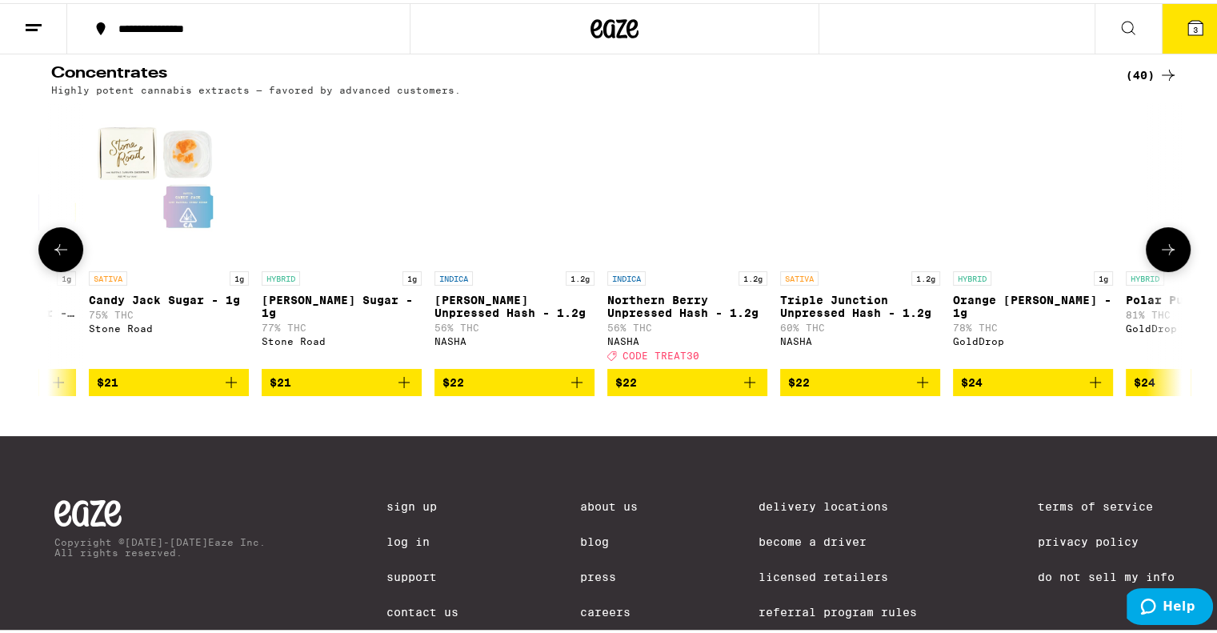
scroll to position [0, 3809]
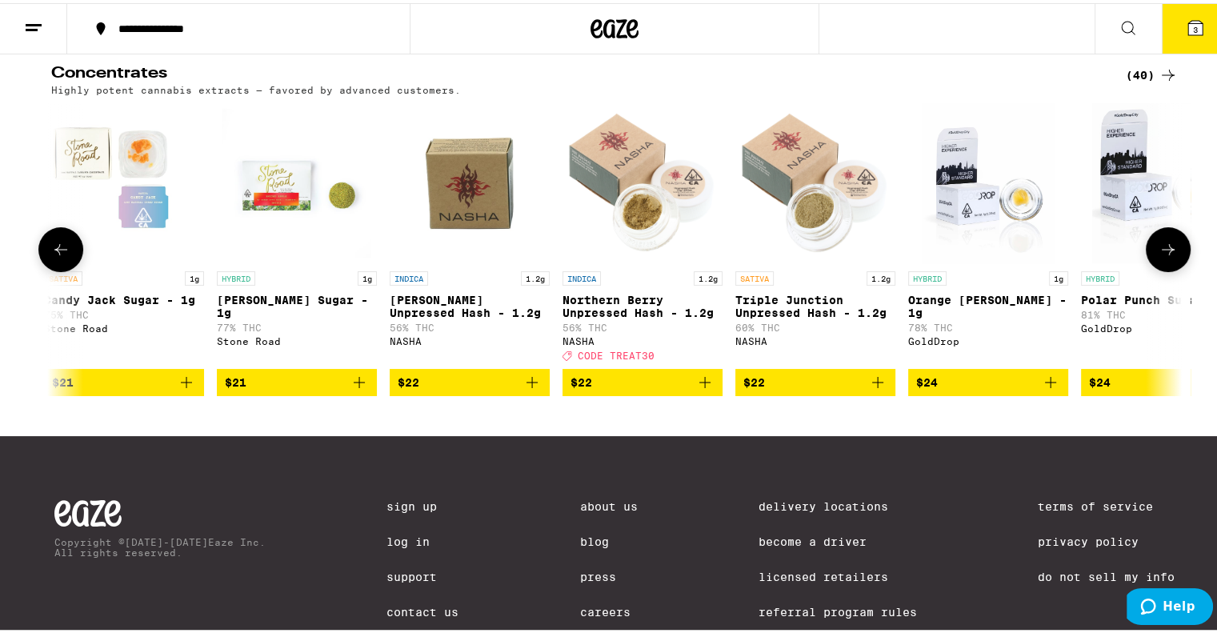
click at [1173, 246] on button at bounding box center [1168, 246] width 45 height 45
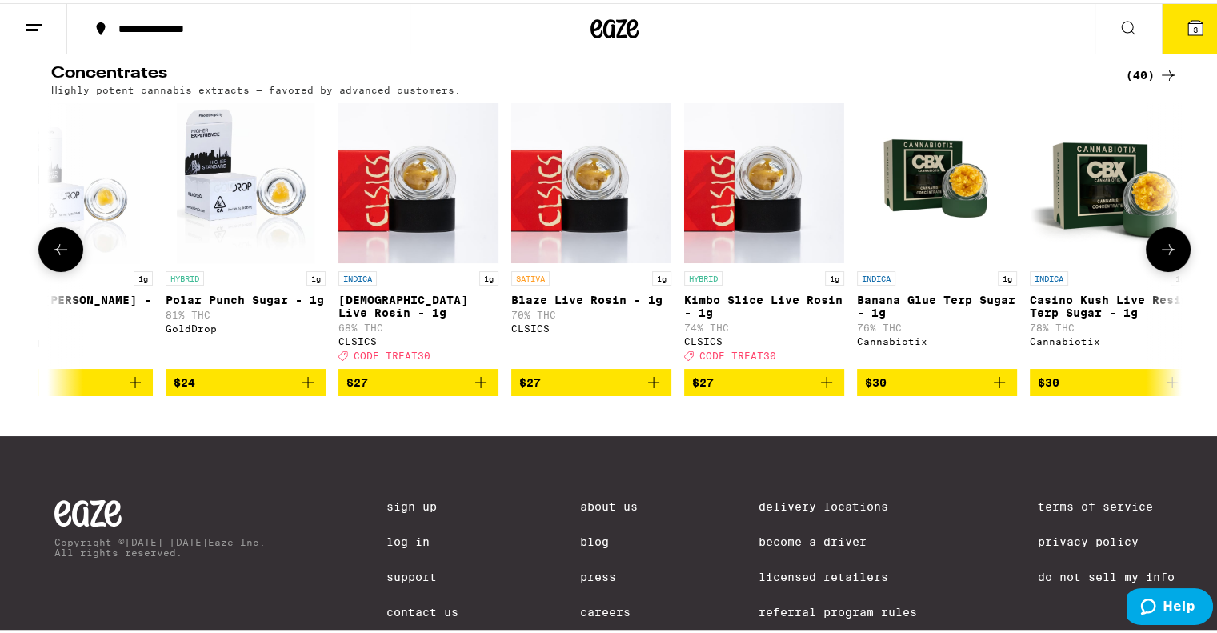
click at [1173, 246] on button at bounding box center [1168, 246] width 45 height 45
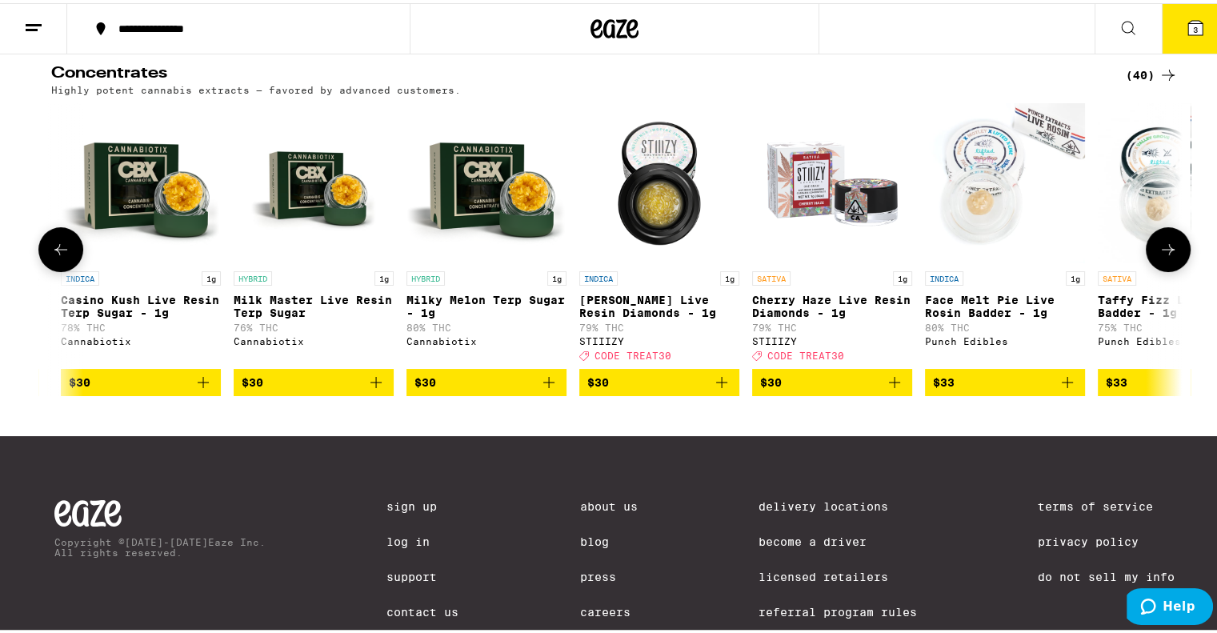
scroll to position [0, 5695]
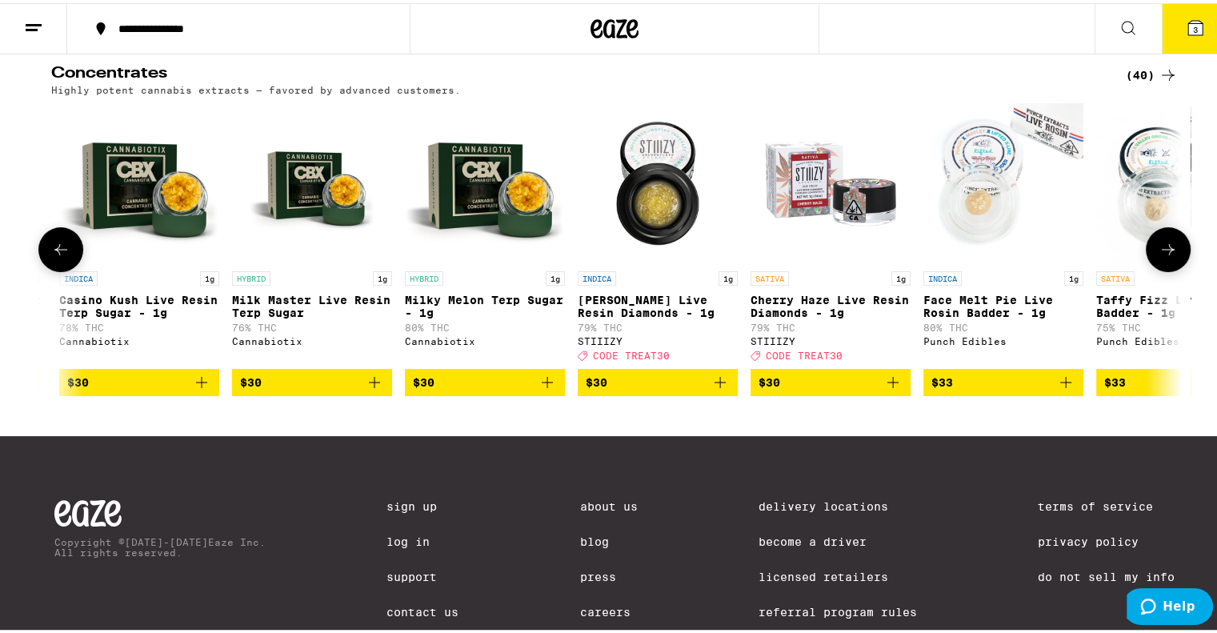
click at [1173, 246] on button at bounding box center [1168, 246] width 45 height 45
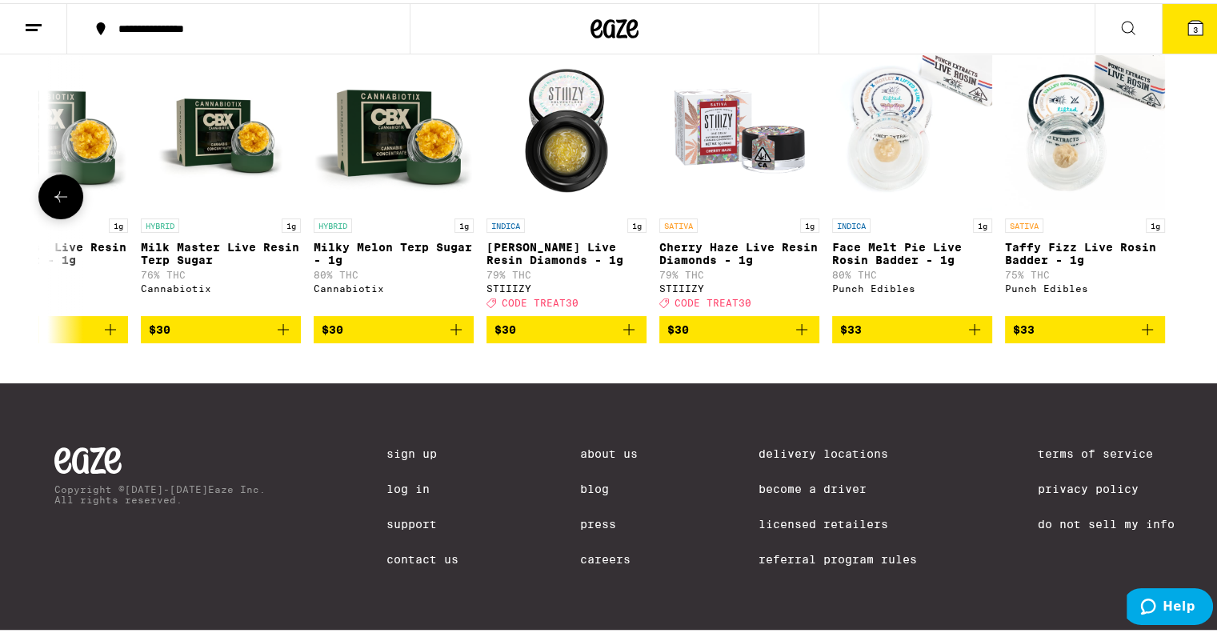
scroll to position [150, 0]
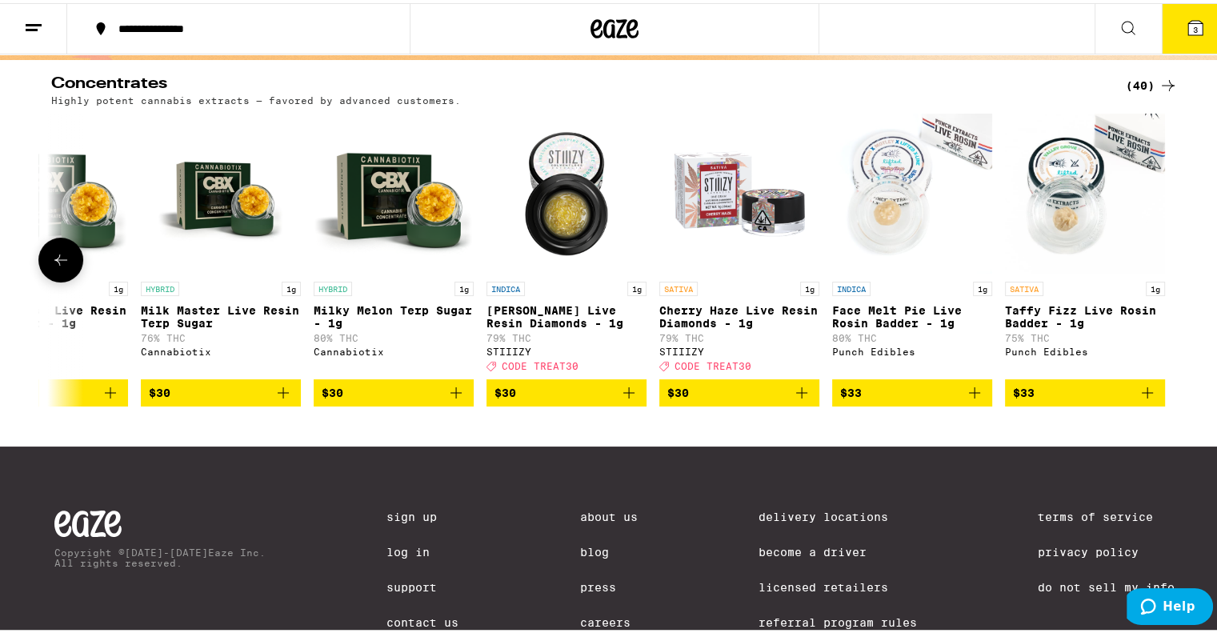
click at [42, 262] on button at bounding box center [60, 256] width 45 height 45
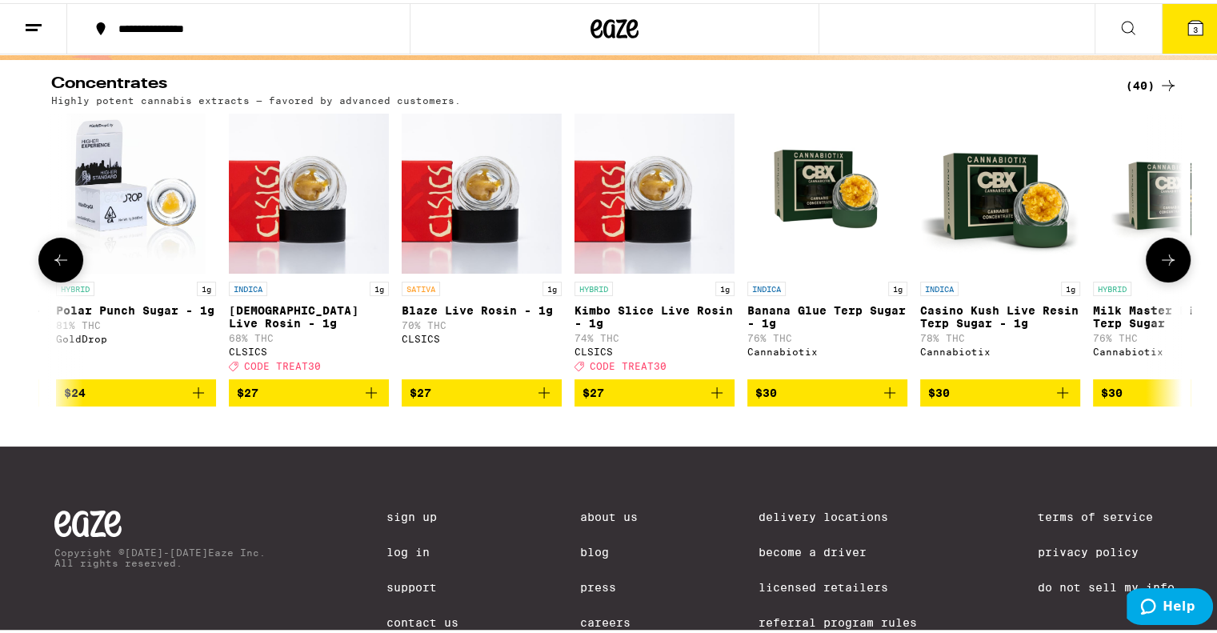
click at [51, 266] on icon at bounding box center [60, 256] width 19 height 19
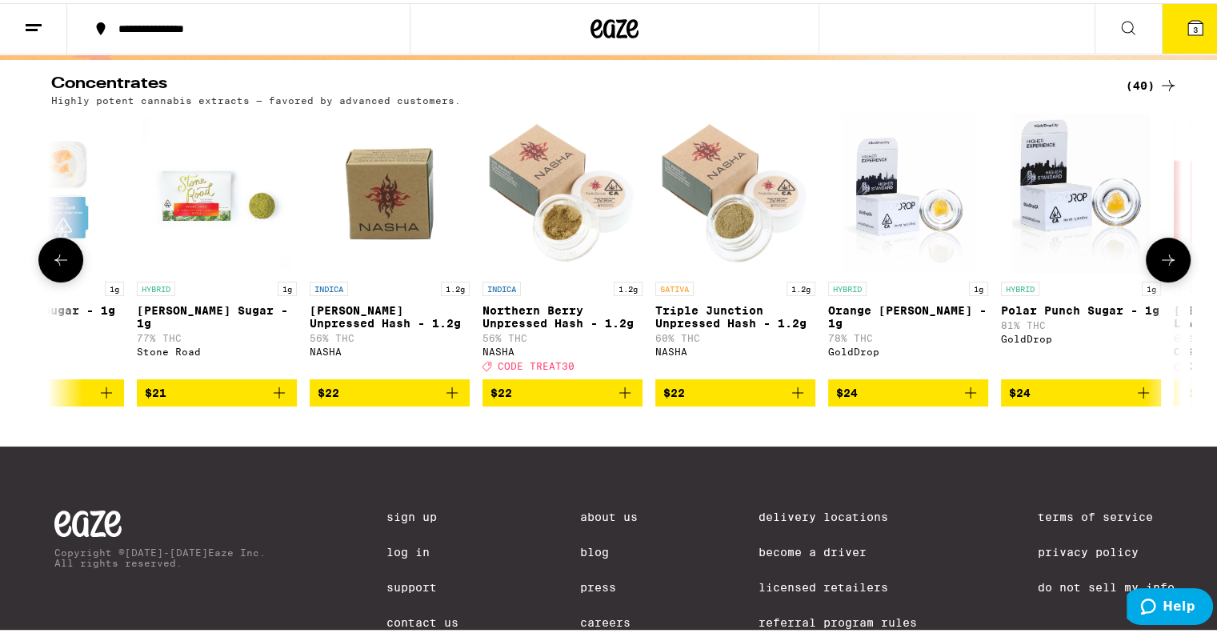
scroll to position [0, 3882]
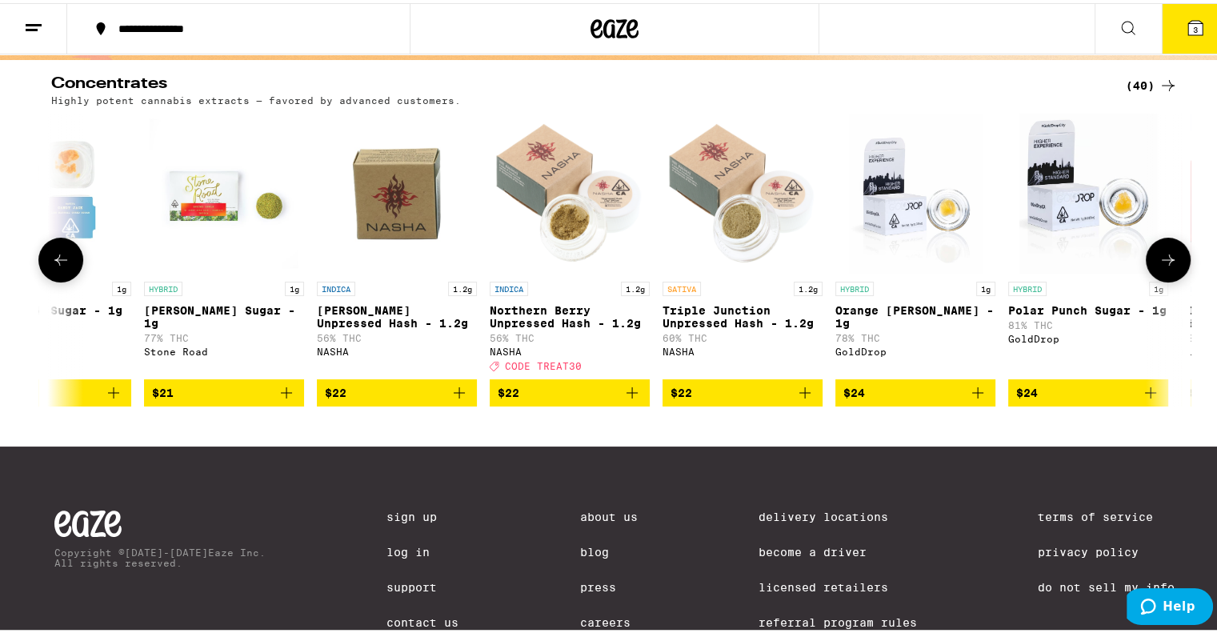
click at [1158, 262] on icon at bounding box center [1167, 256] width 19 height 19
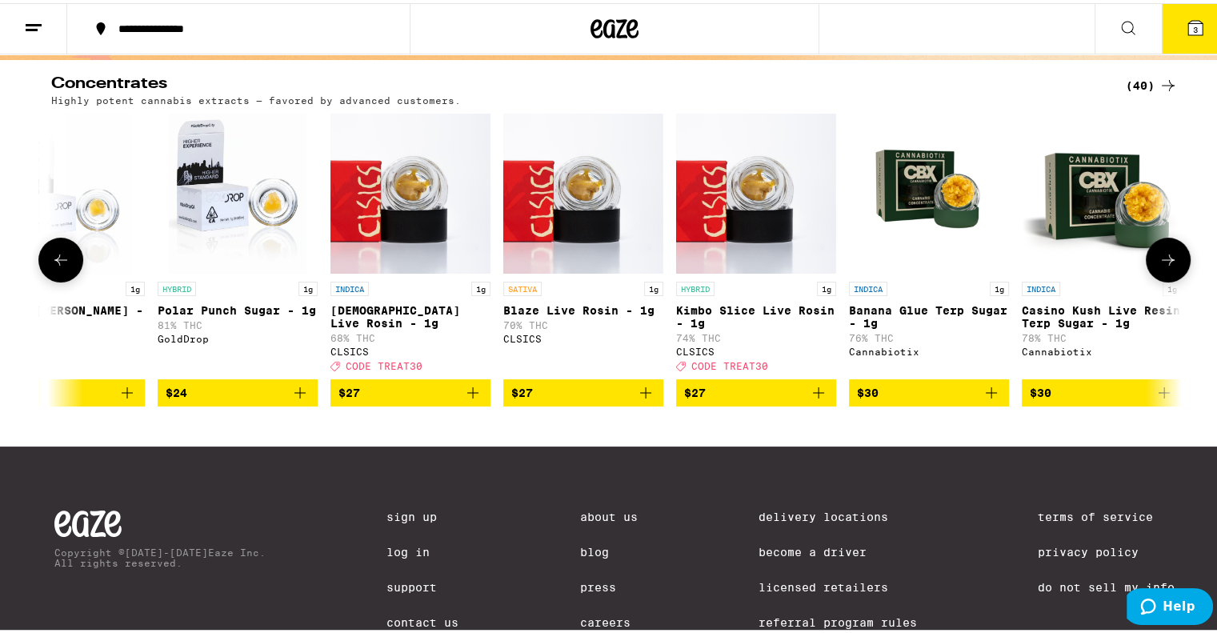
click at [1158, 262] on icon at bounding box center [1167, 256] width 19 height 19
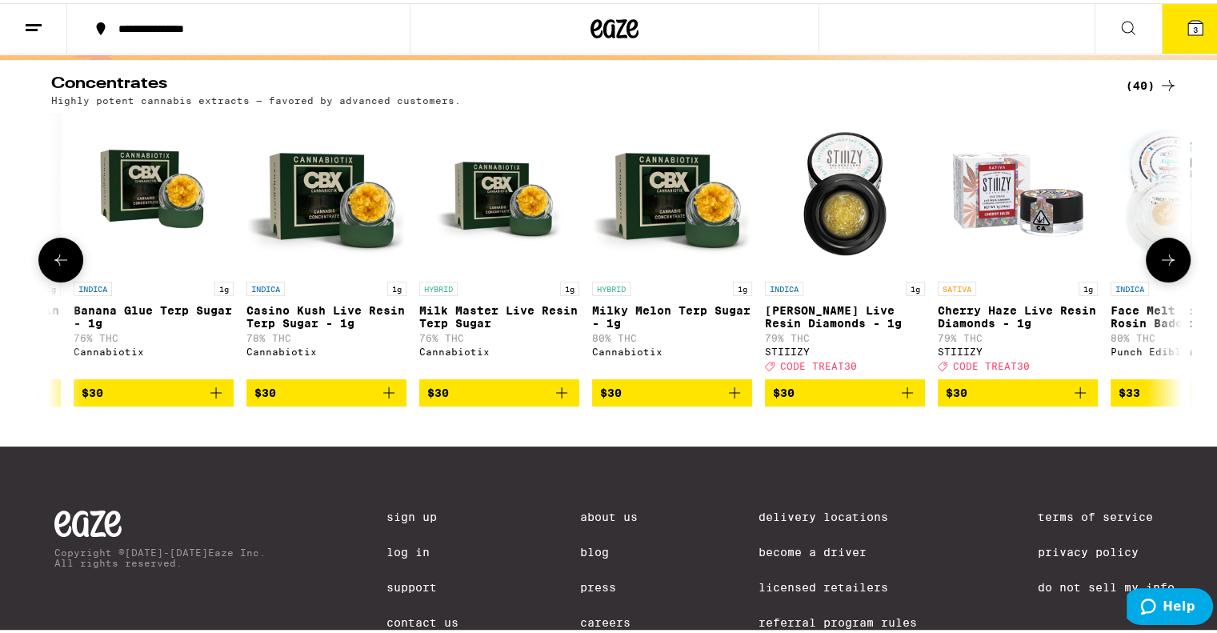
click at [1158, 262] on icon at bounding box center [1167, 256] width 19 height 19
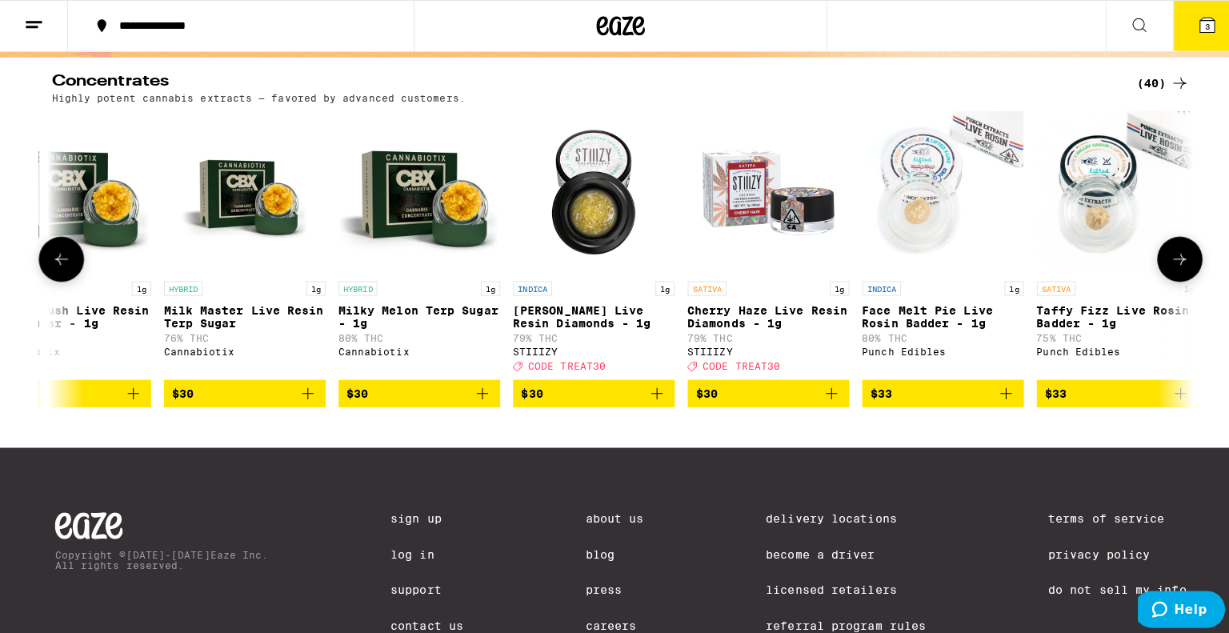
scroll to position [0, 5786]
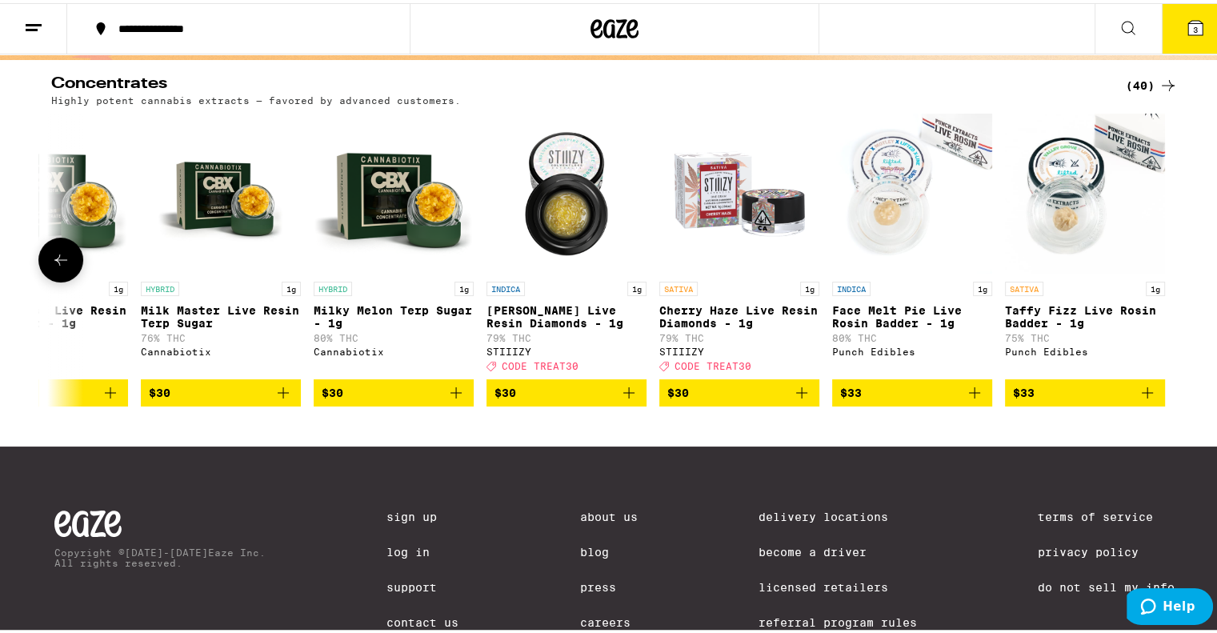
click at [778, 399] on span "$30" at bounding box center [739, 389] width 144 height 19
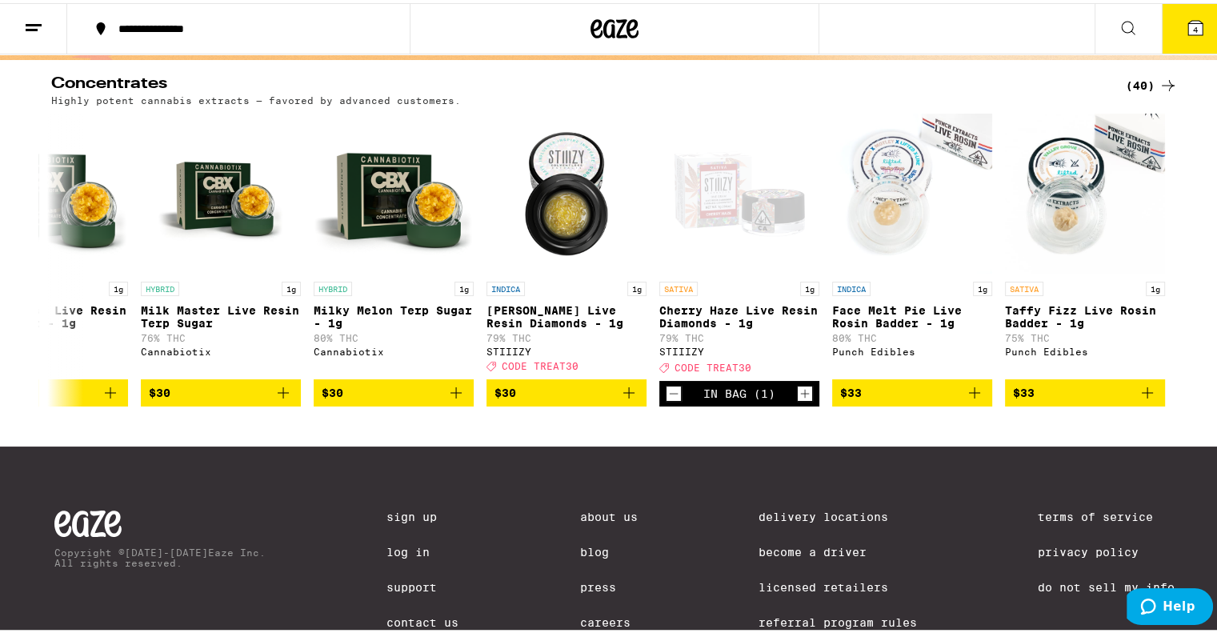
click at [1193, 23] on button "4" at bounding box center [1195, 26] width 67 height 50
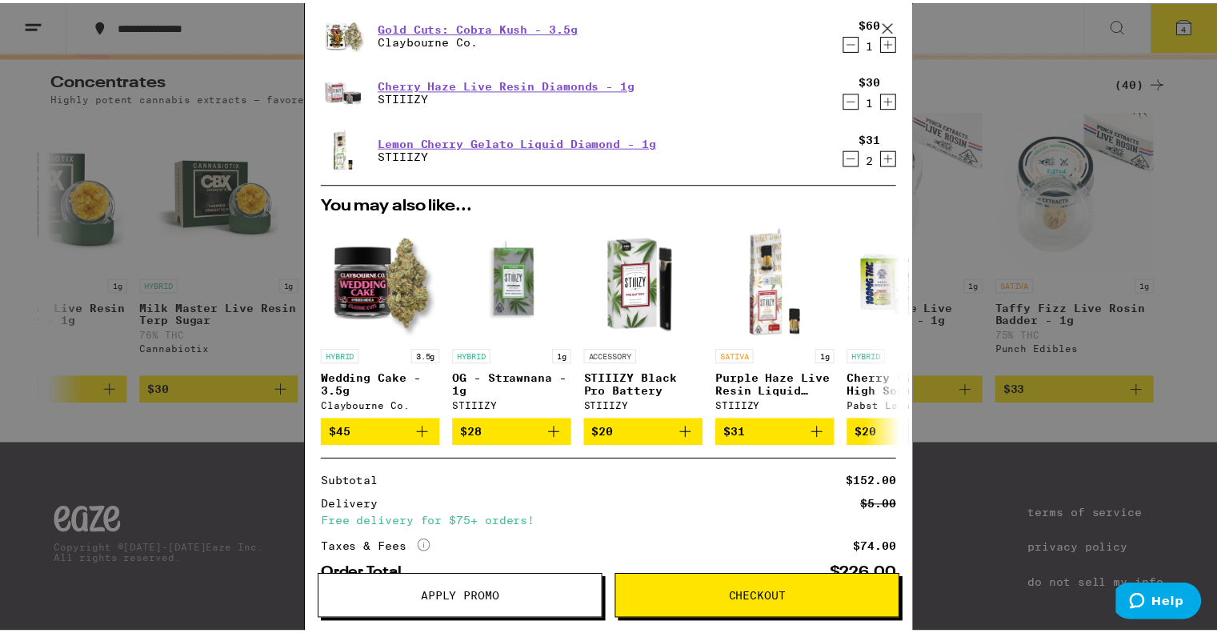
scroll to position [144, 0]
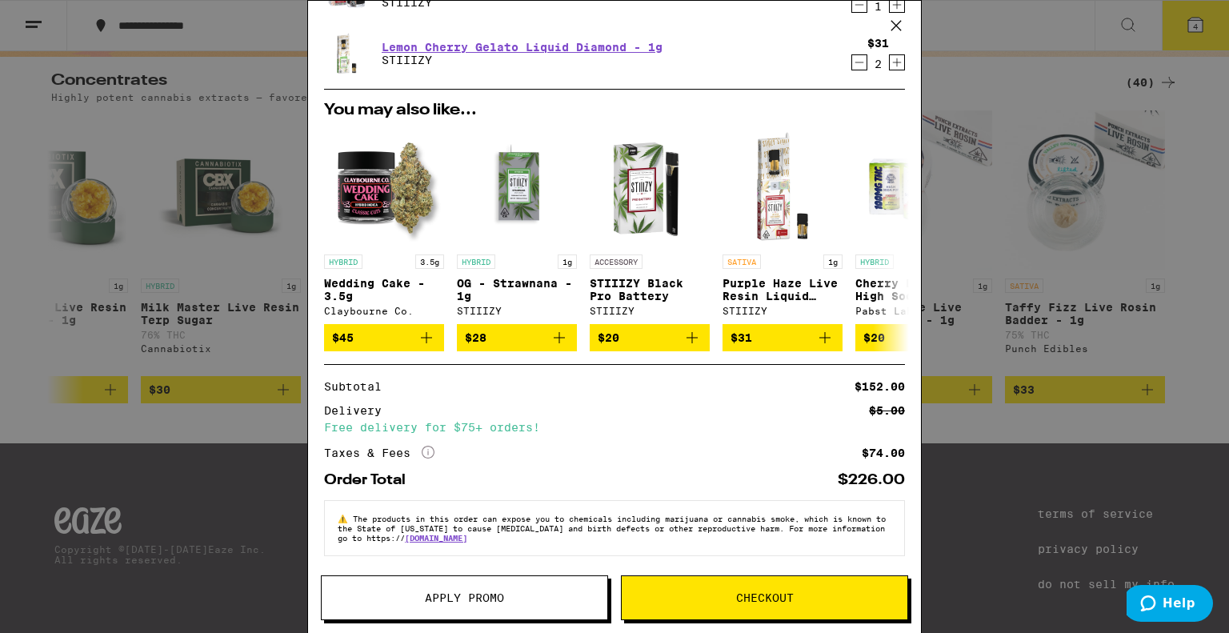
drag, startPoint x: 102, startPoint y: 123, endPoint x: 656, endPoint y: 455, distance: 645.6
click at [656, 460] on div "Order Total $226.00" at bounding box center [614, 473] width 581 height 27
click at [418, 603] on span "Apply Promo" at bounding box center [465, 597] width 286 height 11
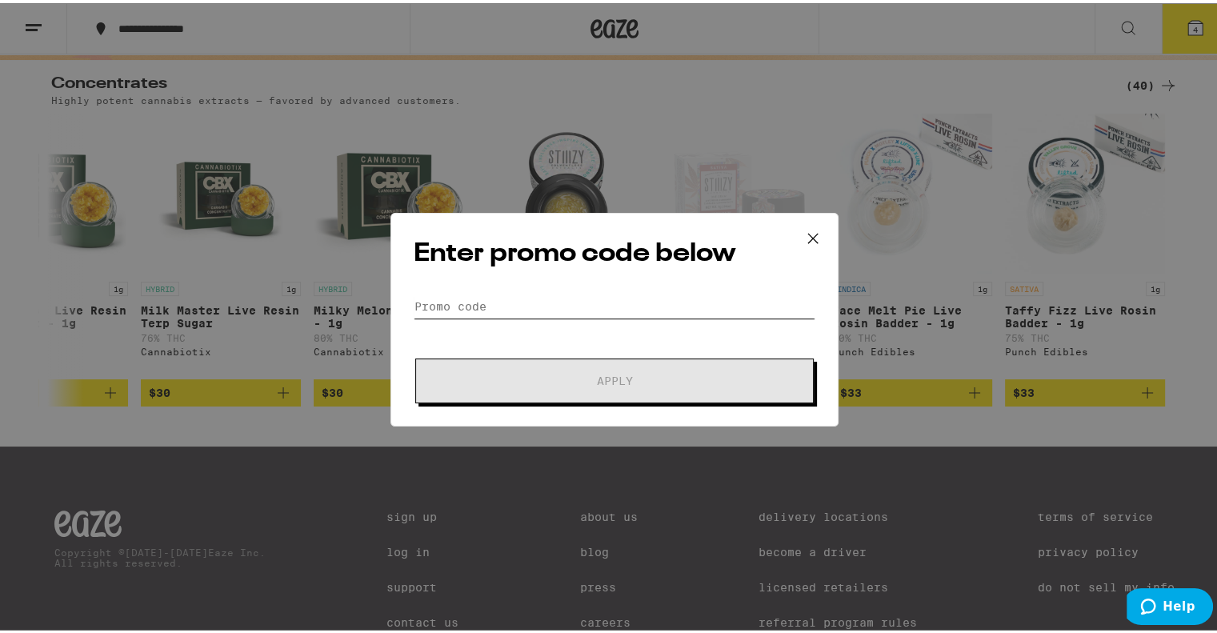
drag, startPoint x: 585, startPoint y: 302, endPoint x: 595, endPoint y: 300, distance: 10.7
click at [590, 302] on input "Promo Code" at bounding box center [615, 303] width 402 height 24
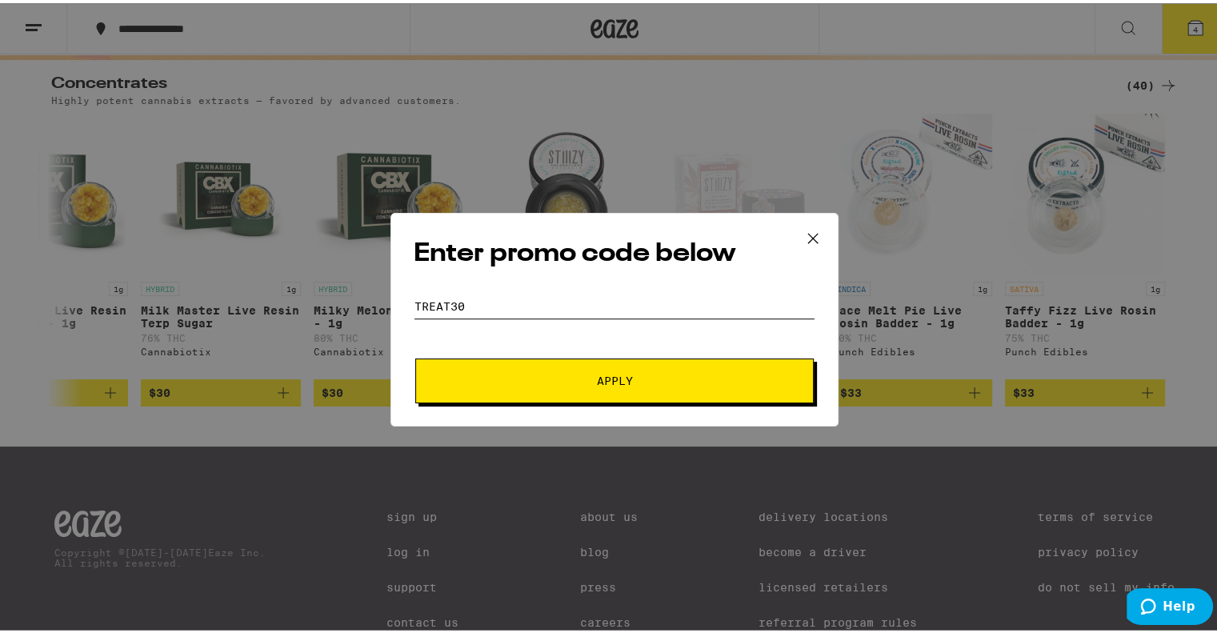
type input "Treat30"
click at [555, 394] on button "Apply" at bounding box center [614, 377] width 398 height 45
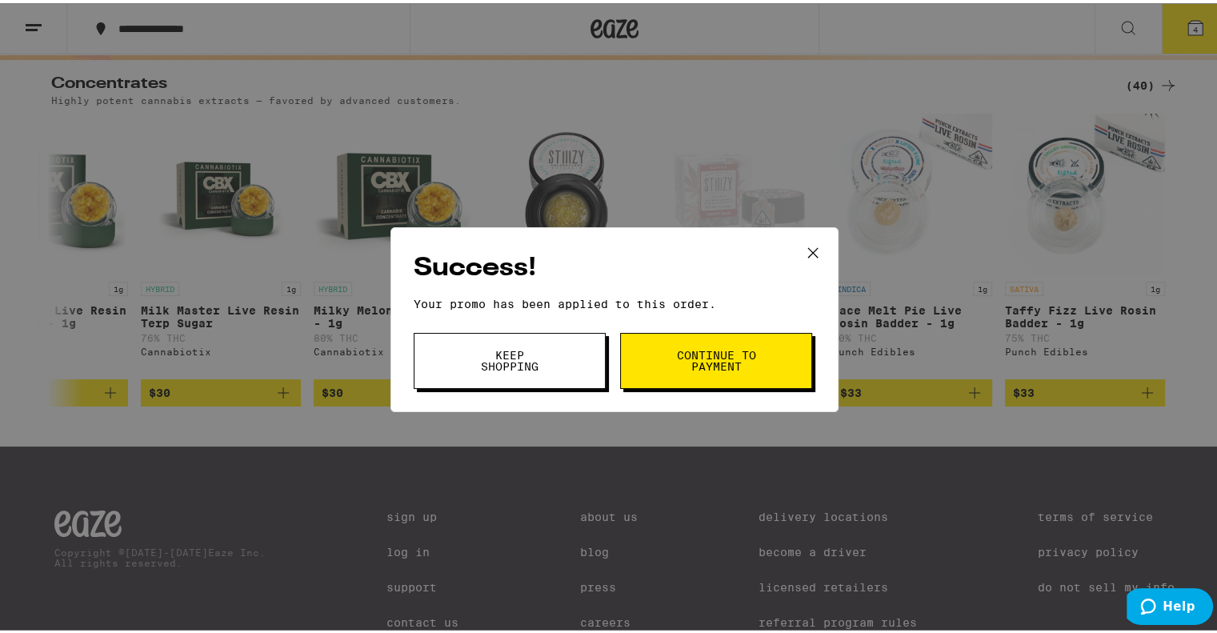
click at [710, 361] on span "Continue to payment" at bounding box center [716, 357] width 82 height 22
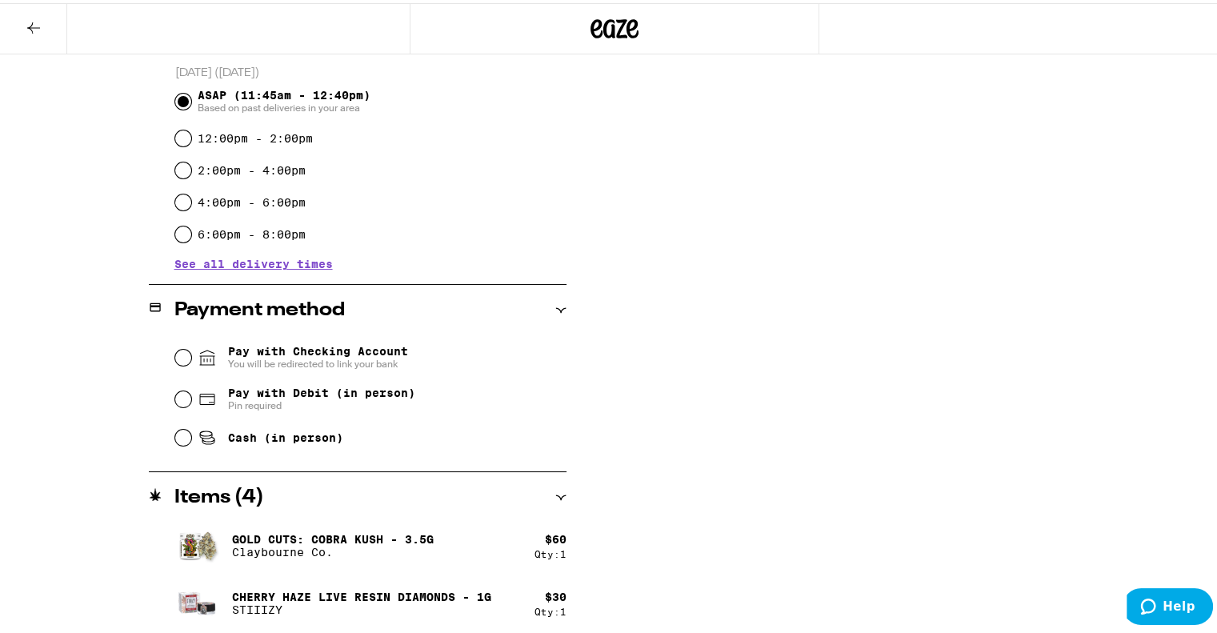
scroll to position [480, 0]
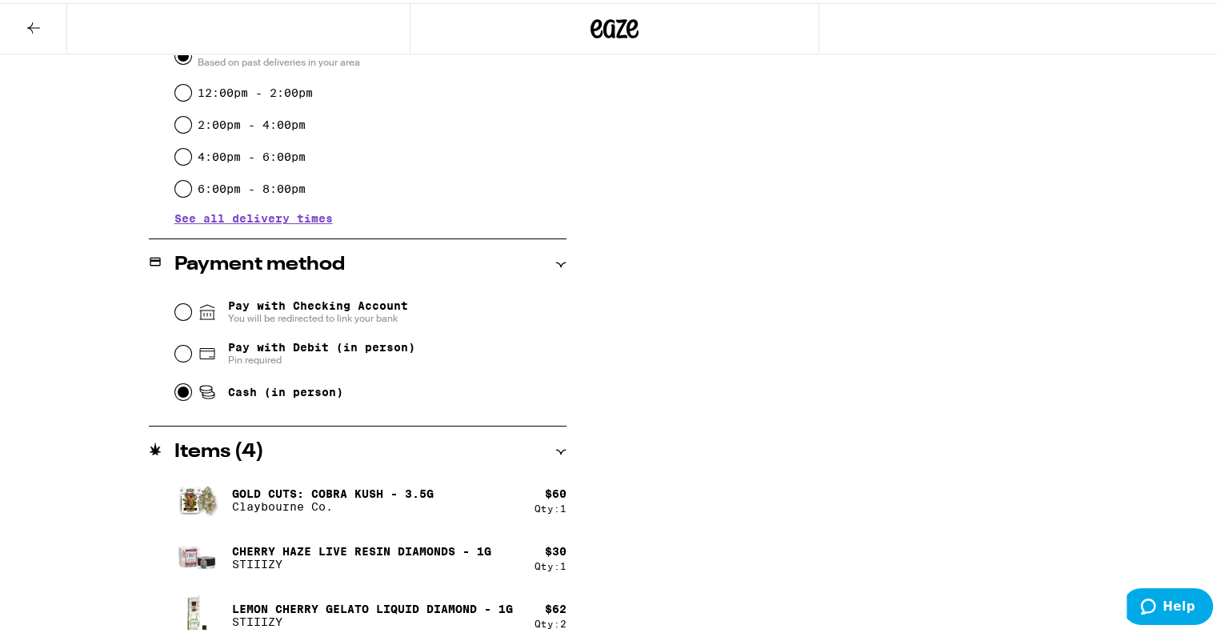
click at [178, 396] on input "Cash (in person)" at bounding box center [183, 389] width 16 height 16
radio input "true"
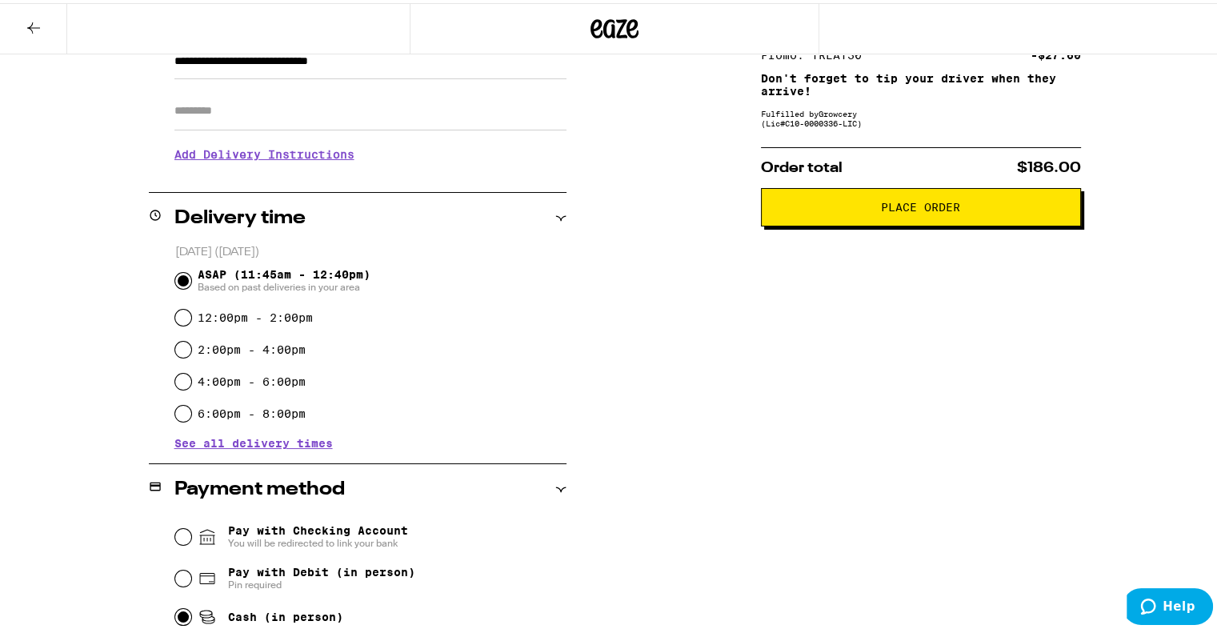
scroll to position [254, 0]
click at [849, 203] on span "Place Order" at bounding box center [920, 204] width 293 height 11
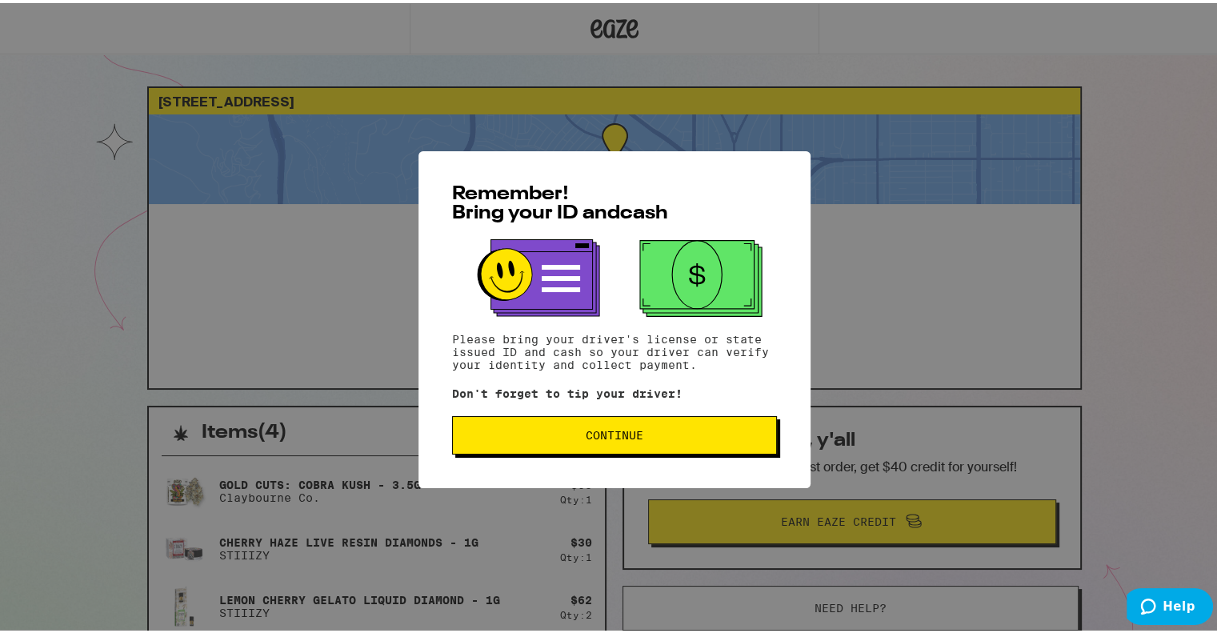
click at [534, 437] on span "Continue" at bounding box center [615, 431] width 298 height 11
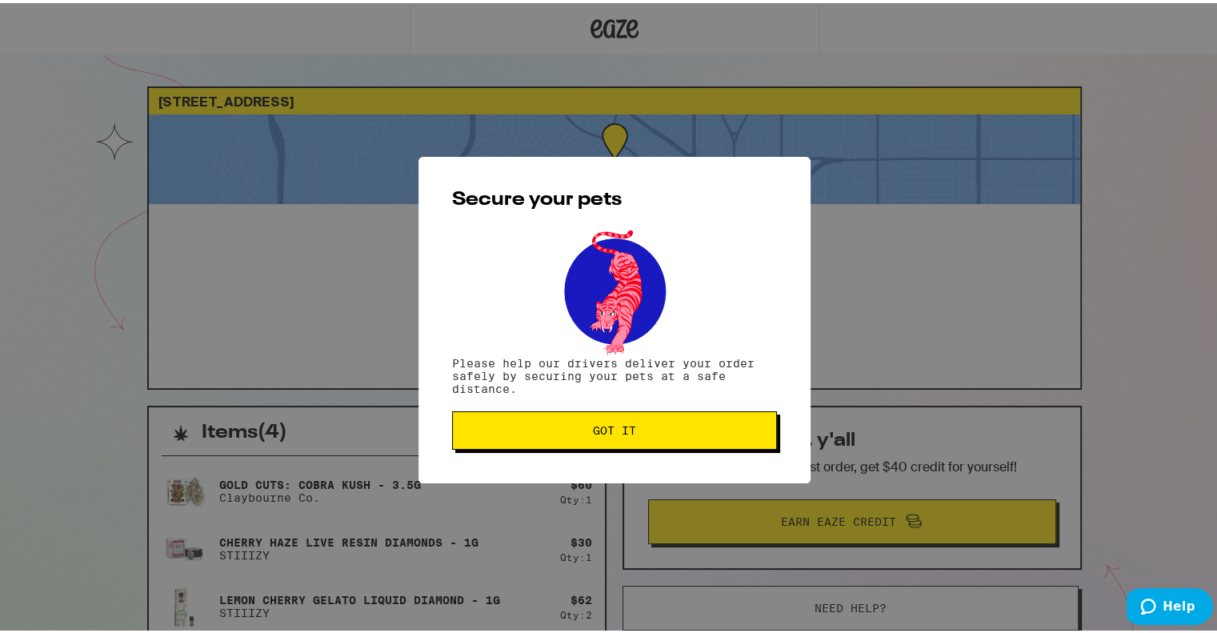
click at [530, 433] on span "Got it" at bounding box center [615, 427] width 298 height 11
